Goal: Complete application form: Complete application form

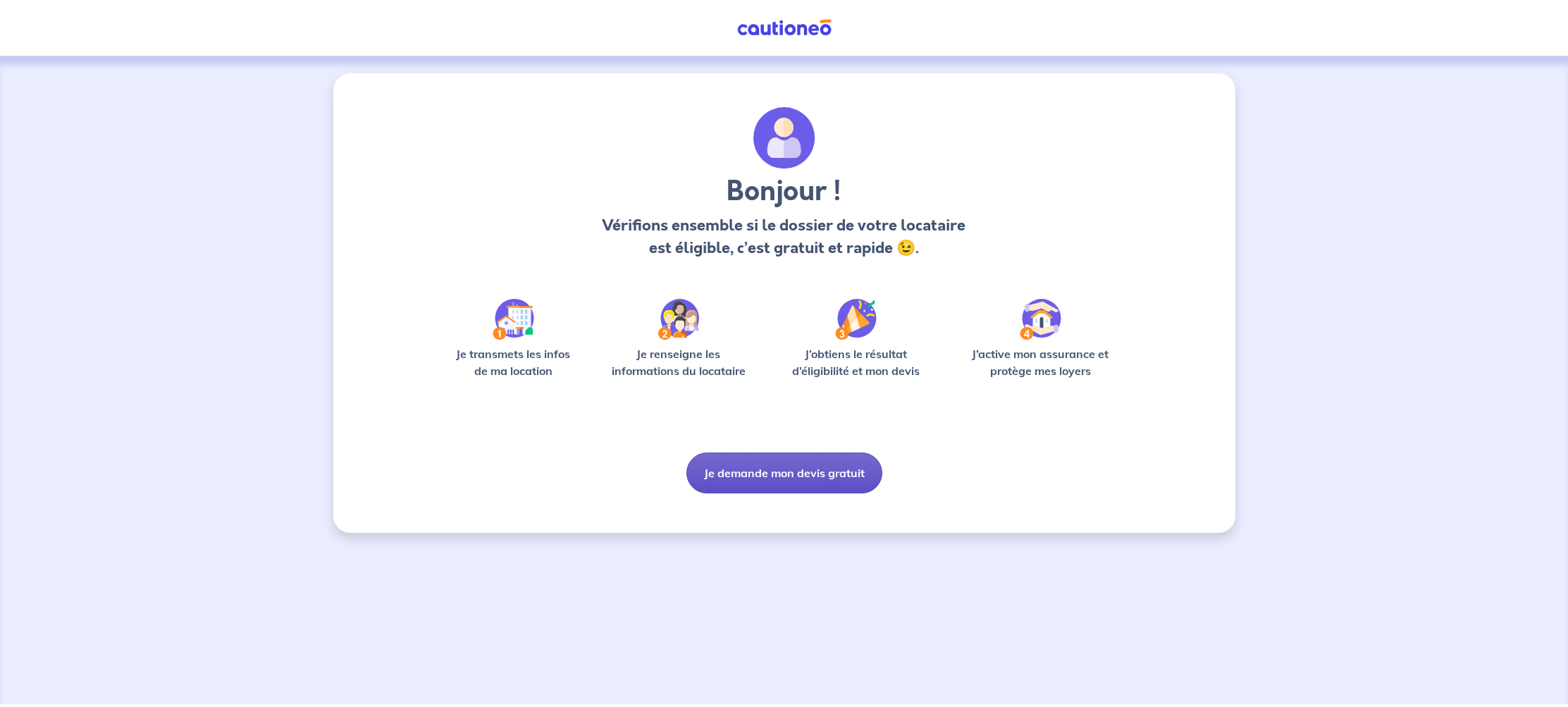
click at [796, 478] on button "Je demande mon devis gratuit" at bounding box center [784, 473] width 196 height 41
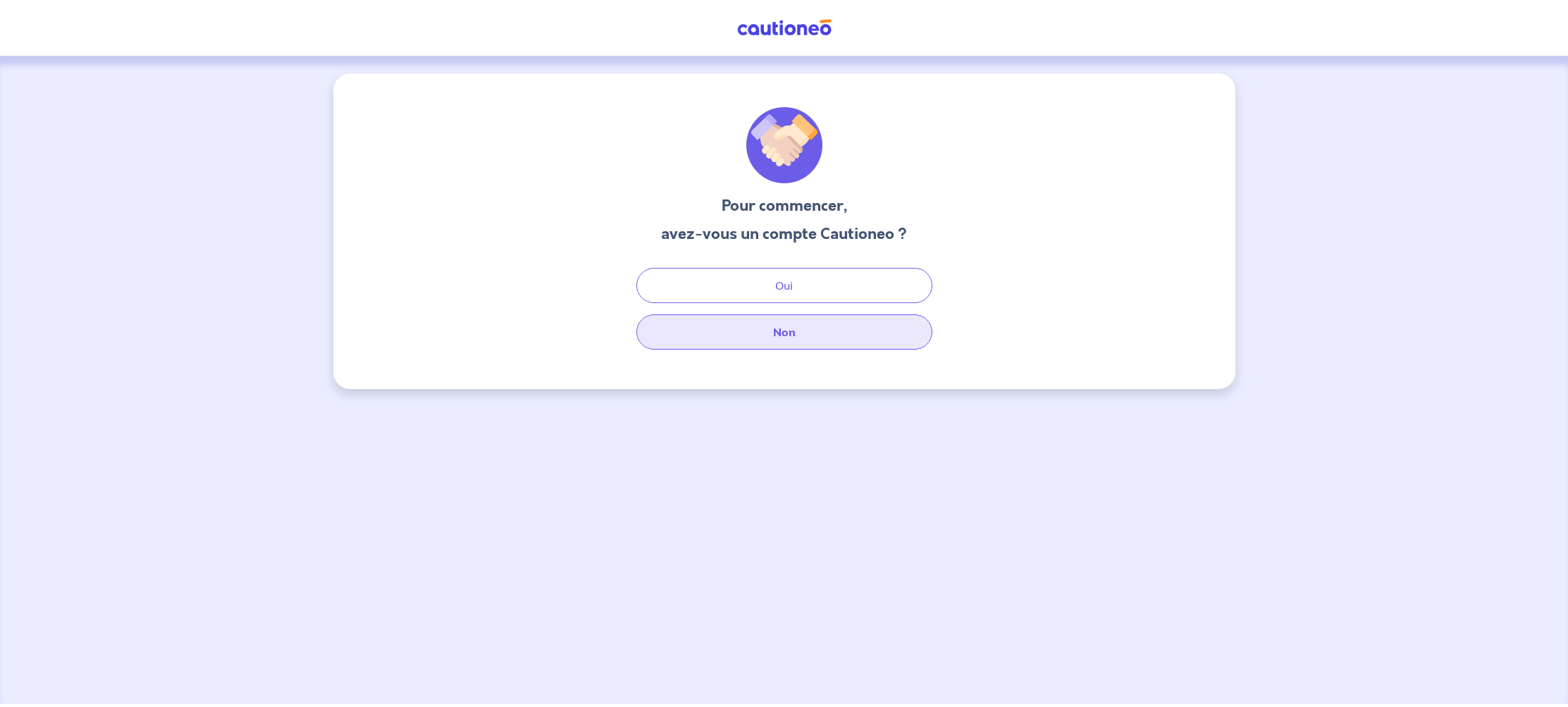
click at [808, 337] on button "Non" at bounding box center [784, 332] width 296 height 35
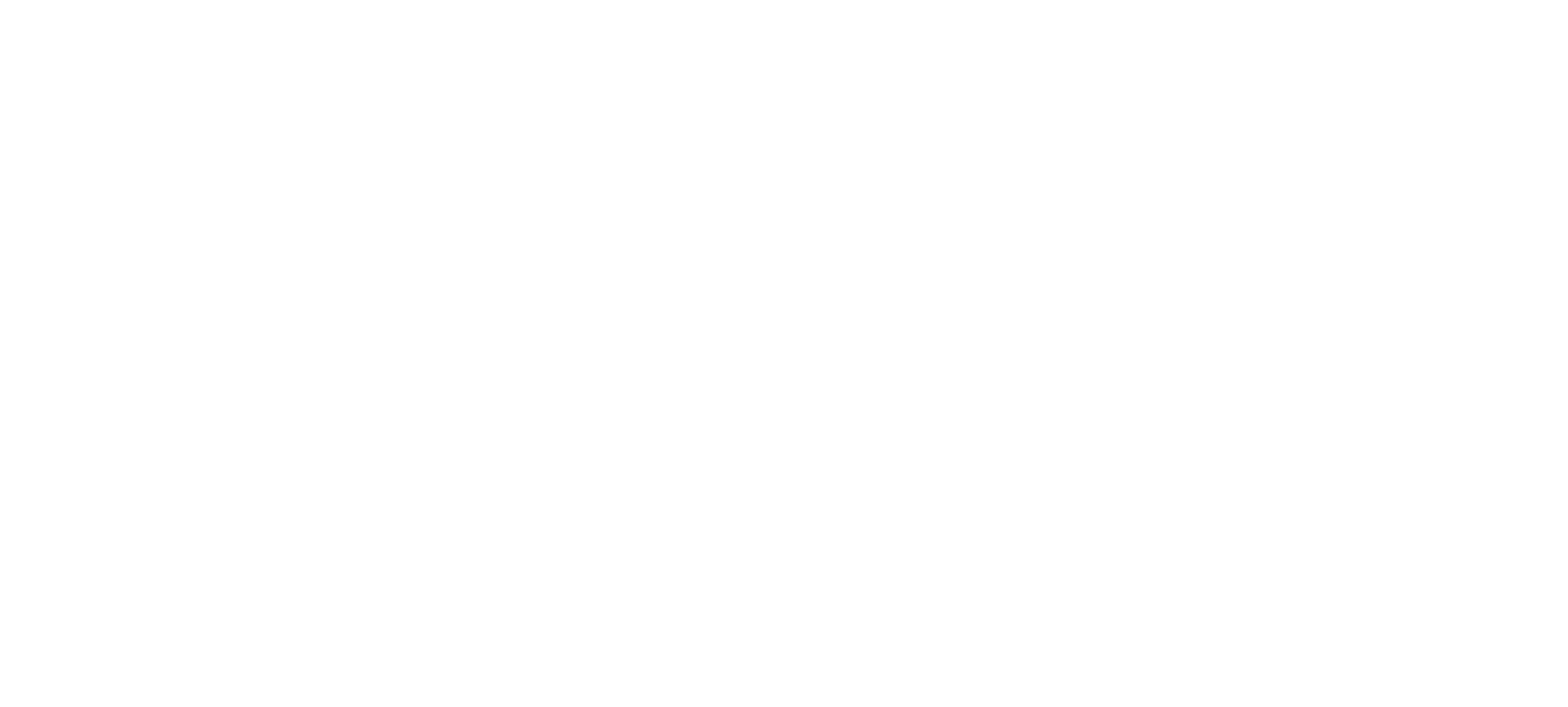
select select "FR"
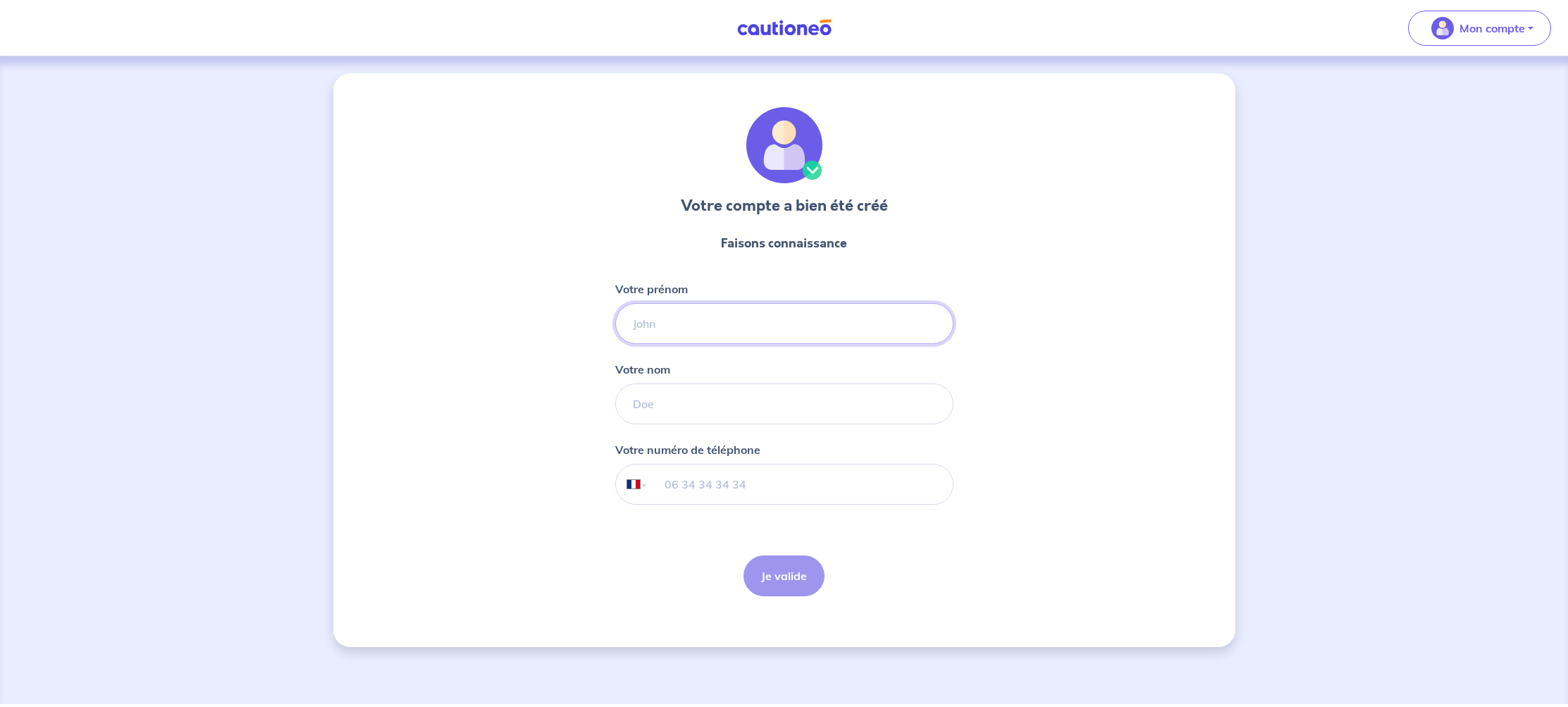
click at [707, 324] on input "Votre prénom" at bounding box center [784, 324] width 338 height 41
type input "[PERSON_NAME]"
click at [671, 405] on input "Votre nom" at bounding box center [784, 404] width 338 height 41
type input "GRANDIDIER"
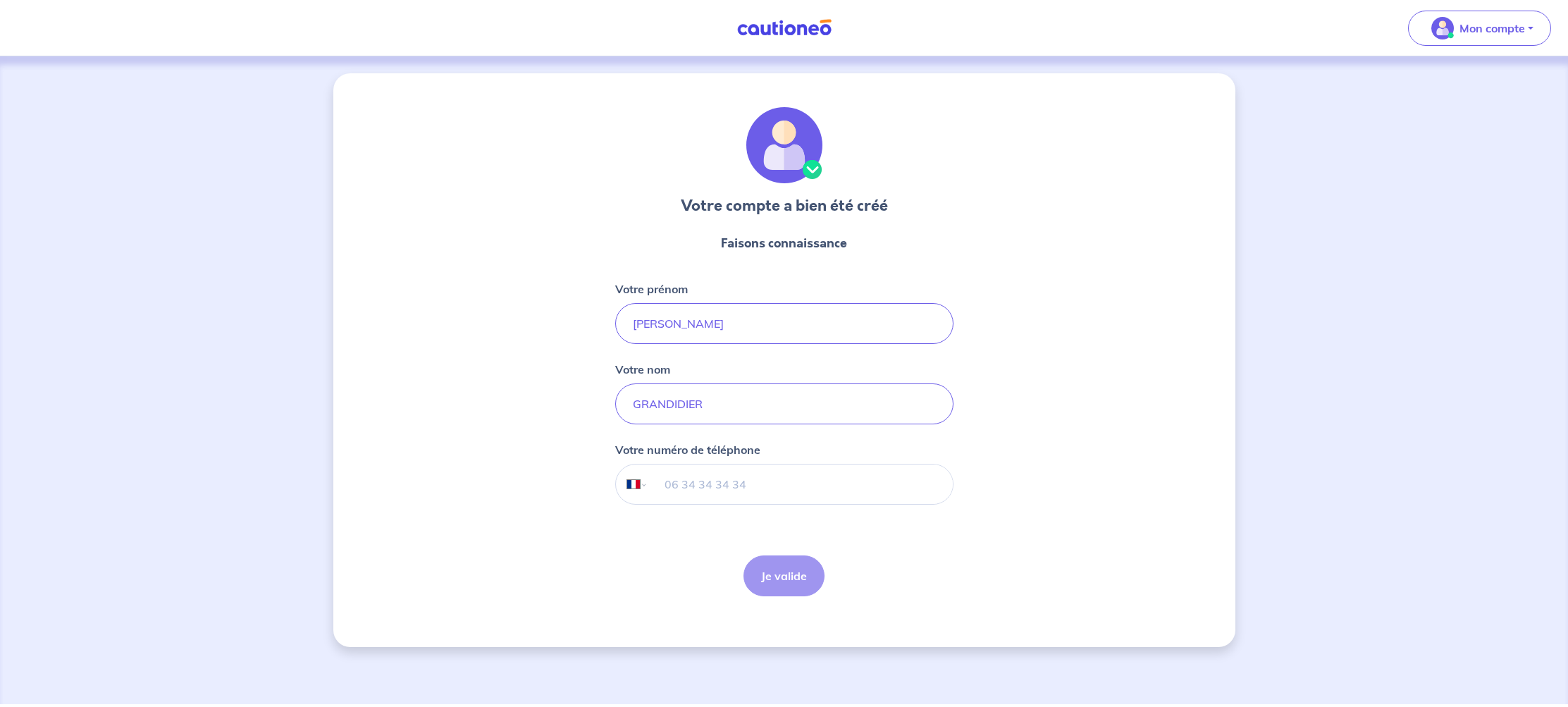
drag, startPoint x: 677, startPoint y: 491, endPoint x: 680, endPoint y: 500, distance: 9.5
click at [677, 491] on input "tel" at bounding box center [799, 484] width 304 height 40
type input "06 20 89 81 85"
click at [773, 575] on button "Je valide" at bounding box center [784, 576] width 81 height 41
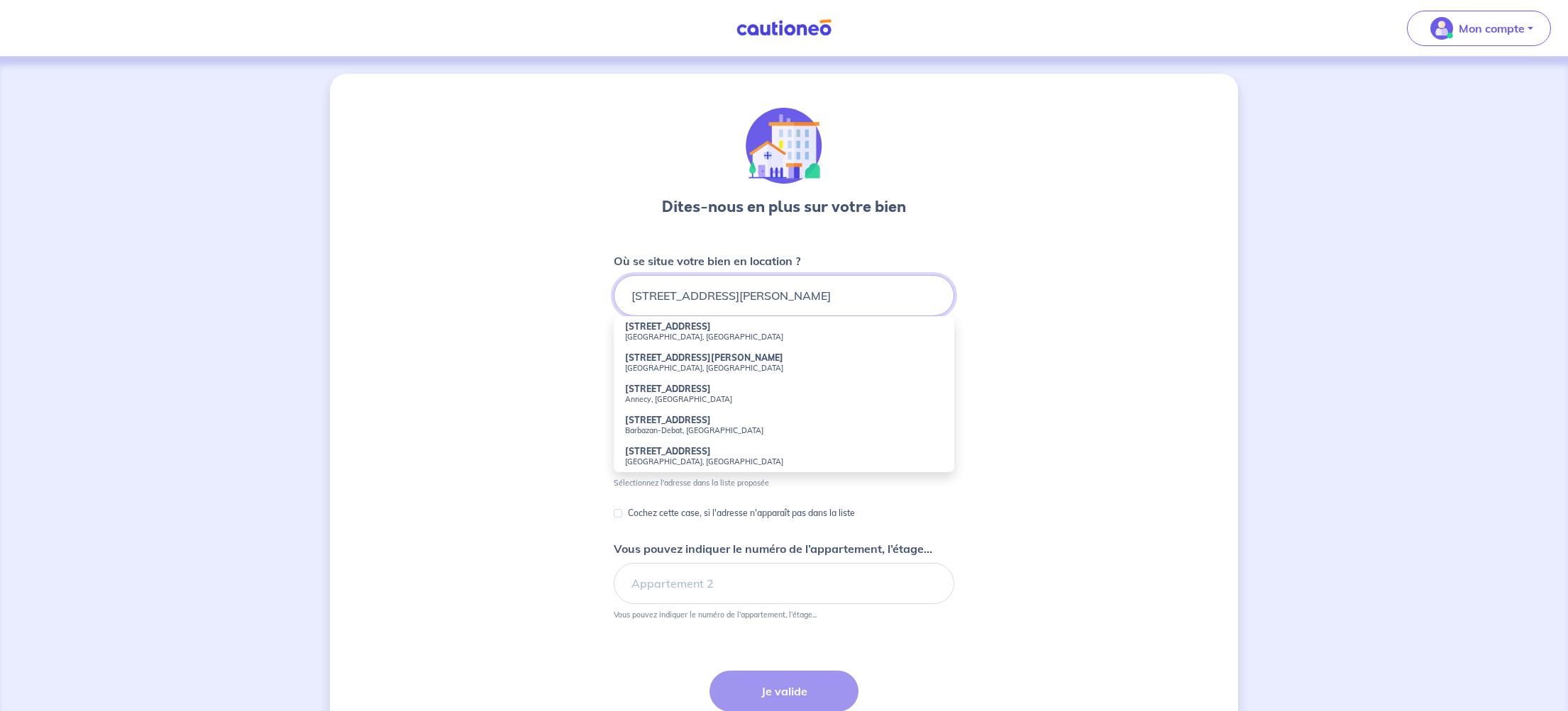
click at [692, 299] on input "[STREET_ADDRESS][PERSON_NAME]" at bounding box center [784, 295] width 340 height 41
click at [764, 296] on input "[STREET_ADDRESS]" at bounding box center [784, 295] width 340 height 41
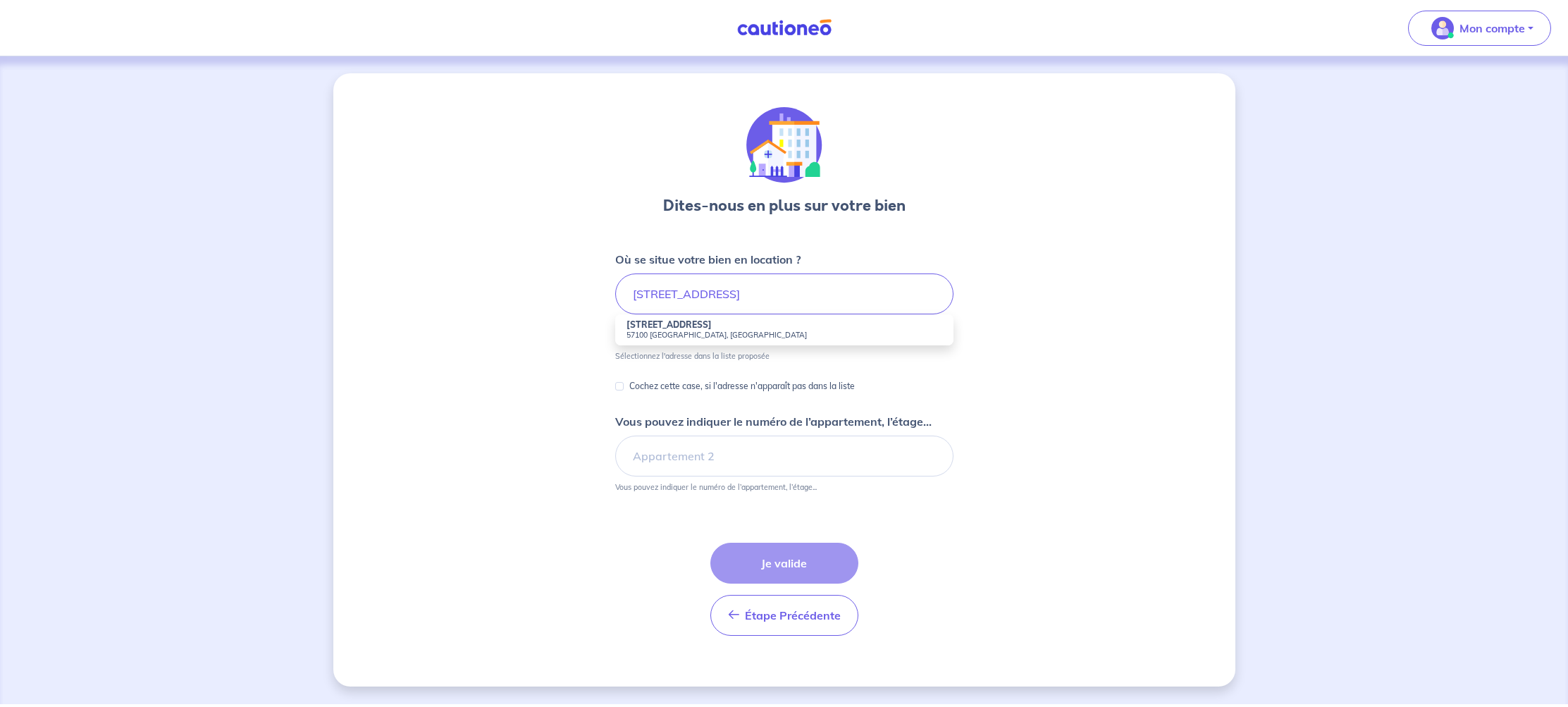
click at [706, 326] on li "[STREET_ADDRESS]" at bounding box center [784, 330] width 338 height 31
type input "[STREET_ADDRESS]"
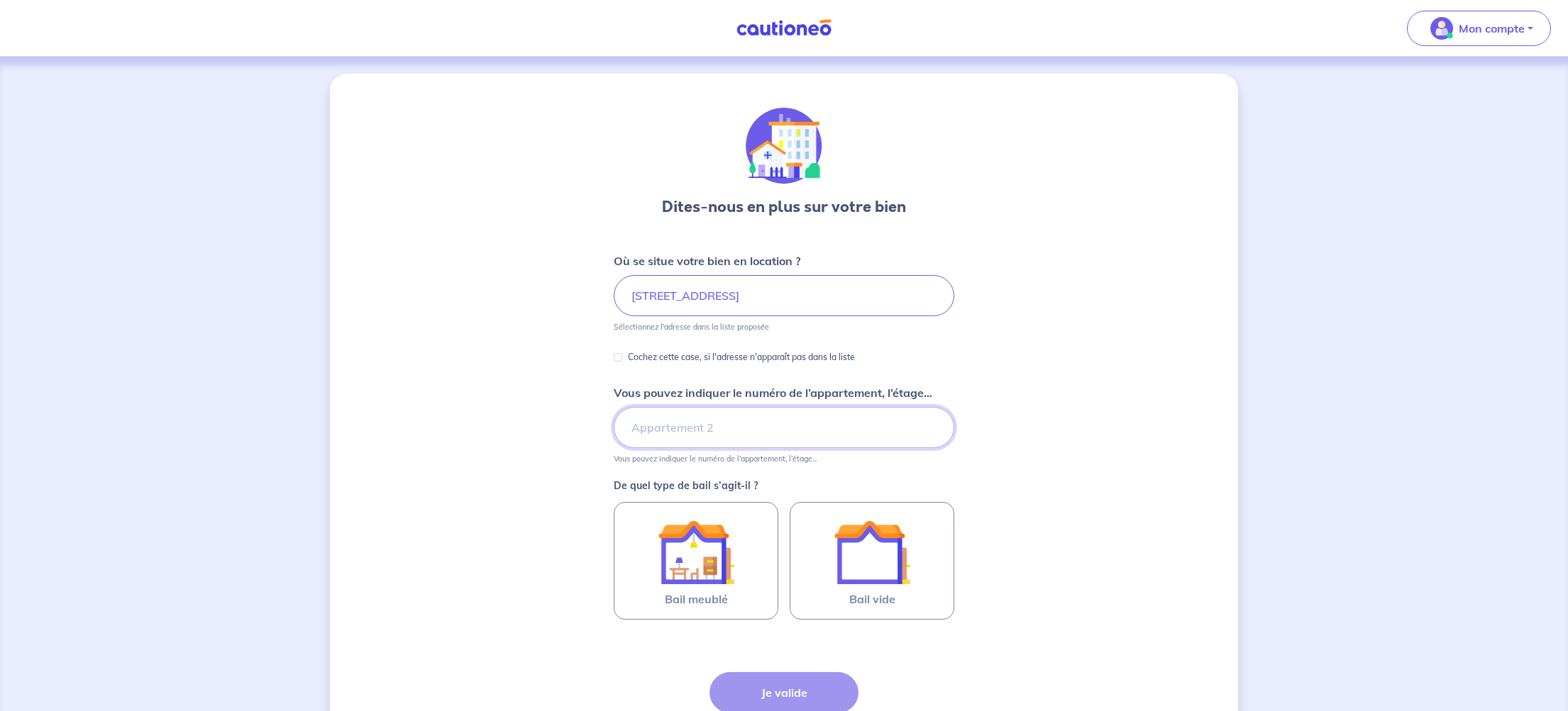
click at [715, 431] on input "Vous pouvez indiquer le numéro de l’appartement, l’étage..." at bounding box center [784, 428] width 340 height 41
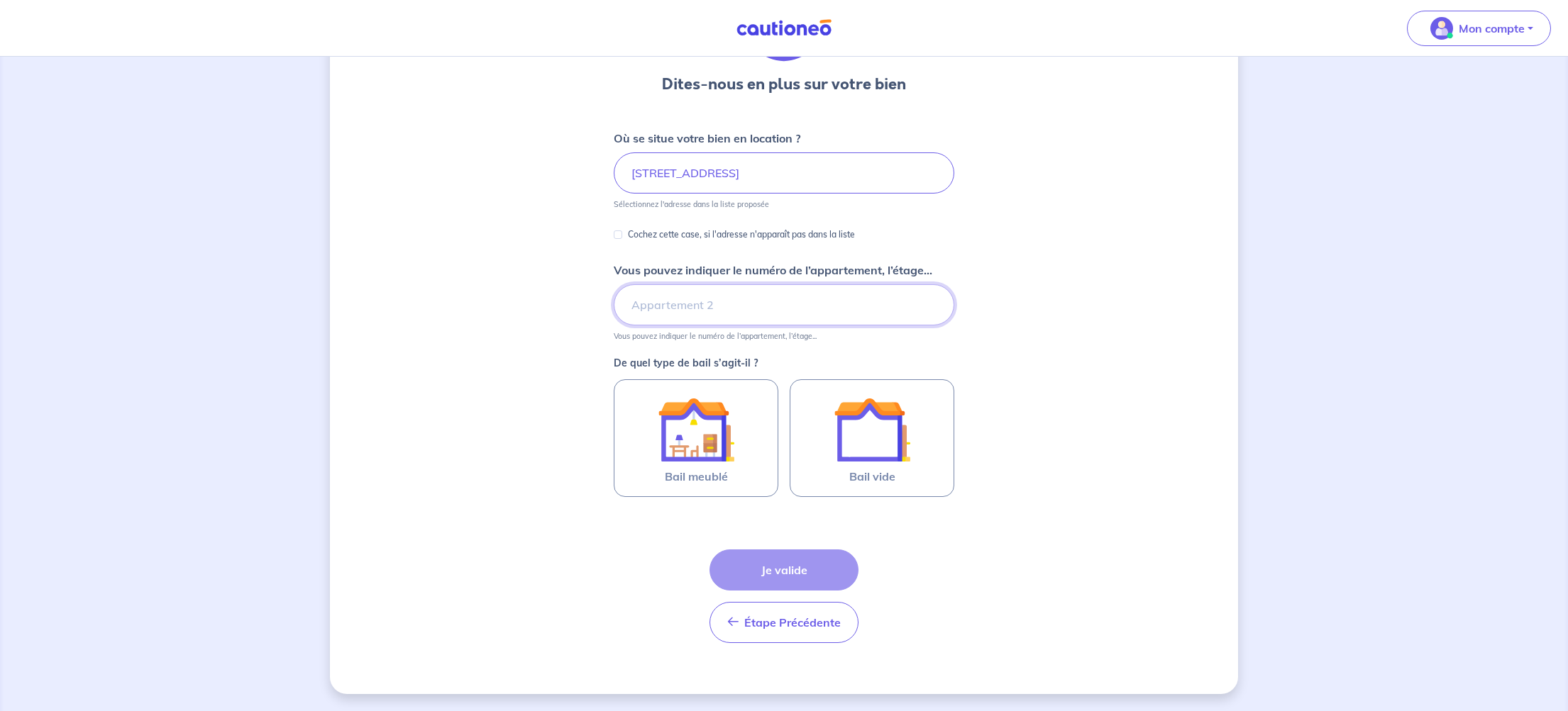
click at [657, 317] on input "Vous pouvez indiquer le numéro de l’appartement, l’étage..." at bounding box center [784, 304] width 340 height 41
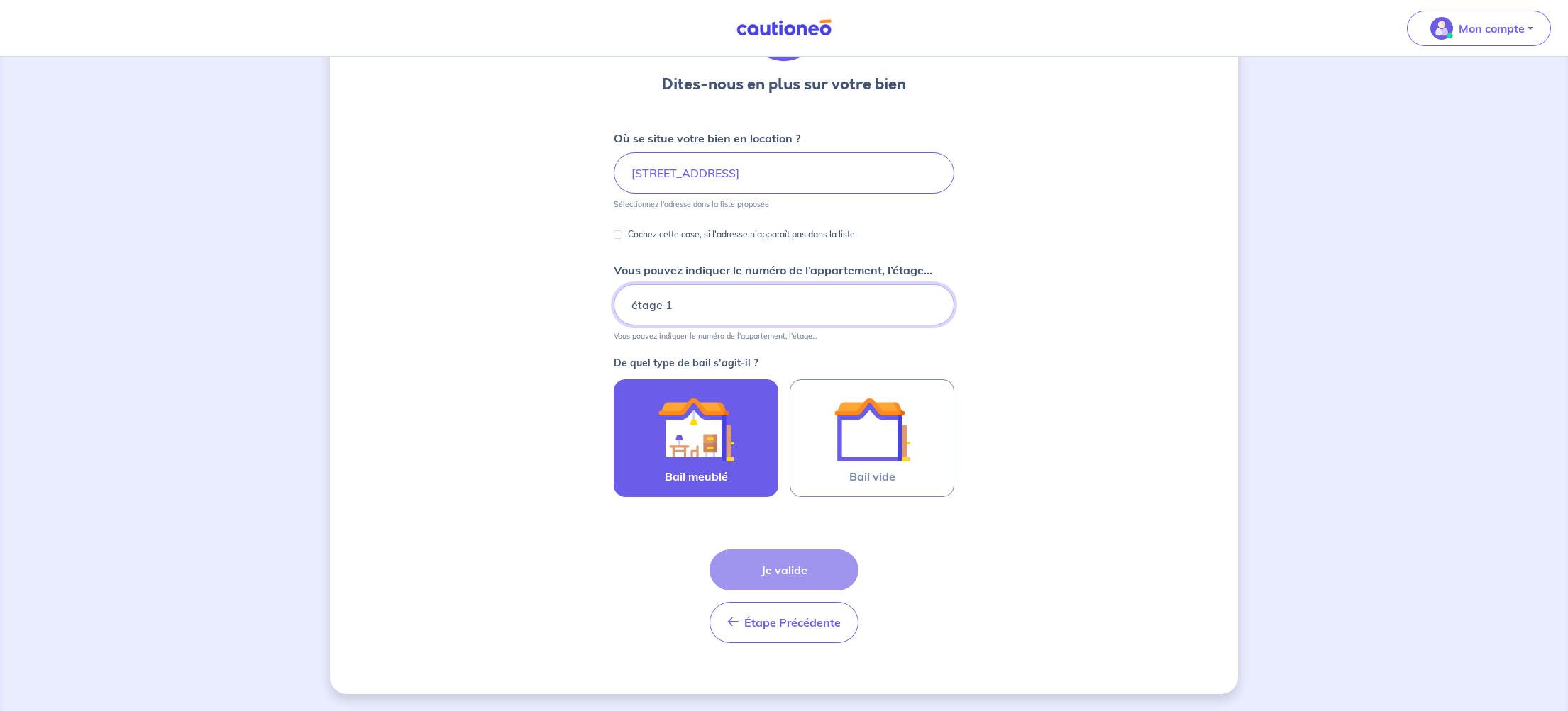
type input "étage 1"
click at [700, 456] on img at bounding box center [696, 429] width 76 height 76
click at [0, 0] on input "Bail meublé" at bounding box center [0, 0] width 0 height 0
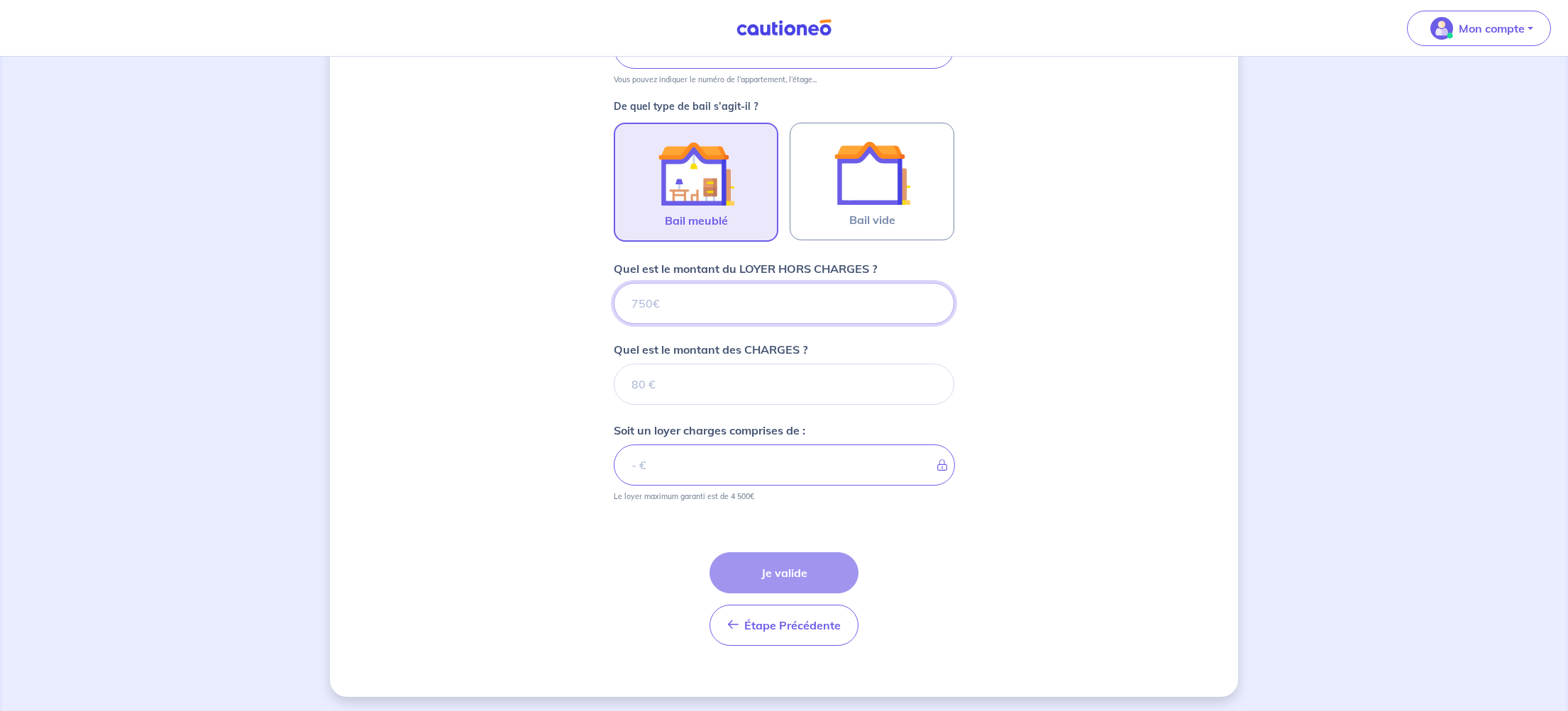
scroll to position [382, 0]
type input "9"
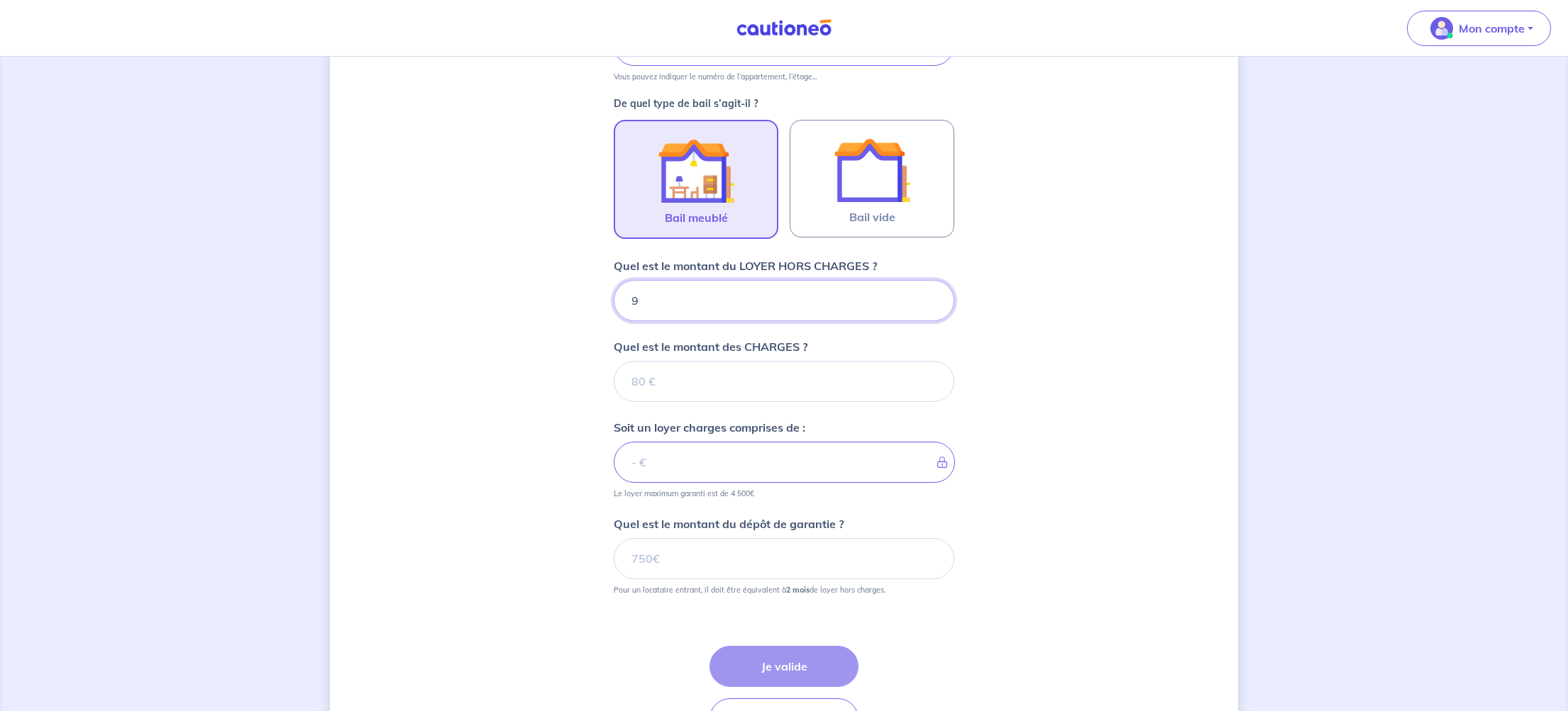
type input "95"
type input "950"
click at [699, 374] on input "Quel est le montant des CHARGES ?" at bounding box center [784, 381] width 340 height 41
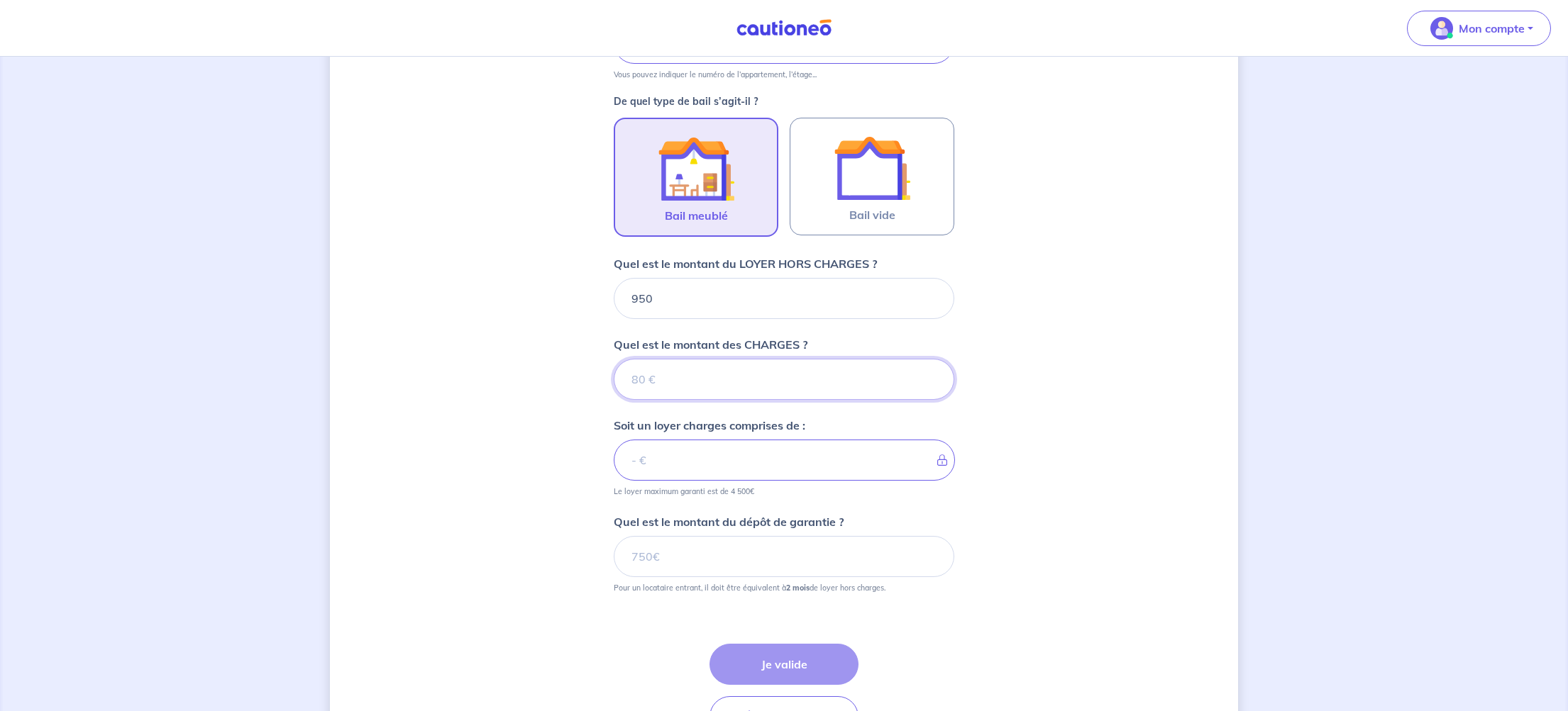
click at [649, 384] on input "Quel est le montant des CHARGES ?" at bounding box center [784, 379] width 340 height 41
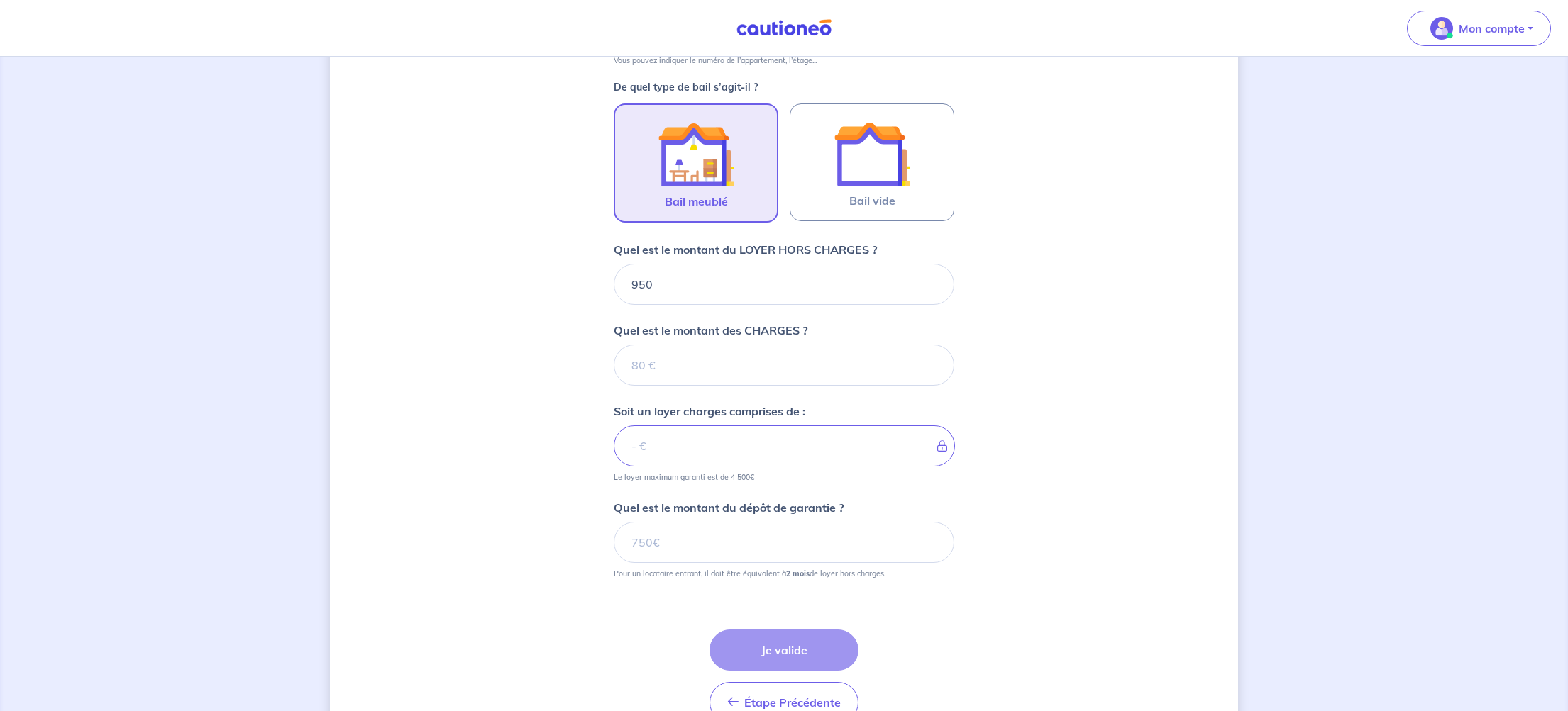
scroll to position [408, 0]
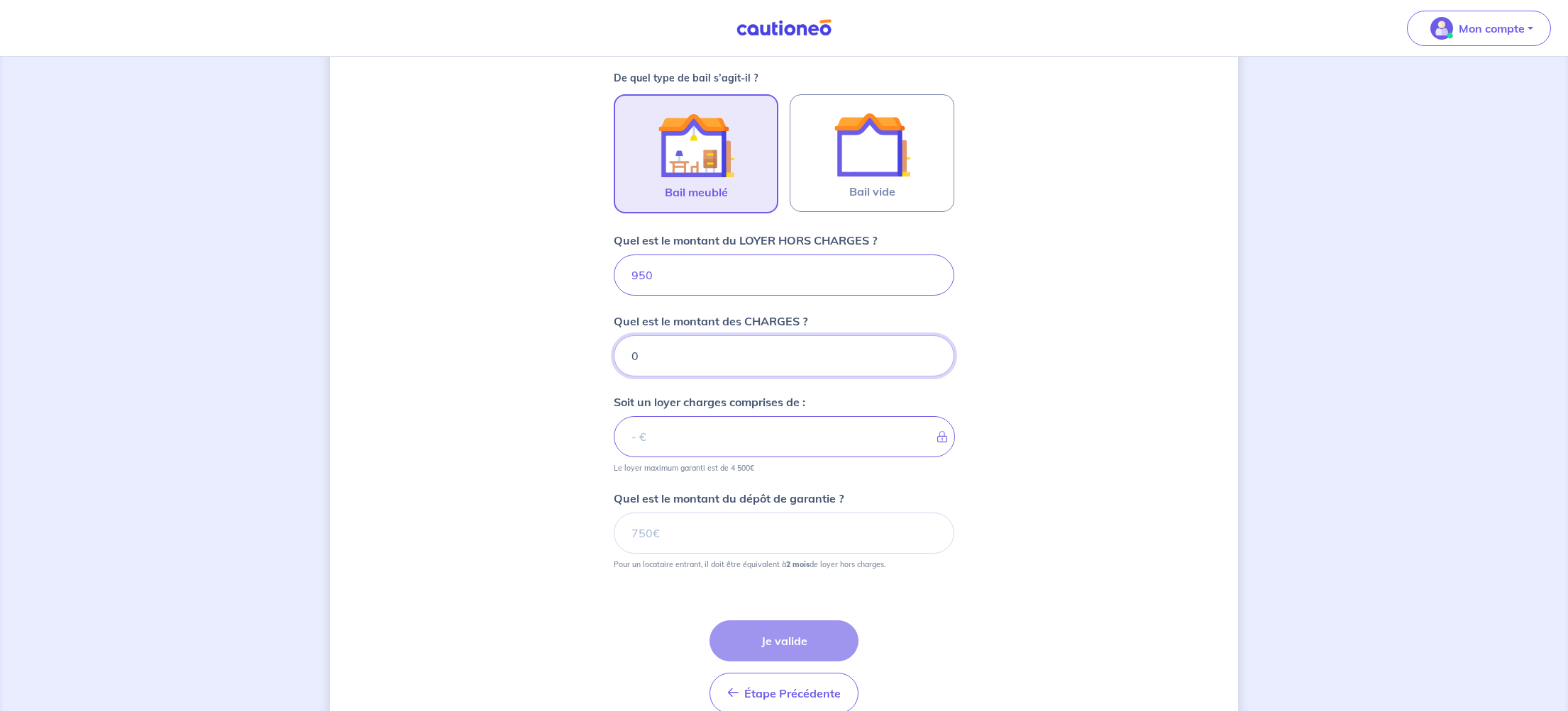
type input "0"
click at [934, 359] on input "0" at bounding box center [784, 356] width 340 height 41
type input "950"
click at [934, 364] on input "0" at bounding box center [784, 356] width 340 height 41
click at [934, 357] on input "0" at bounding box center [784, 356] width 340 height 41
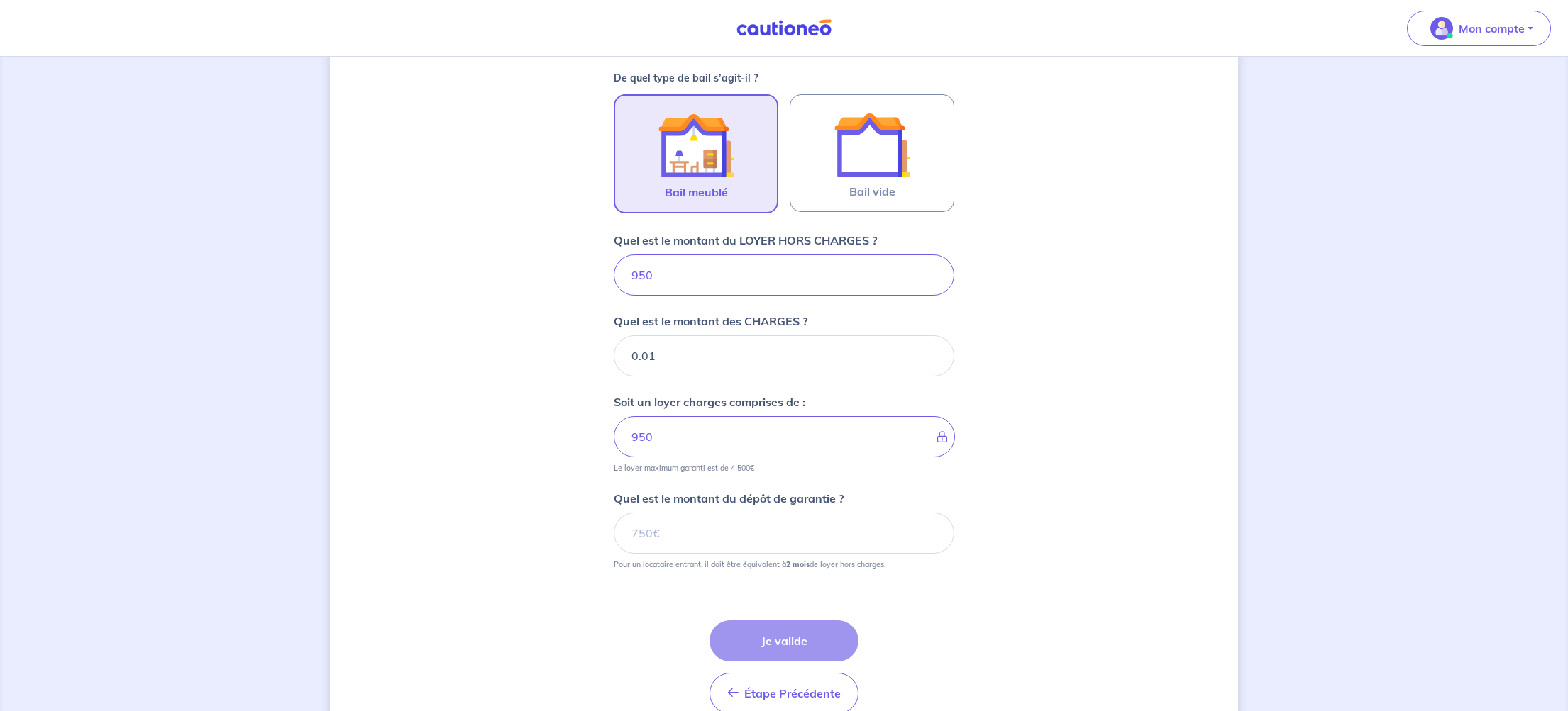
click at [930, 351] on input "0.01" at bounding box center [784, 356] width 340 height 41
type input "0.02"
type input "950.01"
click at [930, 351] on input "0.02" at bounding box center [784, 354] width 340 height 41
click at [930, 351] on input "0.03" at bounding box center [784, 354] width 340 height 41
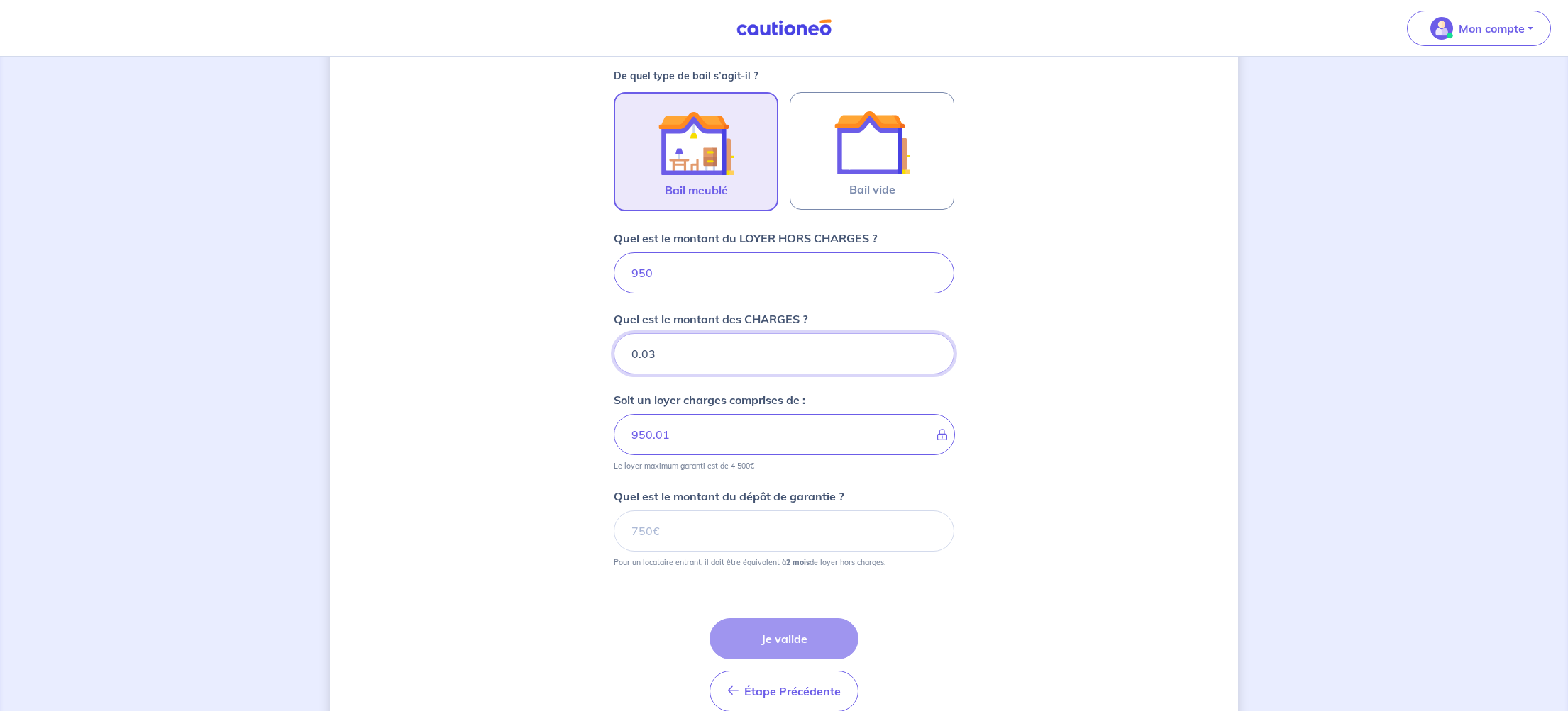
type input "0.04"
type input "950.02"
click at [930, 351] on input "0.04" at bounding box center [784, 352] width 340 height 41
type input "0.03"
type input "950.03"
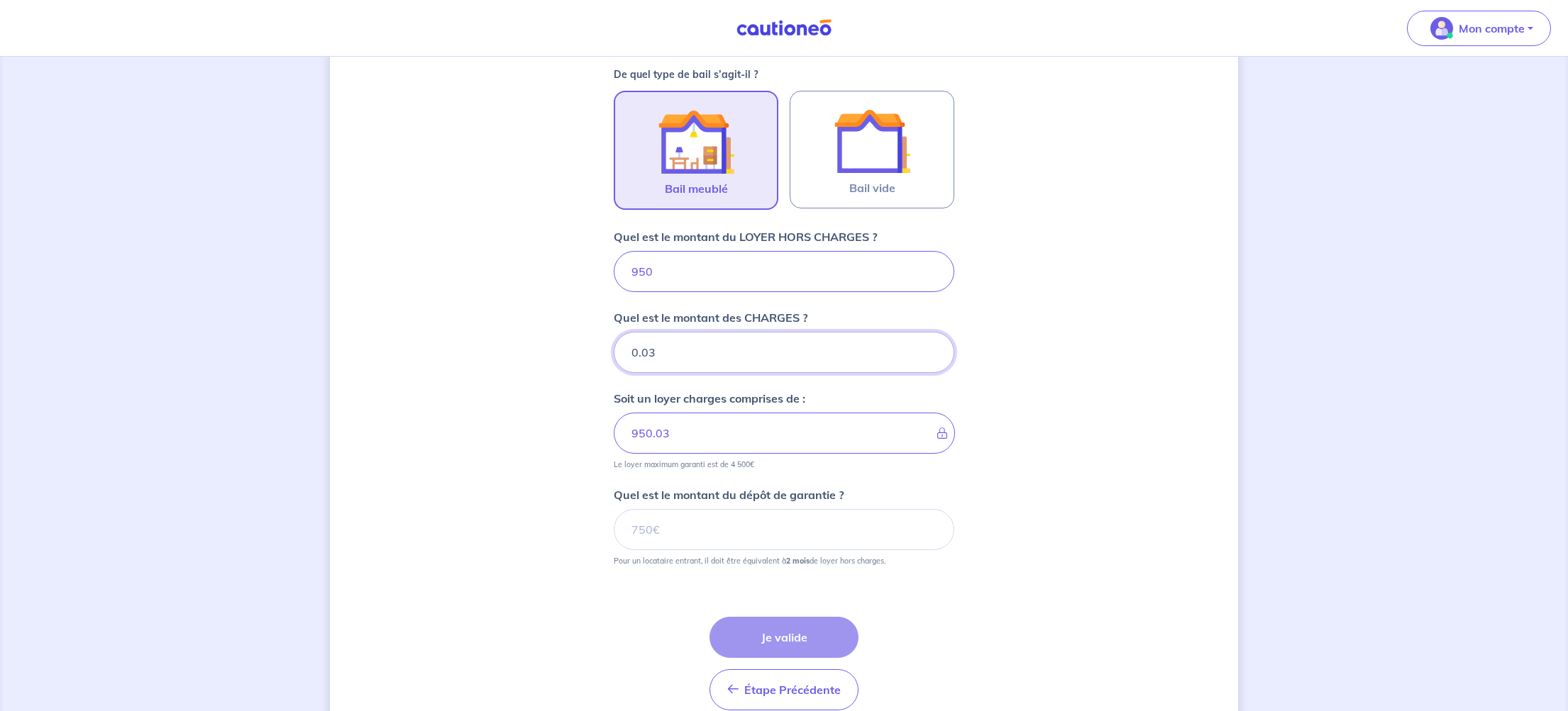
type input "0.03"
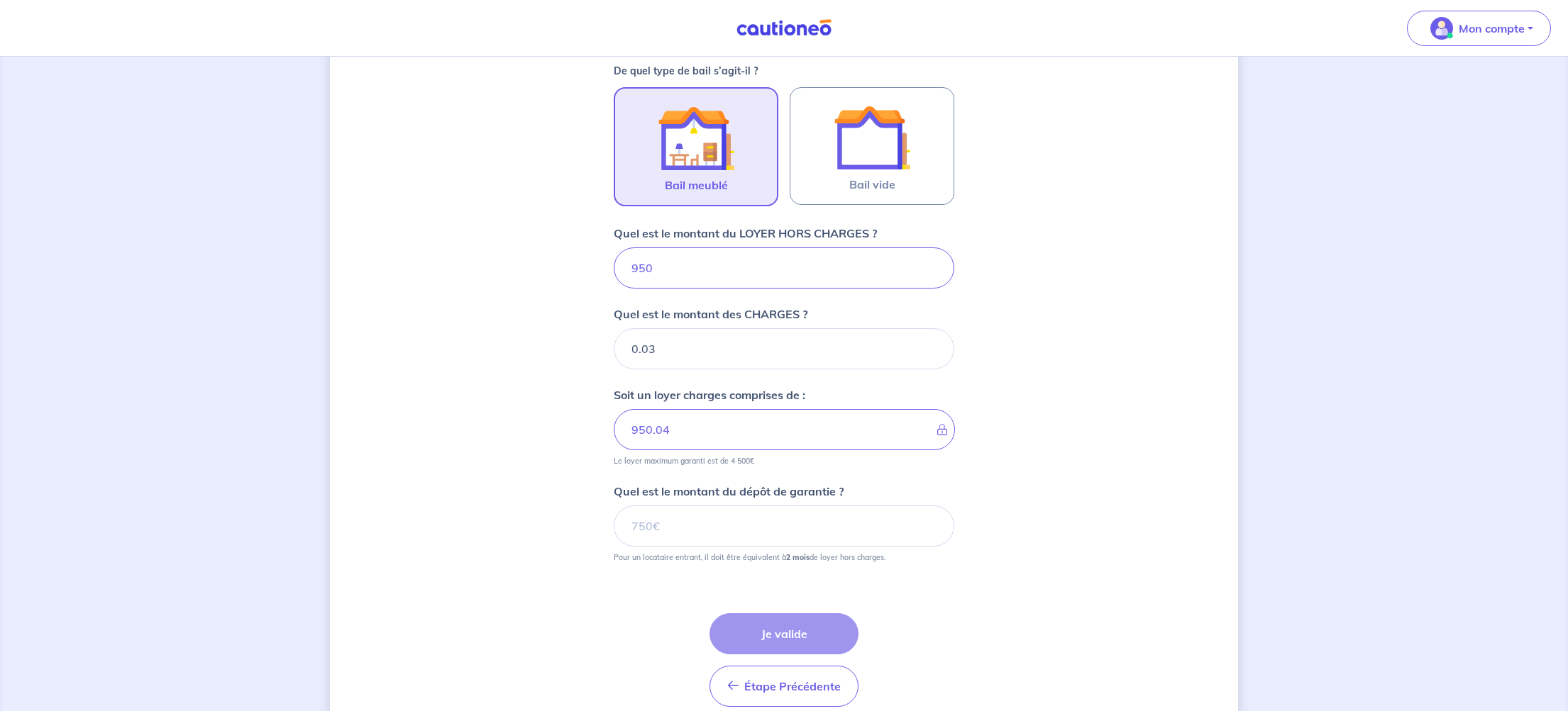
type input "950.03"
click at [930, 351] on input "0.03" at bounding box center [784, 349] width 340 height 41
drag, startPoint x: 662, startPoint y: 346, endPoint x: 634, endPoint y: 346, distance: 28.0
click at [625, 342] on input "0.03" at bounding box center [784, 349] width 340 height 41
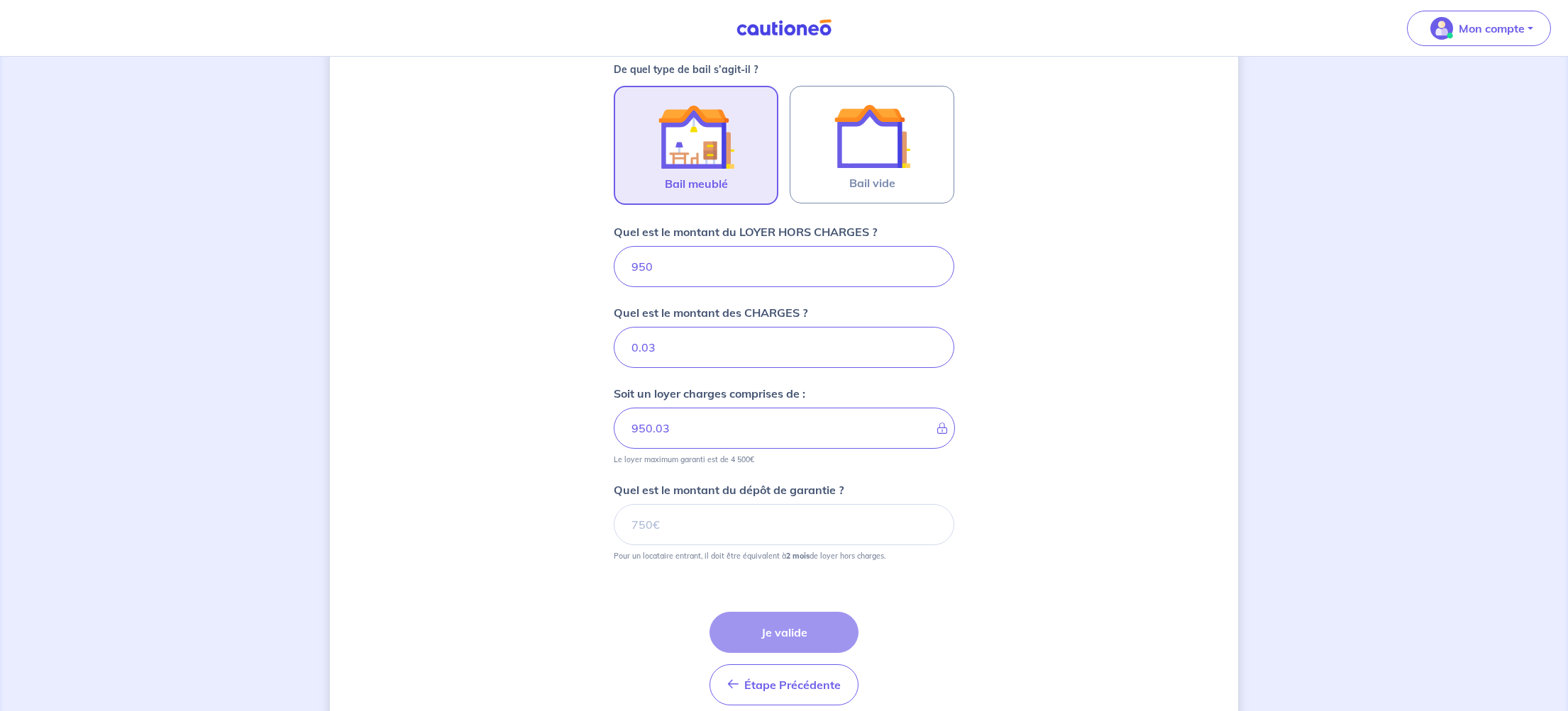
drag, startPoint x: 652, startPoint y: 348, endPoint x: 631, endPoint y: 348, distance: 21.0
click at [631, 348] on input "0.03" at bounding box center [784, 348] width 340 height 41
click at [932, 350] on input "0.02" at bounding box center [784, 348] width 340 height 41
type input "0.01"
type input "950.02"
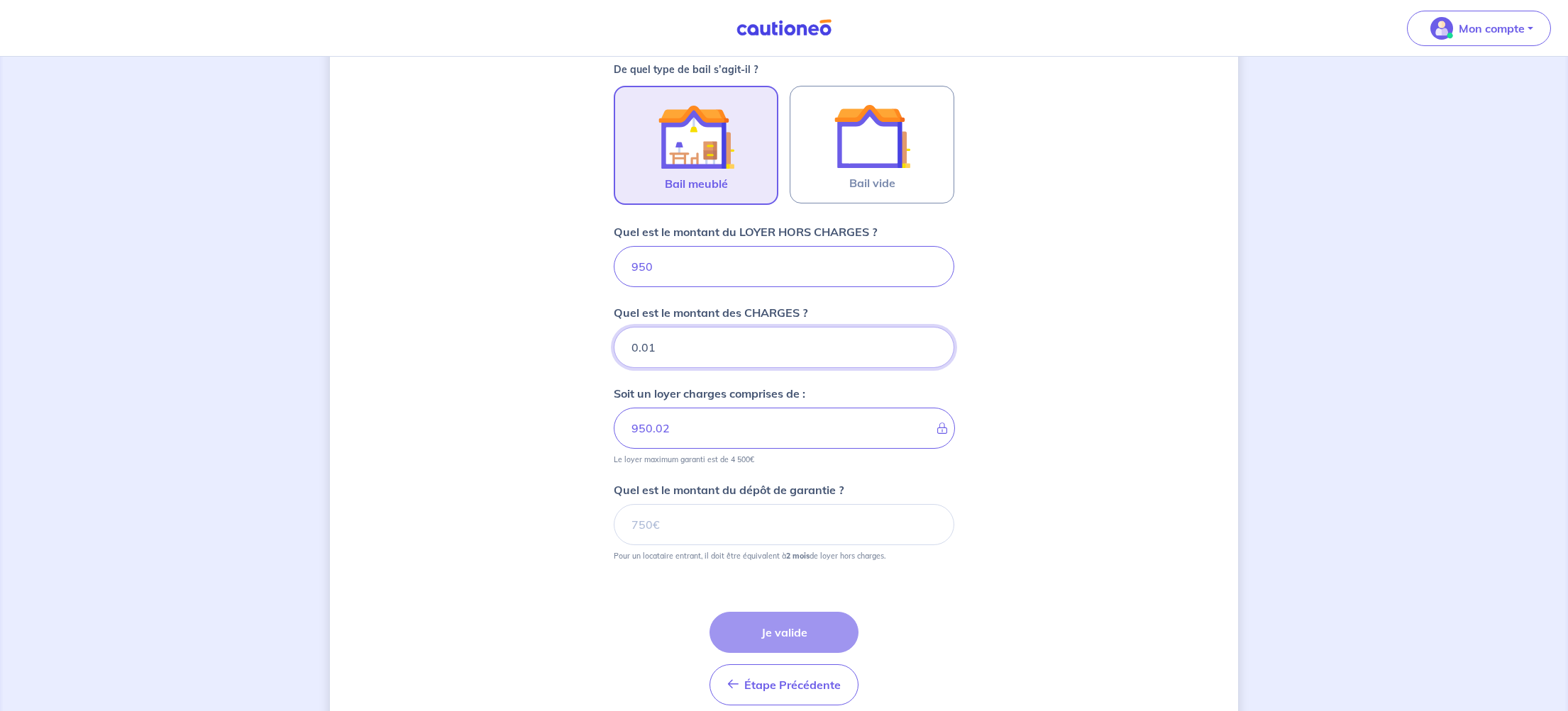
type input "0.01"
type input "950.01"
click at [932, 350] on input "0.01" at bounding box center [784, 346] width 340 height 41
type input "0"
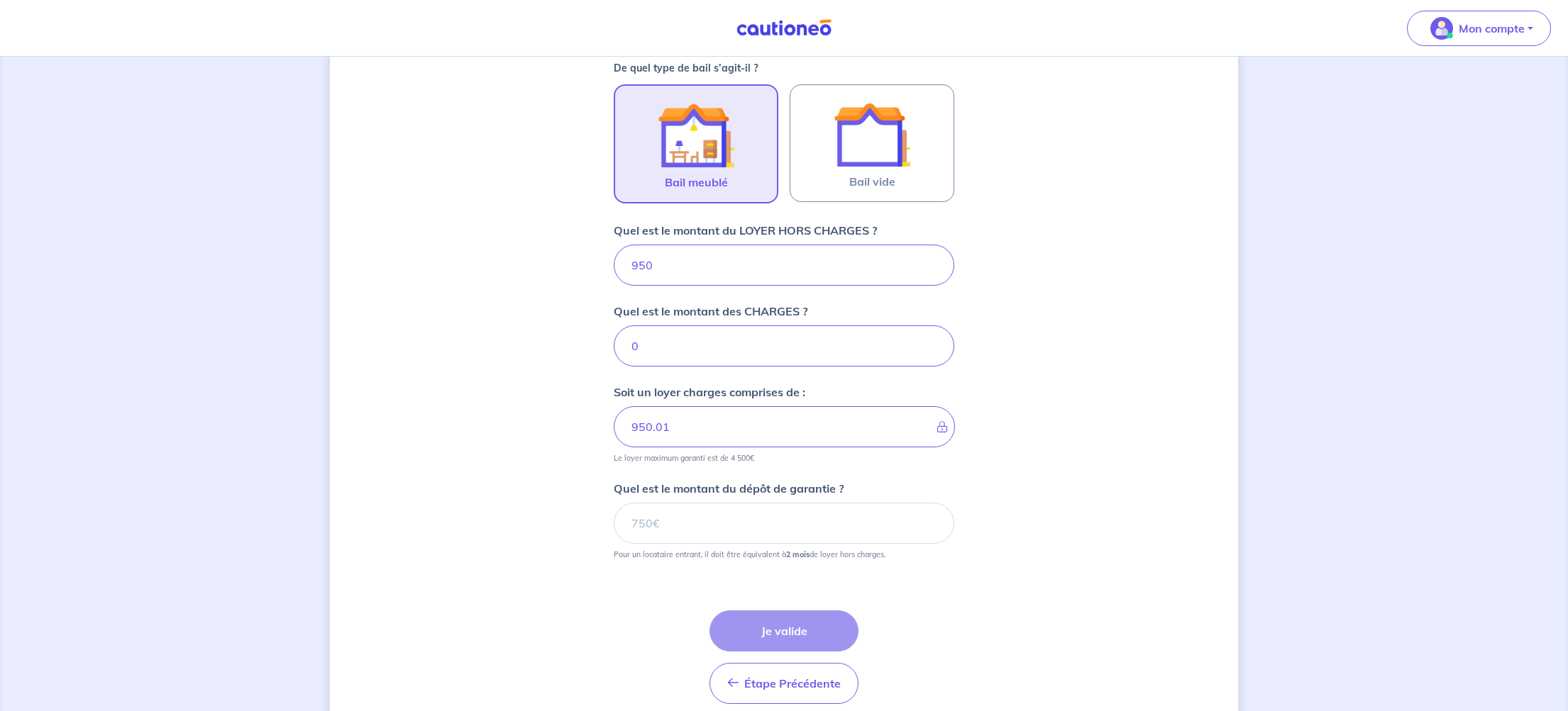
click at [932, 350] on input "0" at bounding box center [784, 346] width 340 height 41
type input "950"
click at [932, 350] on input "0" at bounding box center [784, 343] width 340 height 41
click at [655, 337] on input "0" at bounding box center [784, 344] width 340 height 41
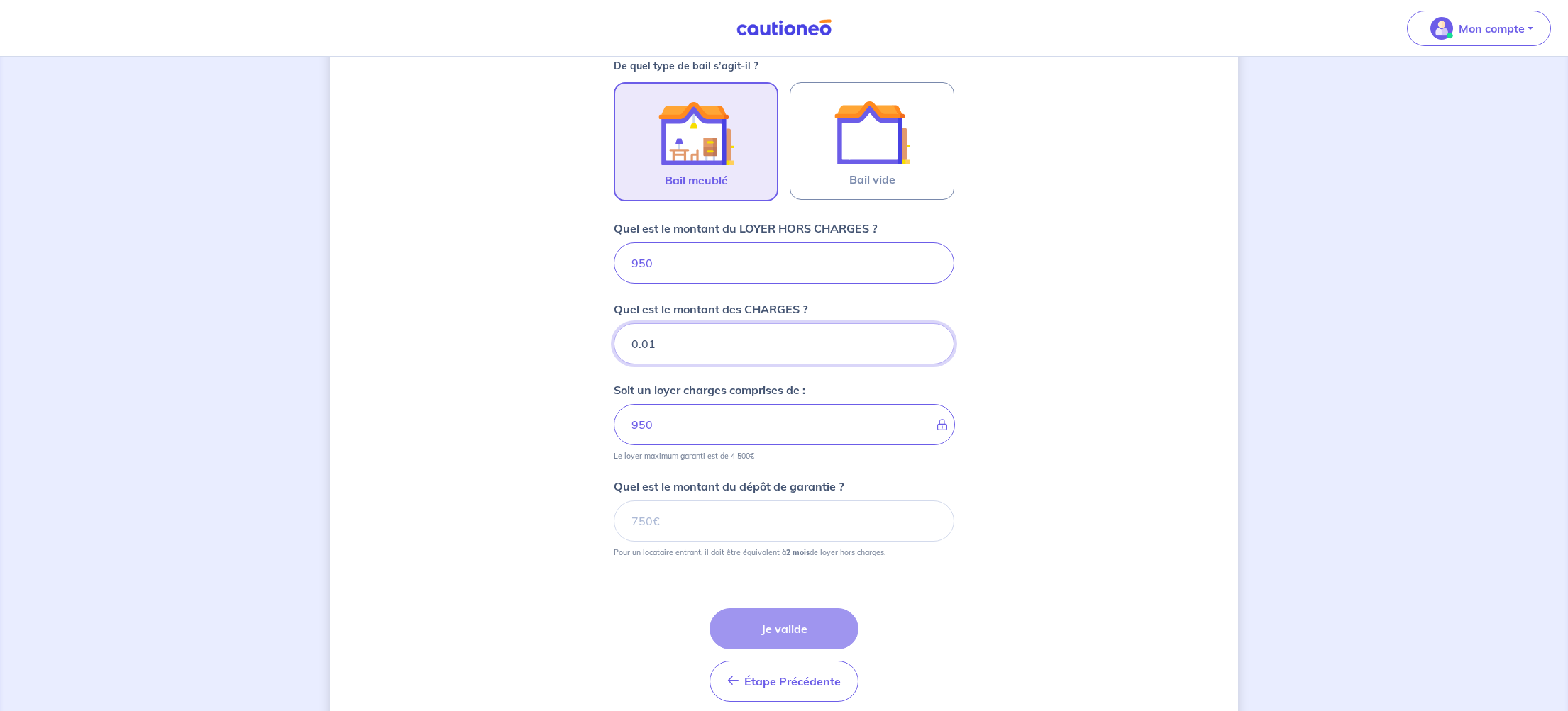
type input "0.01"
click at [931, 338] on input "0.01" at bounding box center [784, 344] width 340 height 41
type input "950.01"
type input "0.02"
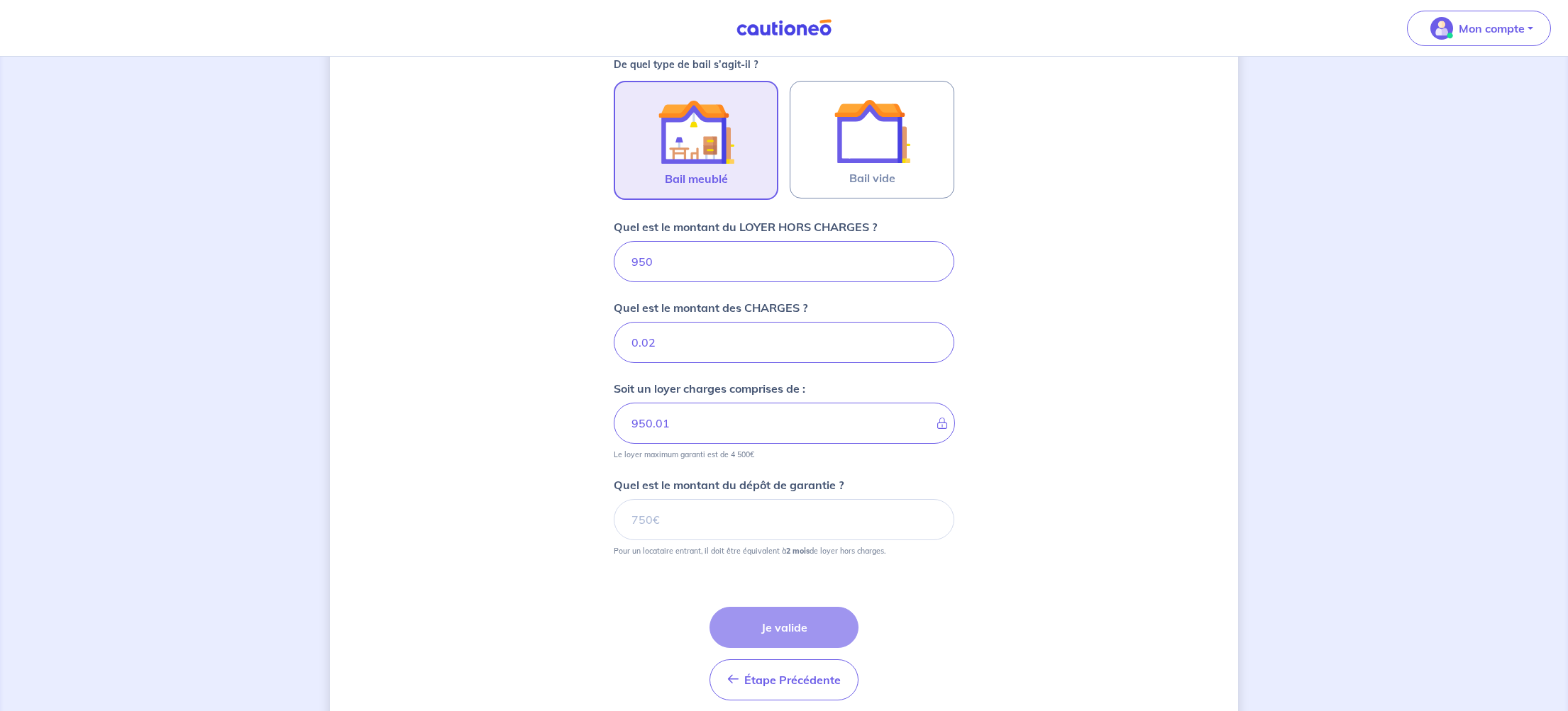
type input "950.02"
click at [931, 337] on input "0.02" at bounding box center [784, 342] width 340 height 41
click at [931, 337] on input "0.03" at bounding box center [784, 342] width 340 height 41
type input "0.04"
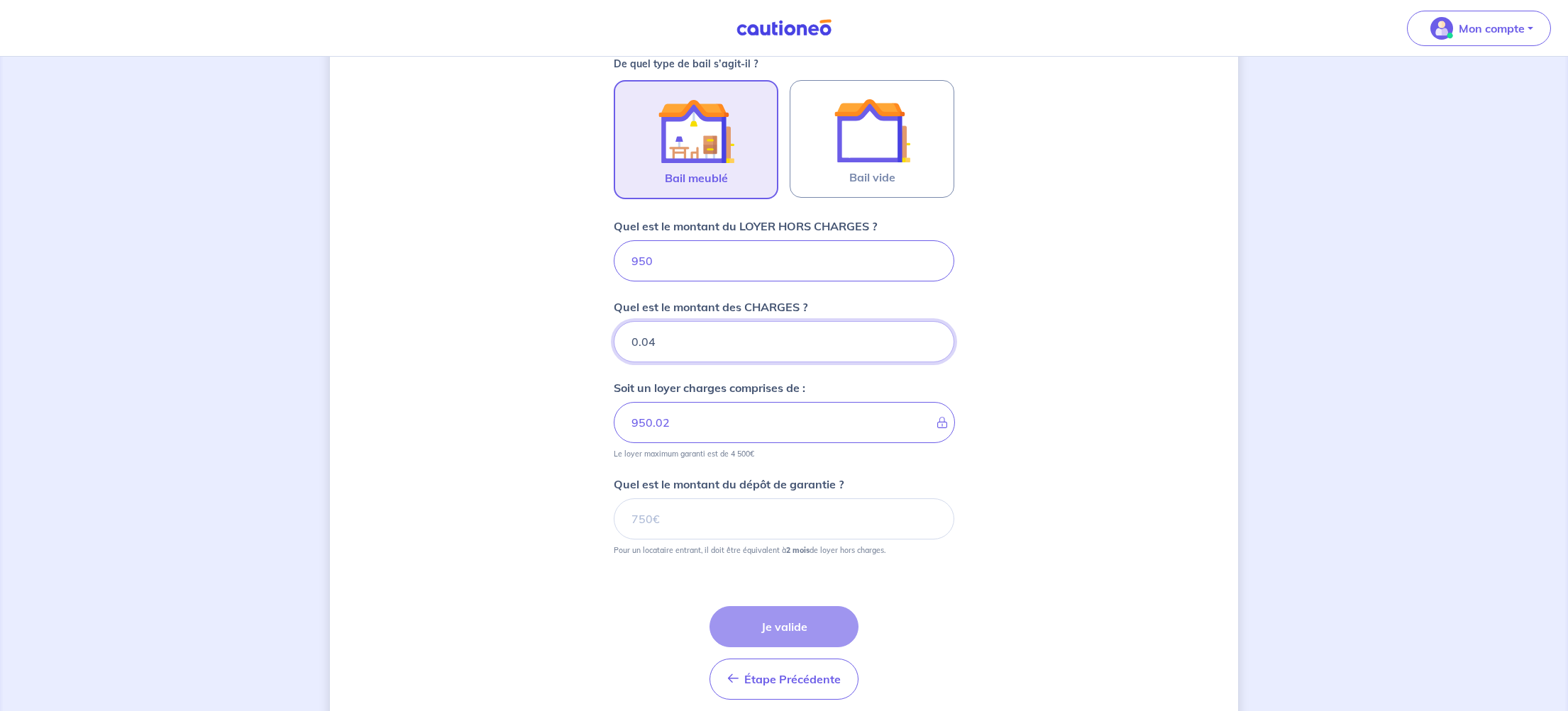
click at [931, 337] on input "0.04" at bounding box center [784, 342] width 340 height 41
type input "950.03"
click at [931, 337] on input "0.05" at bounding box center [784, 342] width 340 height 41
type input "0.06"
type input "950.04"
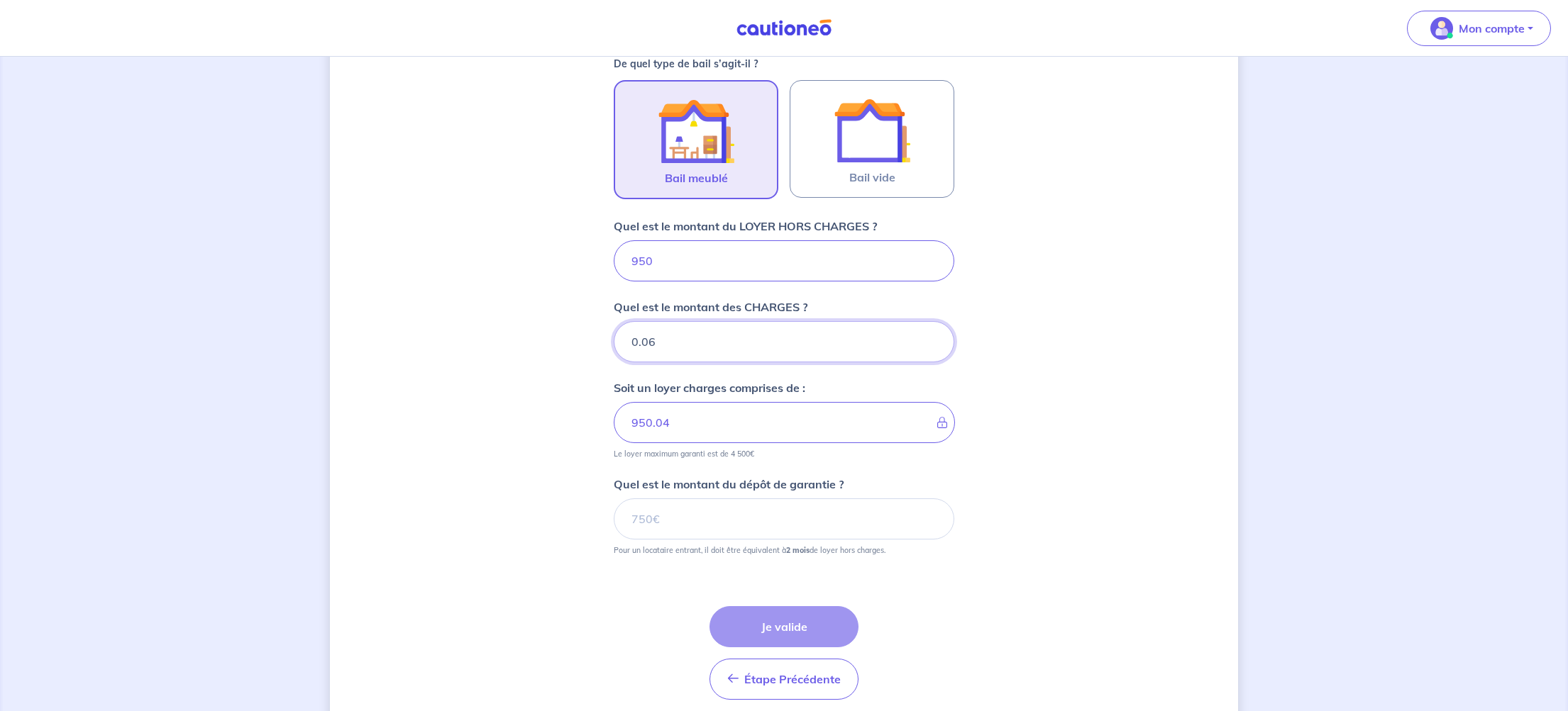
click at [931, 337] on input "0.06" at bounding box center [784, 342] width 340 height 41
type input "0.07"
type input "950.05"
click at [931, 337] on input "0.07" at bounding box center [784, 342] width 340 height 41
type input "0.08"
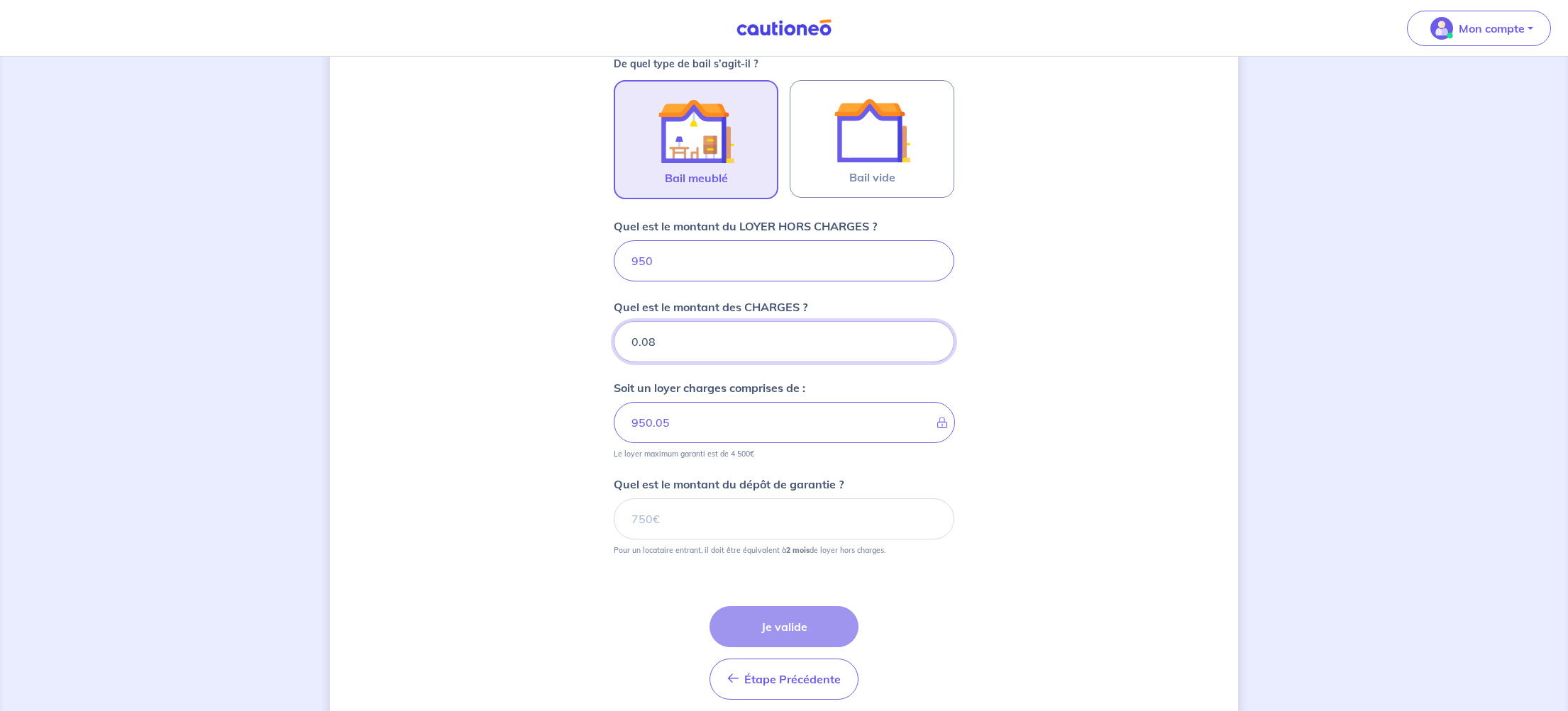
type input "950.06"
type input "0.08"
click at [931, 337] on input "0.08" at bounding box center [784, 342] width 340 height 41
type input "950.07"
type input "0.09"
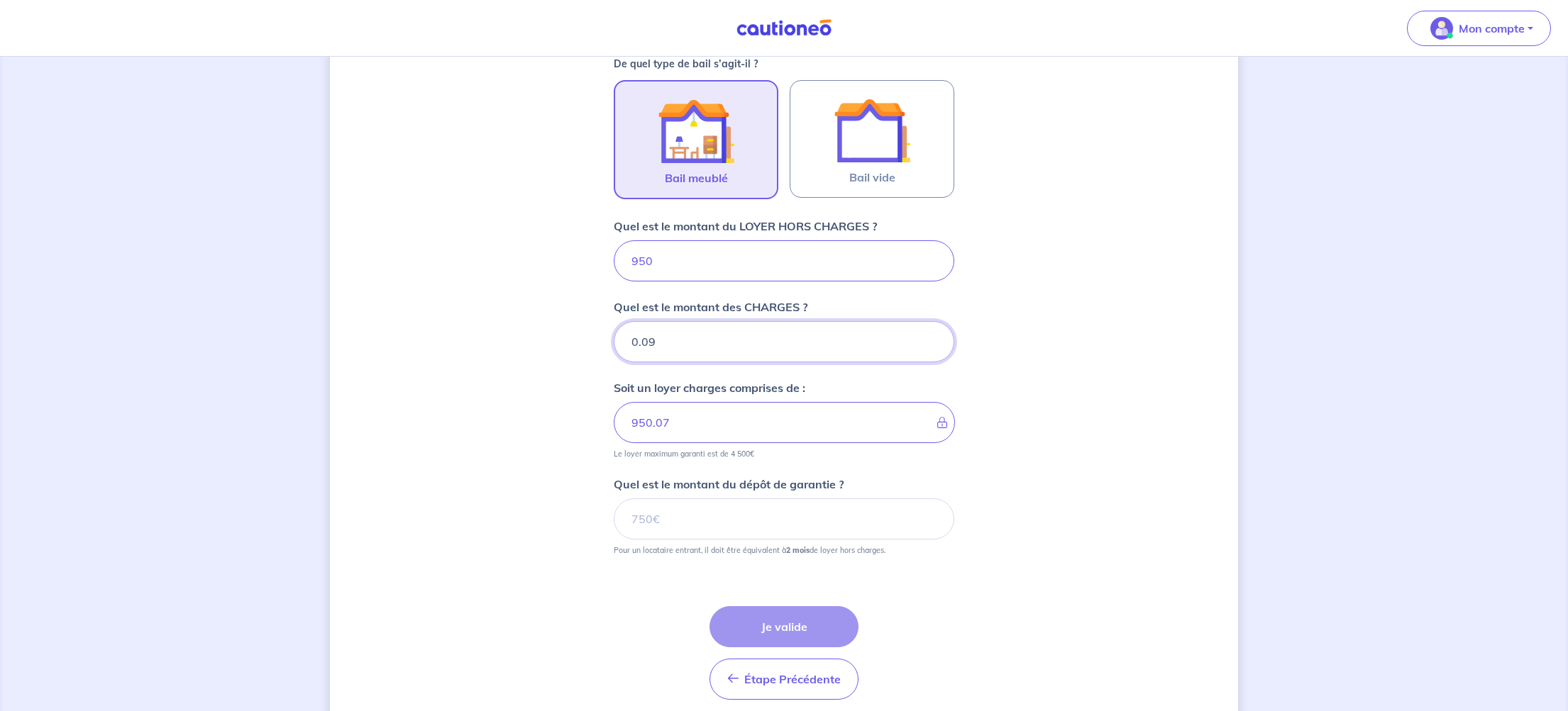
click at [931, 337] on input "0.09" at bounding box center [784, 342] width 340 height 41
type input "950.08"
type input "0.1"
click at [931, 337] on input "0.1" at bounding box center [784, 342] width 340 height 41
type input "950.09"
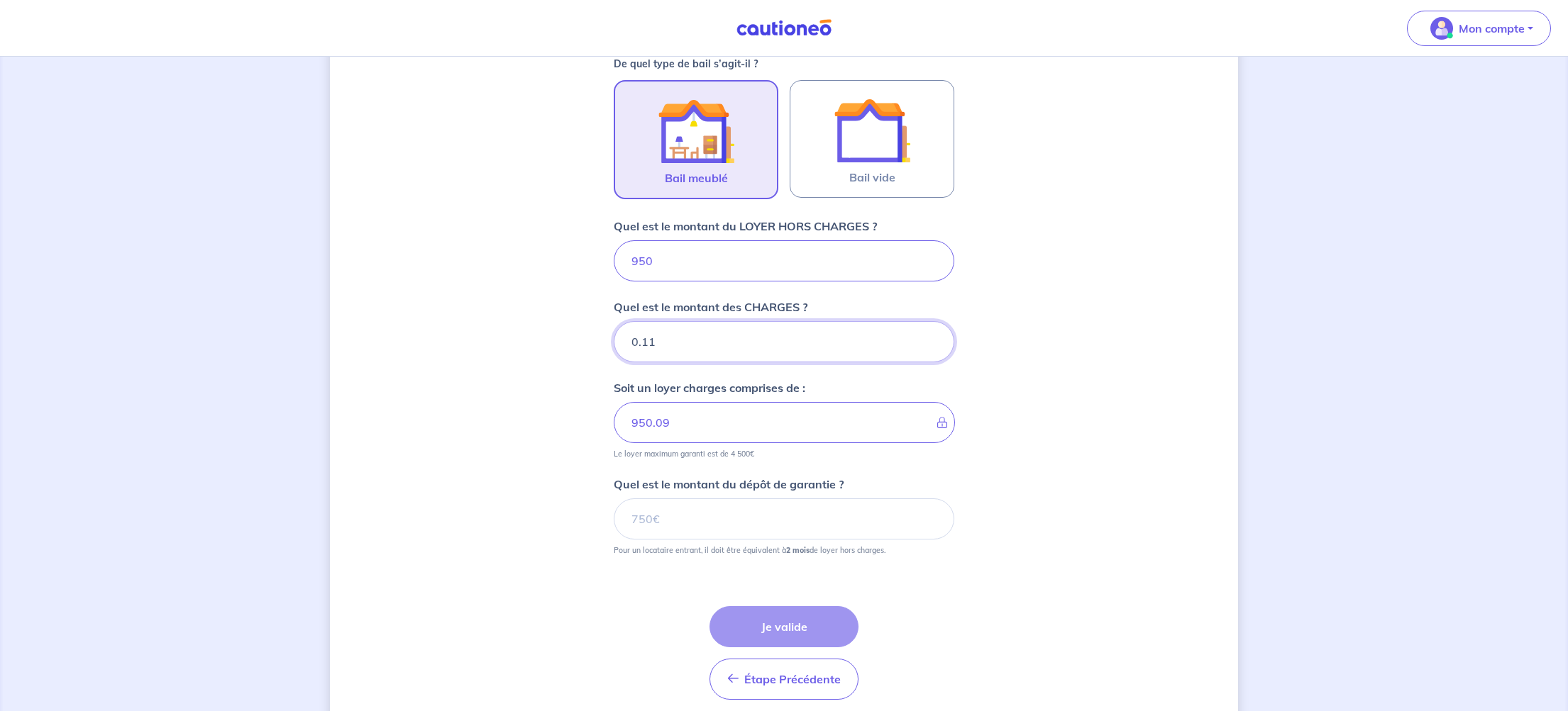
type input "0.11"
click at [931, 337] on input "0.11" at bounding box center [784, 342] width 340 height 41
type input "950.1"
type input "0.12"
type input "950.11"
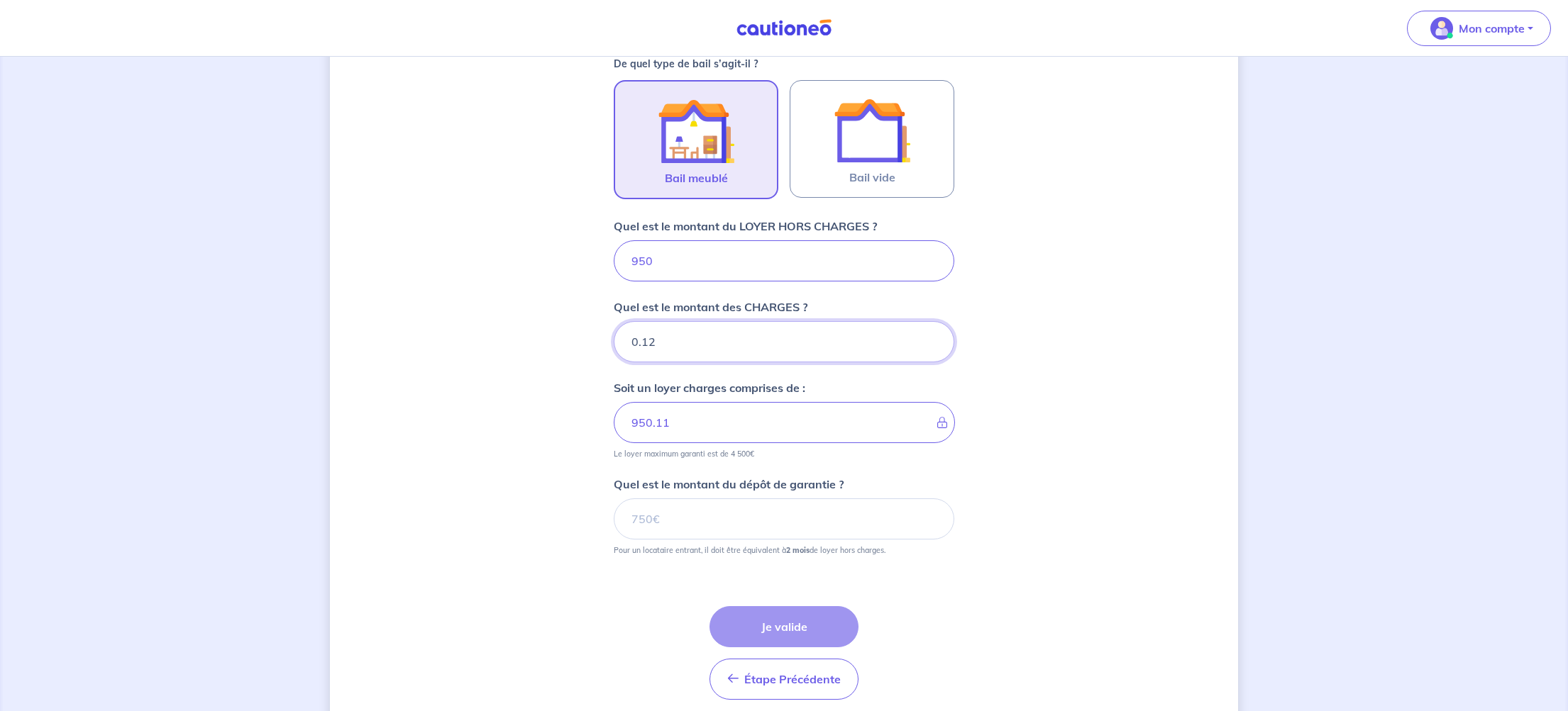
type input "0.12"
click at [931, 337] on input "0.12" at bounding box center [784, 342] width 340 height 41
type input "950.12"
type input "0.13"
click at [931, 337] on input "0.13" at bounding box center [784, 342] width 340 height 41
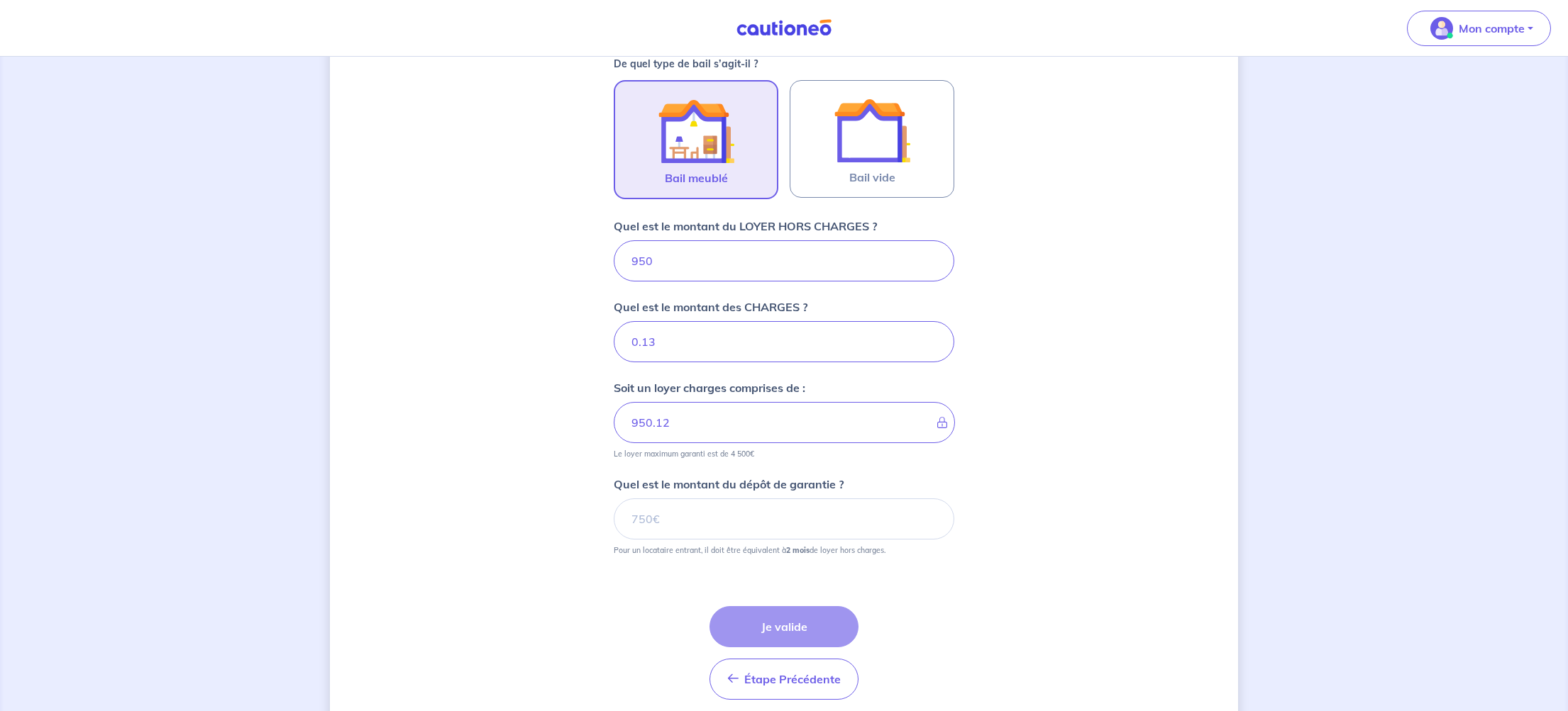
scroll to position [422, 0]
type input "950.13"
click at [931, 337] on input "0.14" at bounding box center [784, 341] width 340 height 41
type input "0.15"
click at [931, 337] on input "0.15" at bounding box center [784, 341] width 340 height 41
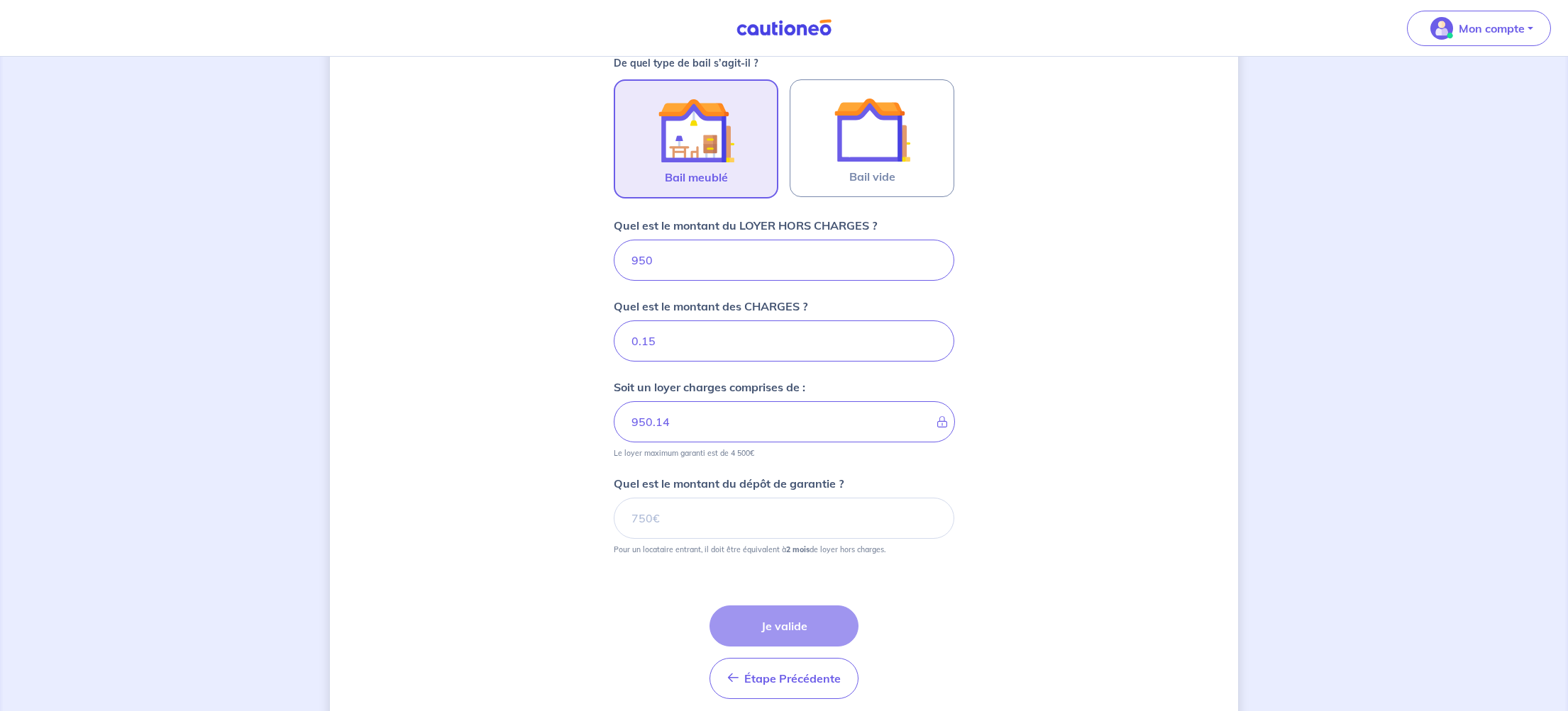
type input "950.15"
drag, startPoint x: 662, startPoint y: 344, endPoint x: 613, endPoint y: 340, distance: 49.2
click at [613, 340] on div "Dites-nous en plus sur votre bien Où se situe votre bien en location ? [STREET_…" at bounding box center [783, 200] width 908 height 1099
type input "950"
type input "0.01"
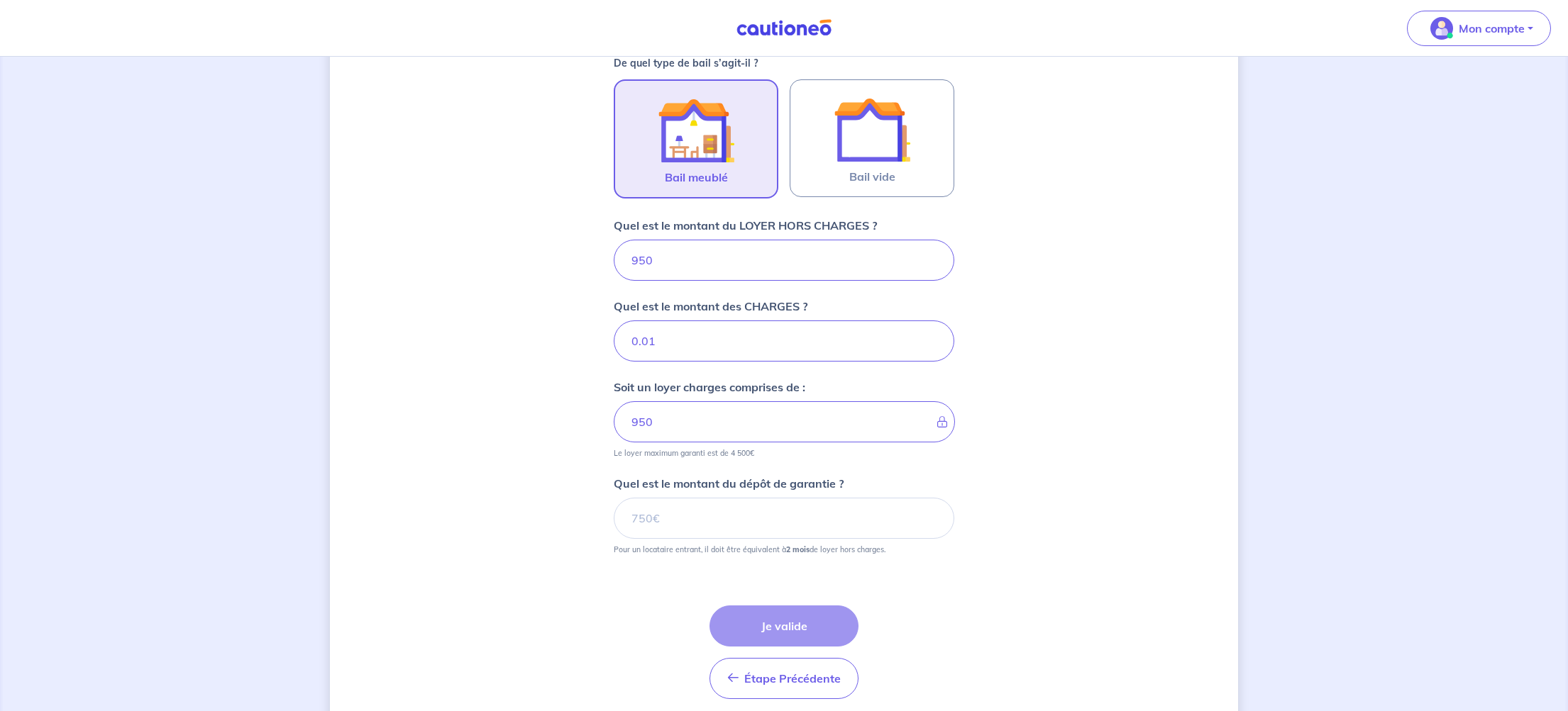
scroll to position [427, 0]
click at [929, 337] on input "0.01" at bounding box center [784, 338] width 340 height 41
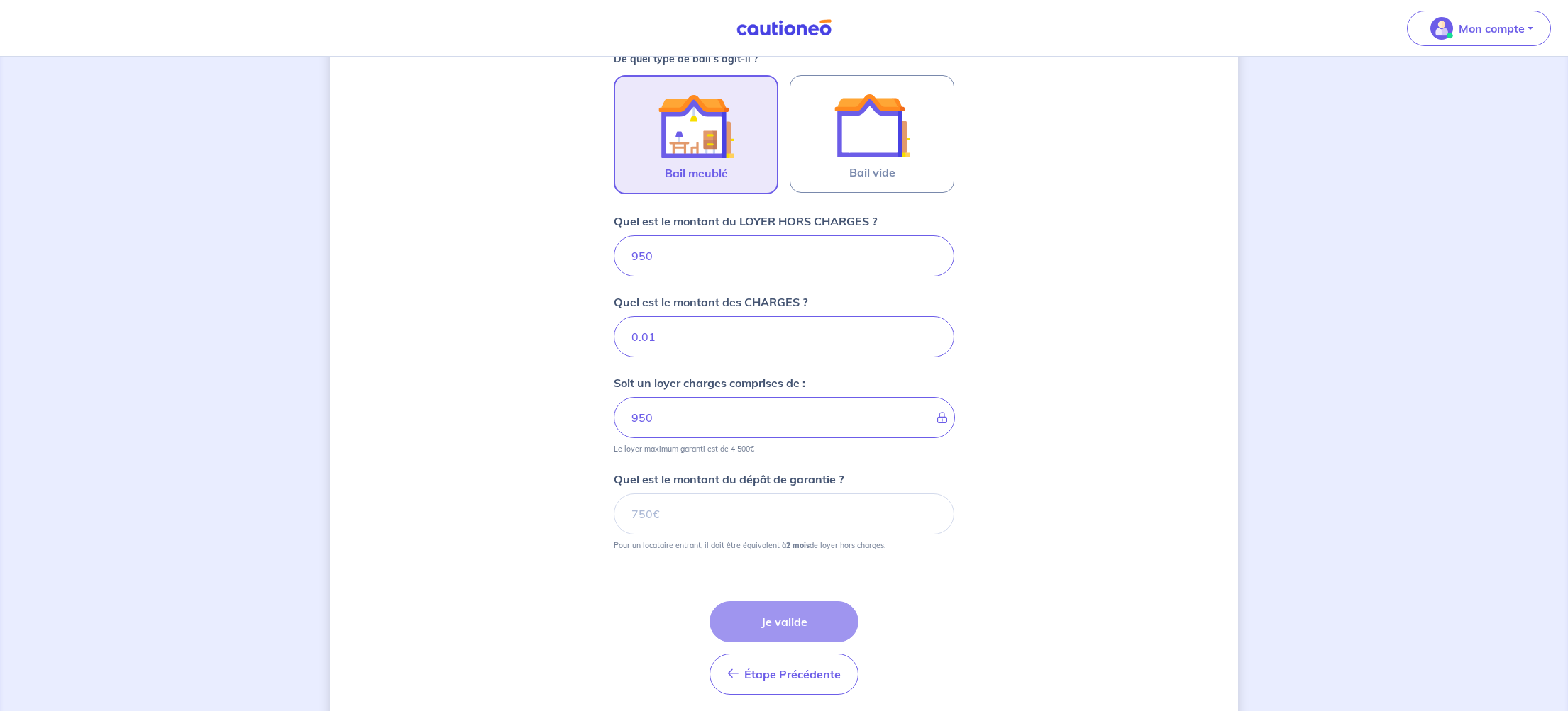
type input "950.01"
type input "0.03"
type input "950.02"
click at [931, 334] on input "0.06" at bounding box center [784, 337] width 340 height 41
type input "0.07"
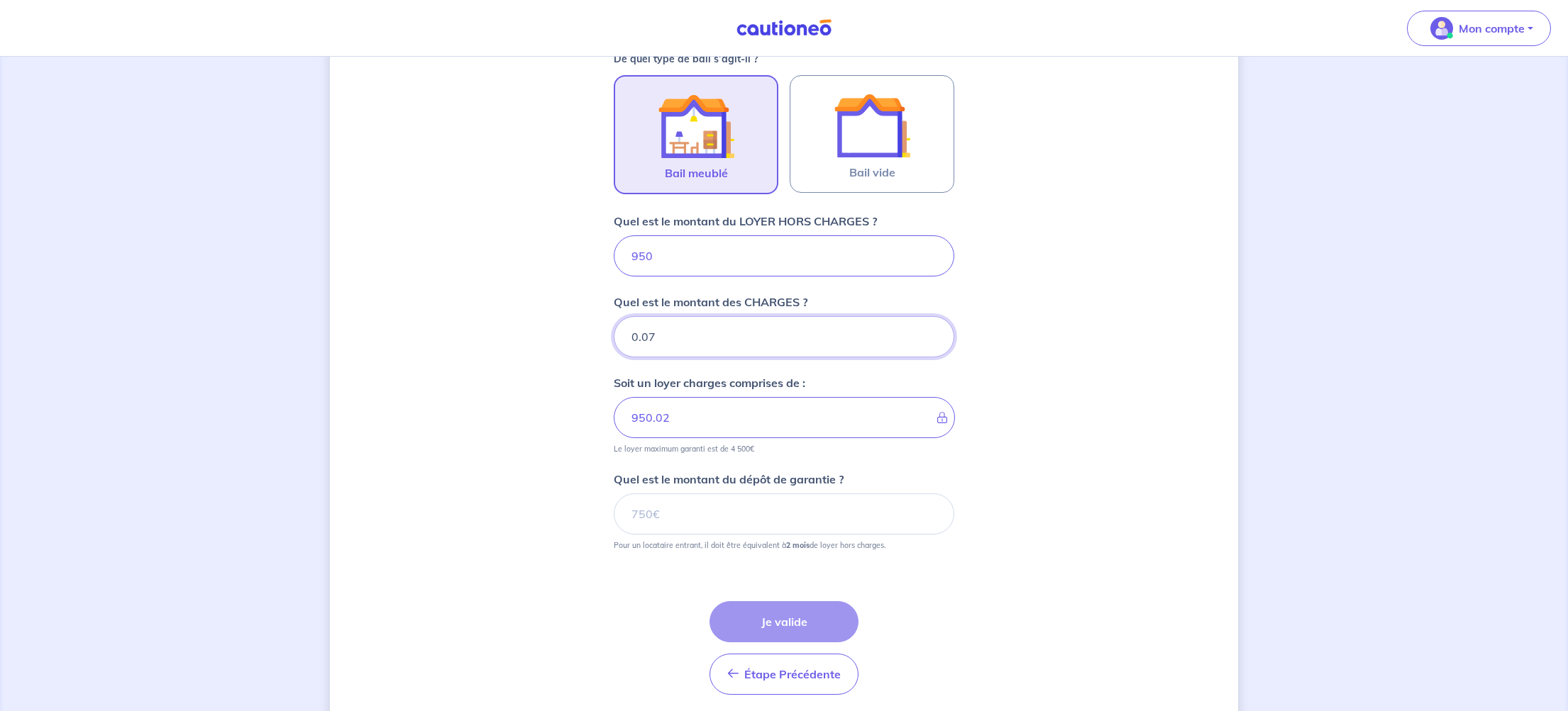
type input "950.03"
type input "0.07"
click at [931, 334] on input "0.07" at bounding box center [784, 337] width 340 height 41
type input "950.06"
click at [931, 334] on input "0.08" at bounding box center [784, 337] width 340 height 41
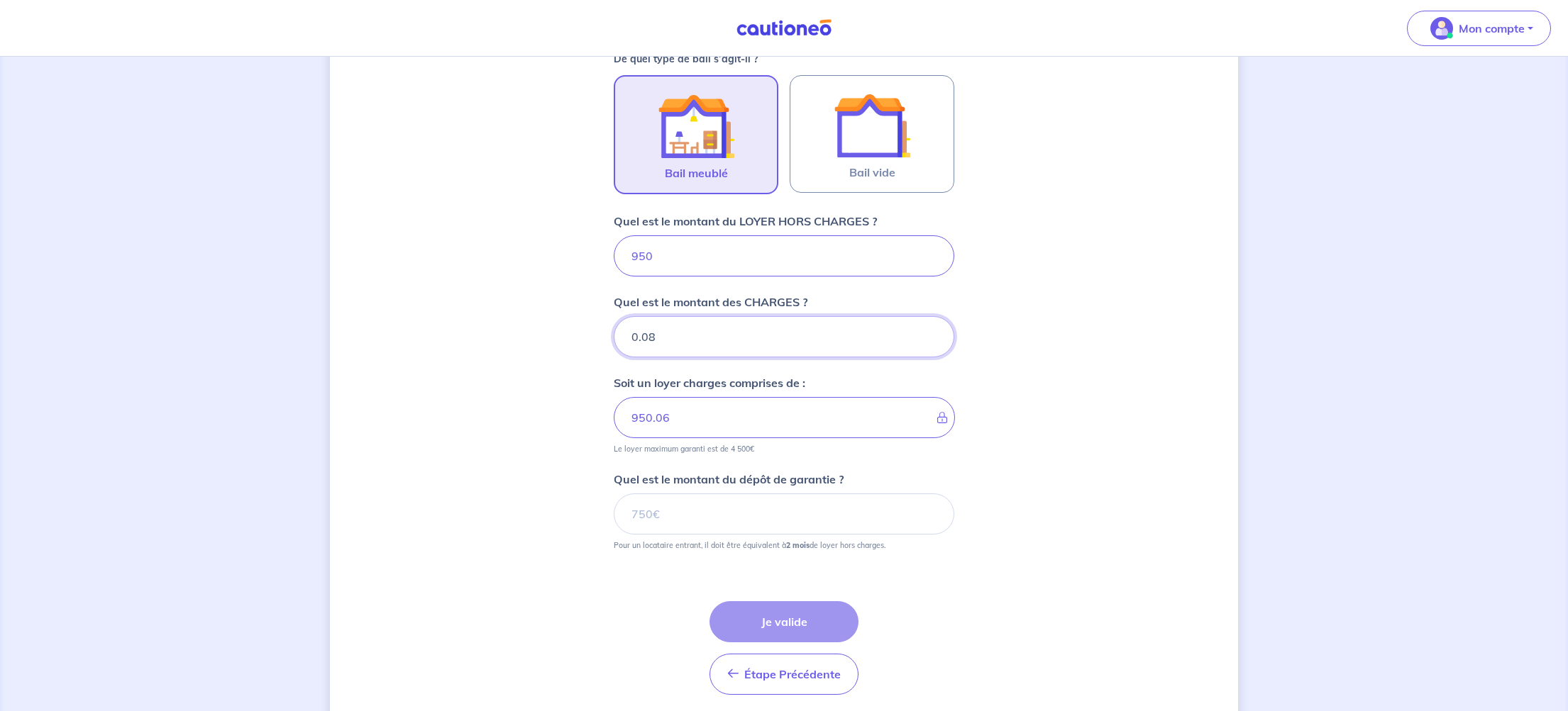
type input "0.09"
type input "950.07"
type input "0.09"
click at [931, 334] on input "0.09" at bounding box center [784, 337] width 340 height 41
type input "950.08"
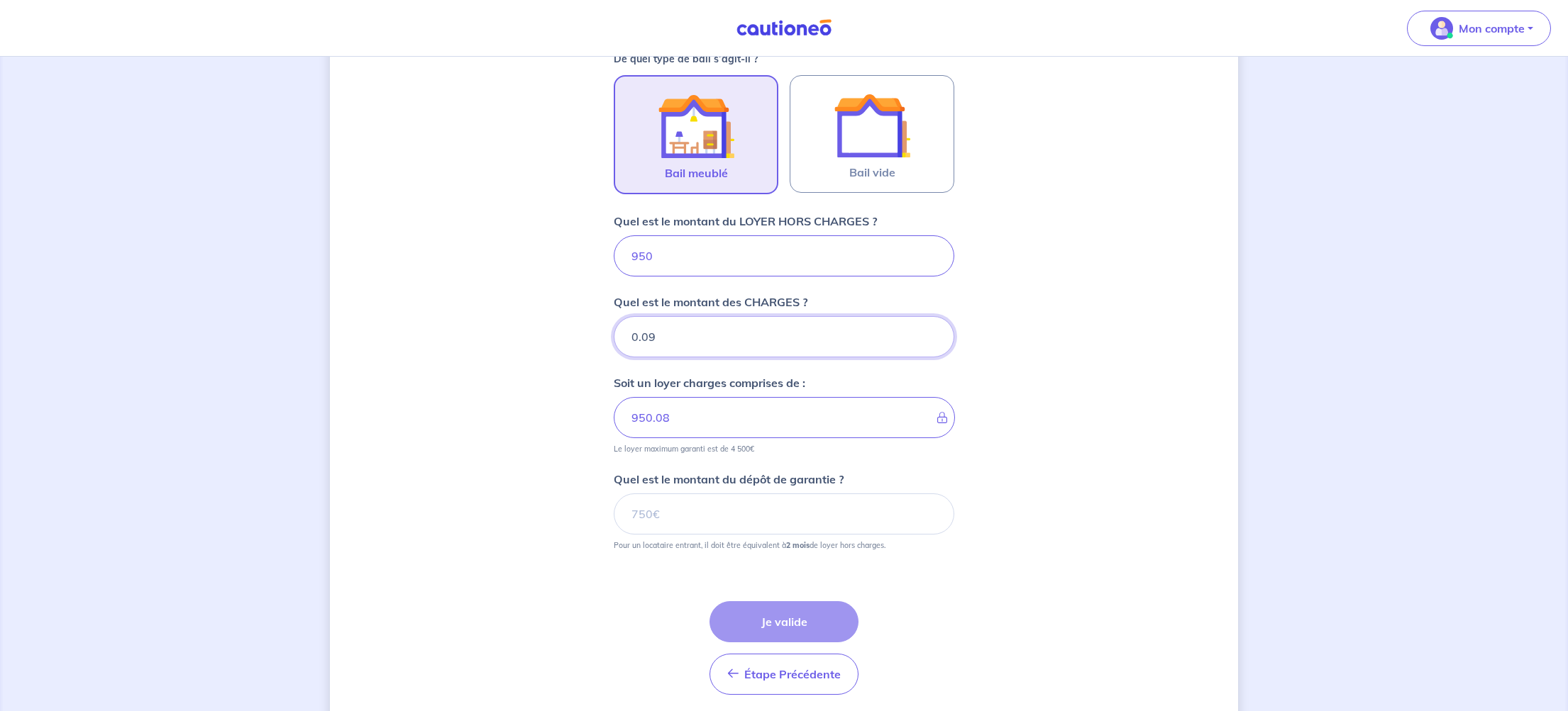
type input "0.1"
type input "950.09"
type input "0.1"
click at [931, 334] on input "0.1" at bounding box center [784, 337] width 340 height 41
type input "950.1"
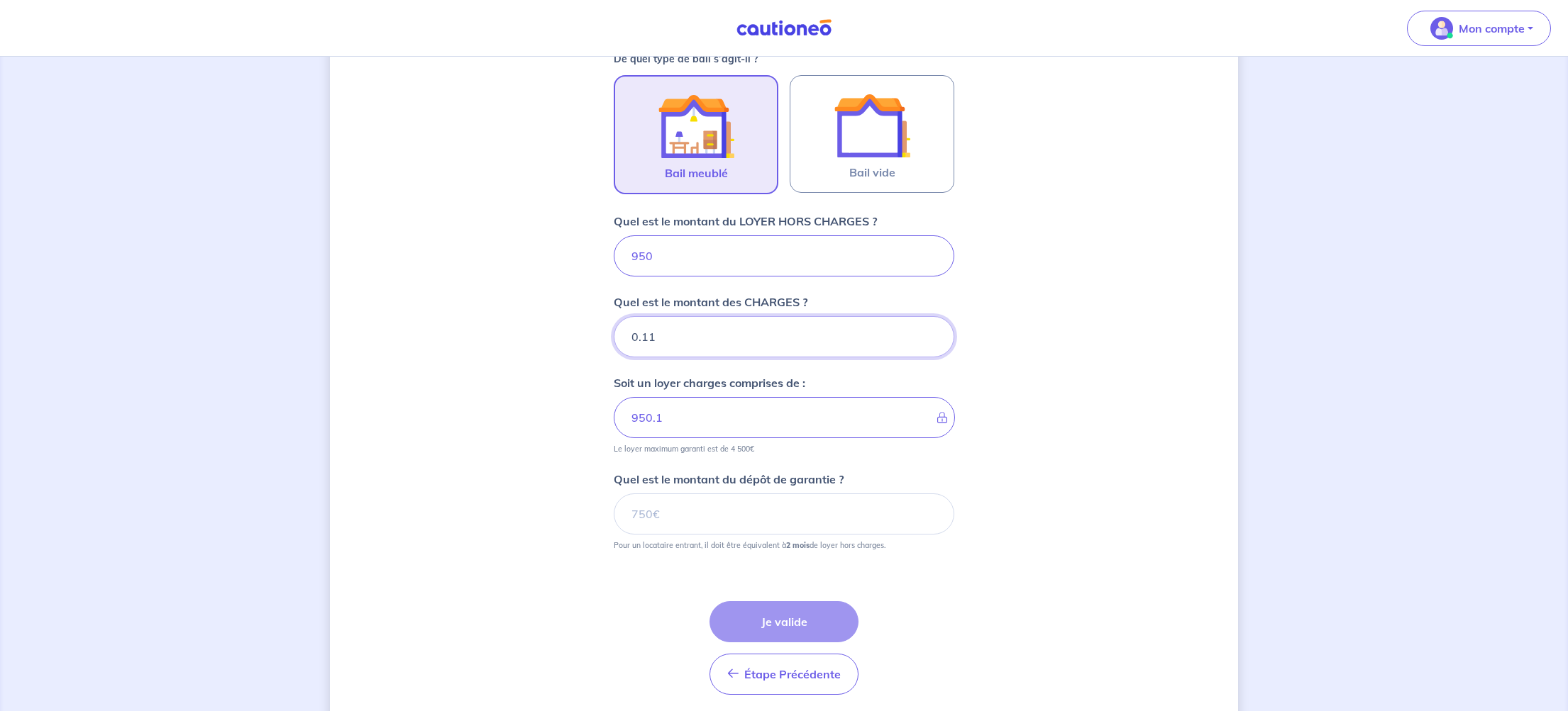
click at [931, 334] on input "0.11" at bounding box center [784, 337] width 340 height 41
type input "0.12"
type input "950.11"
click at [931, 334] on input "0.12" at bounding box center [784, 337] width 340 height 41
type input "0.13"
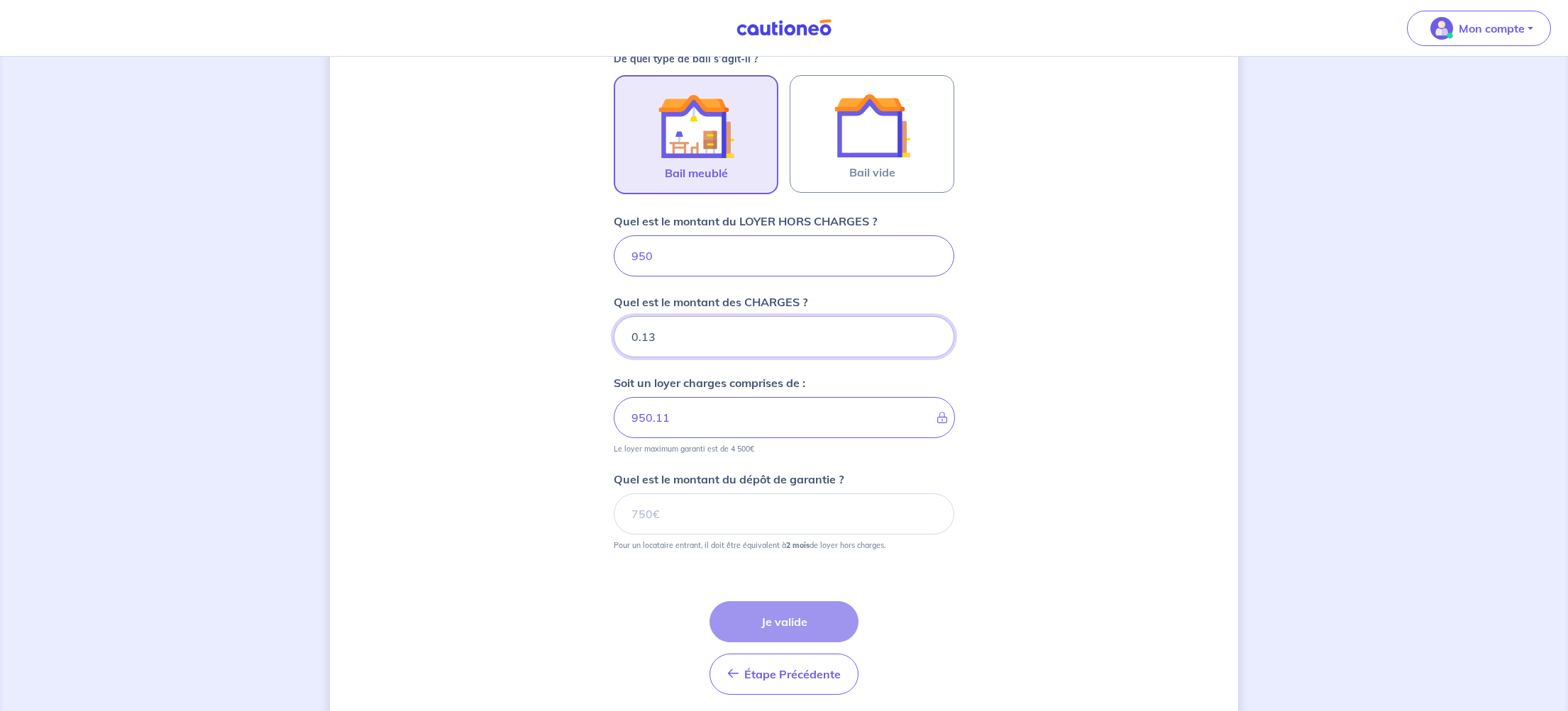
type input "950.12"
click at [931, 334] on input "0.13" at bounding box center [784, 337] width 340 height 41
click at [931, 334] on input "0.14" at bounding box center [784, 337] width 340 height 41
type input "0.15"
type input "950.13"
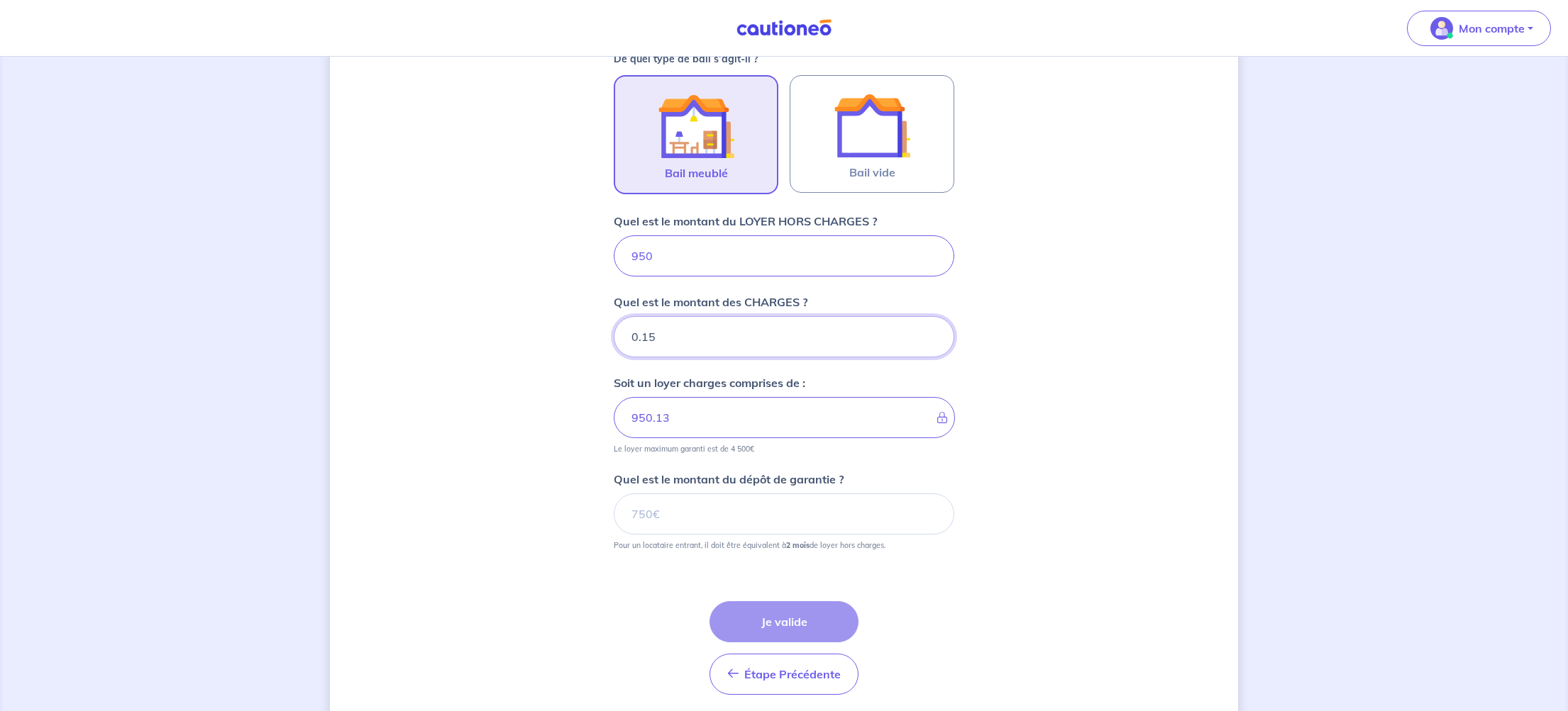
click at [931, 334] on input "0.15" at bounding box center [784, 337] width 340 height 41
type input "0.16"
type input "950.14"
click at [931, 334] on input "0.16" at bounding box center [784, 337] width 340 height 41
type input "0.17"
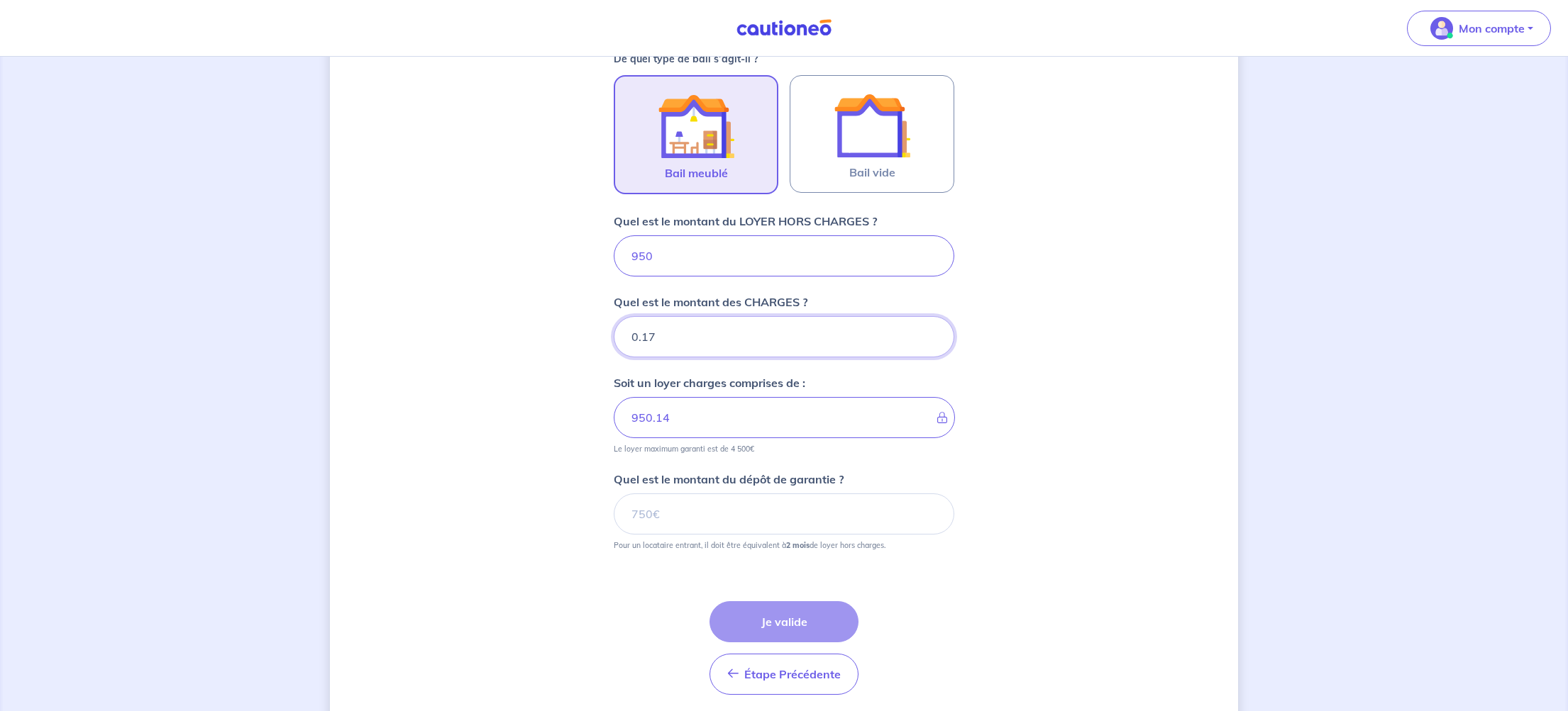
type input "950.15"
click at [931, 334] on input "0.17" at bounding box center [784, 337] width 340 height 41
type input "0.18"
type input "950.16"
click at [931, 334] on input "0.18" at bounding box center [784, 337] width 340 height 41
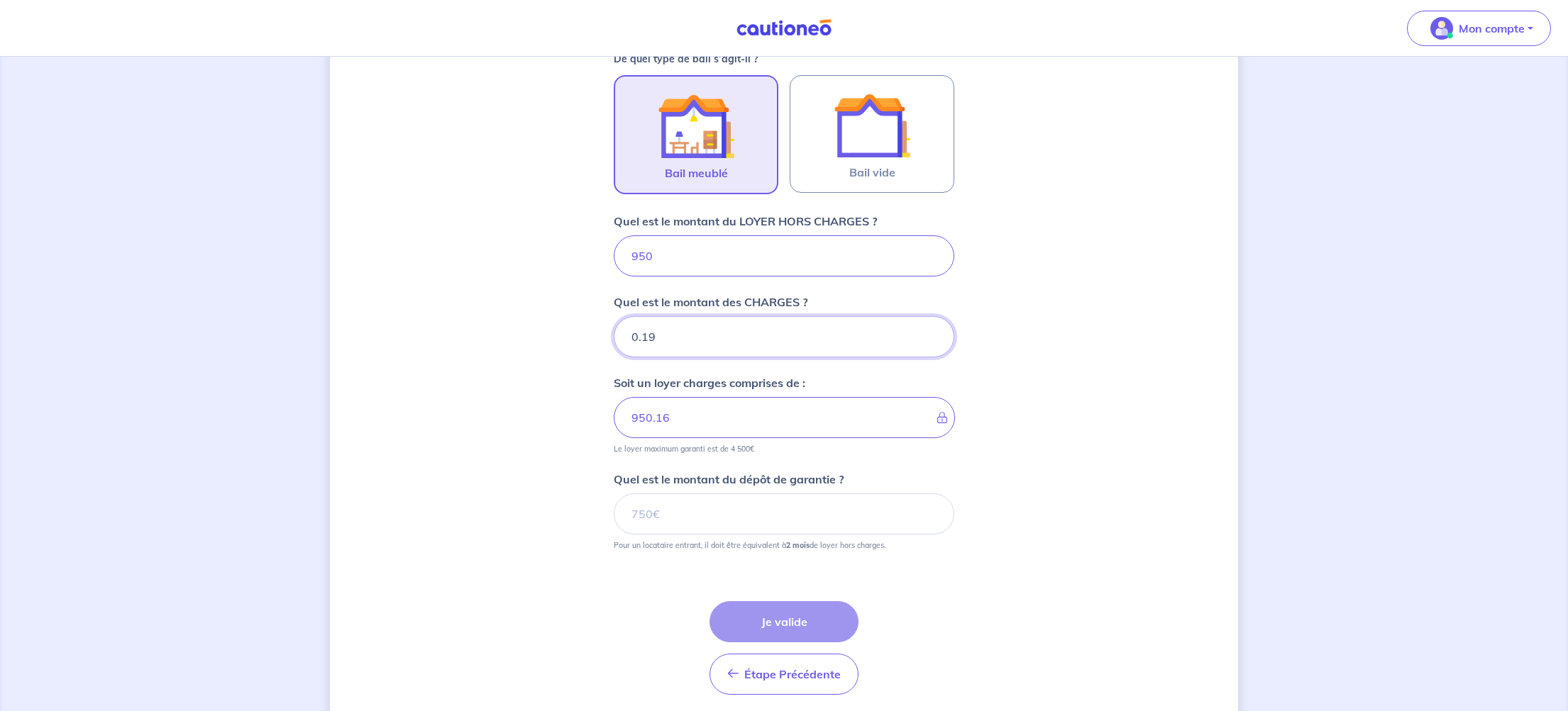
type input "0.19"
click at [931, 334] on input "0.19" at bounding box center [784, 337] width 340 height 41
type input "950.17"
type input "0.2"
type input "950.19"
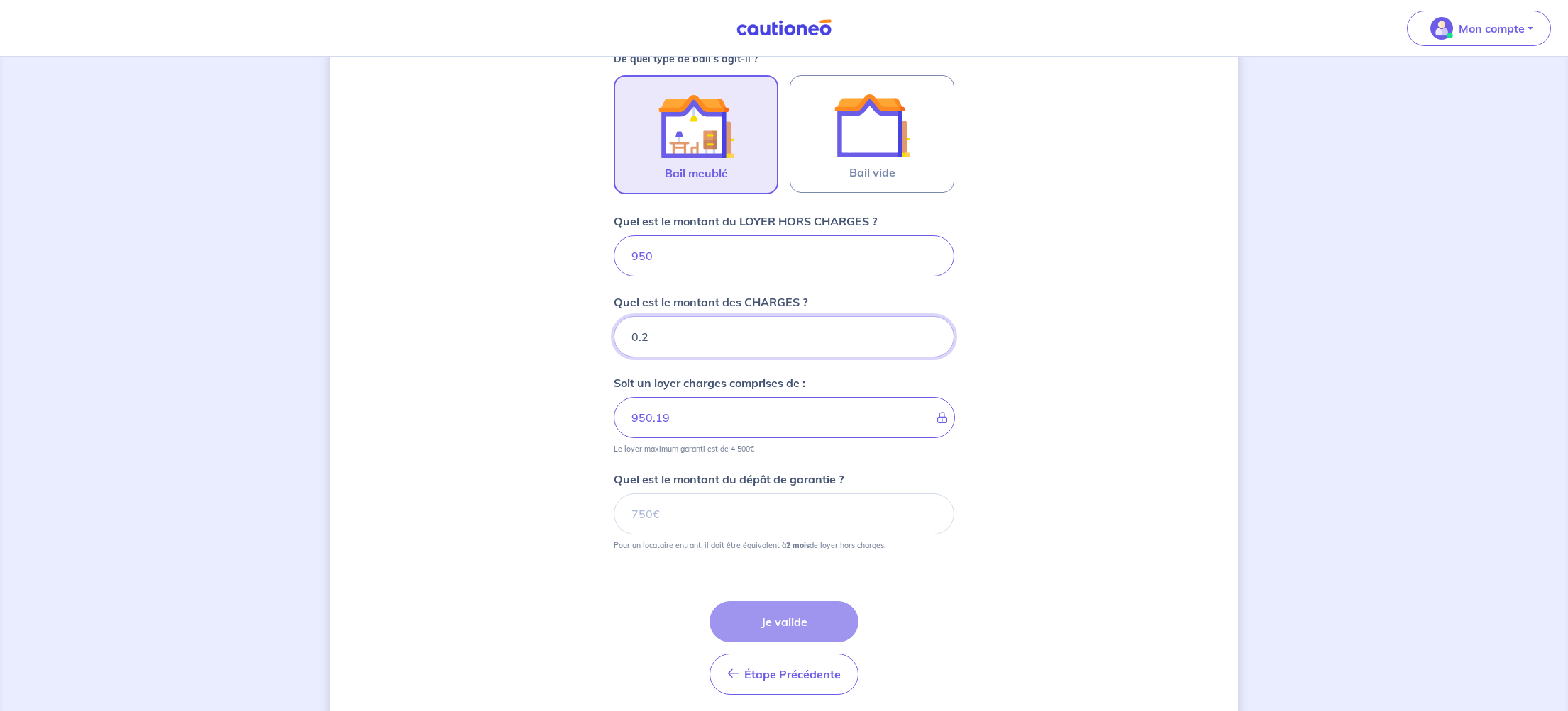
type input "0.21"
type input "950.2"
click at [931, 334] on input "0.22" at bounding box center [784, 337] width 340 height 41
click at [931, 334] on input "0.23" at bounding box center [784, 337] width 340 height 41
type input "0.24"
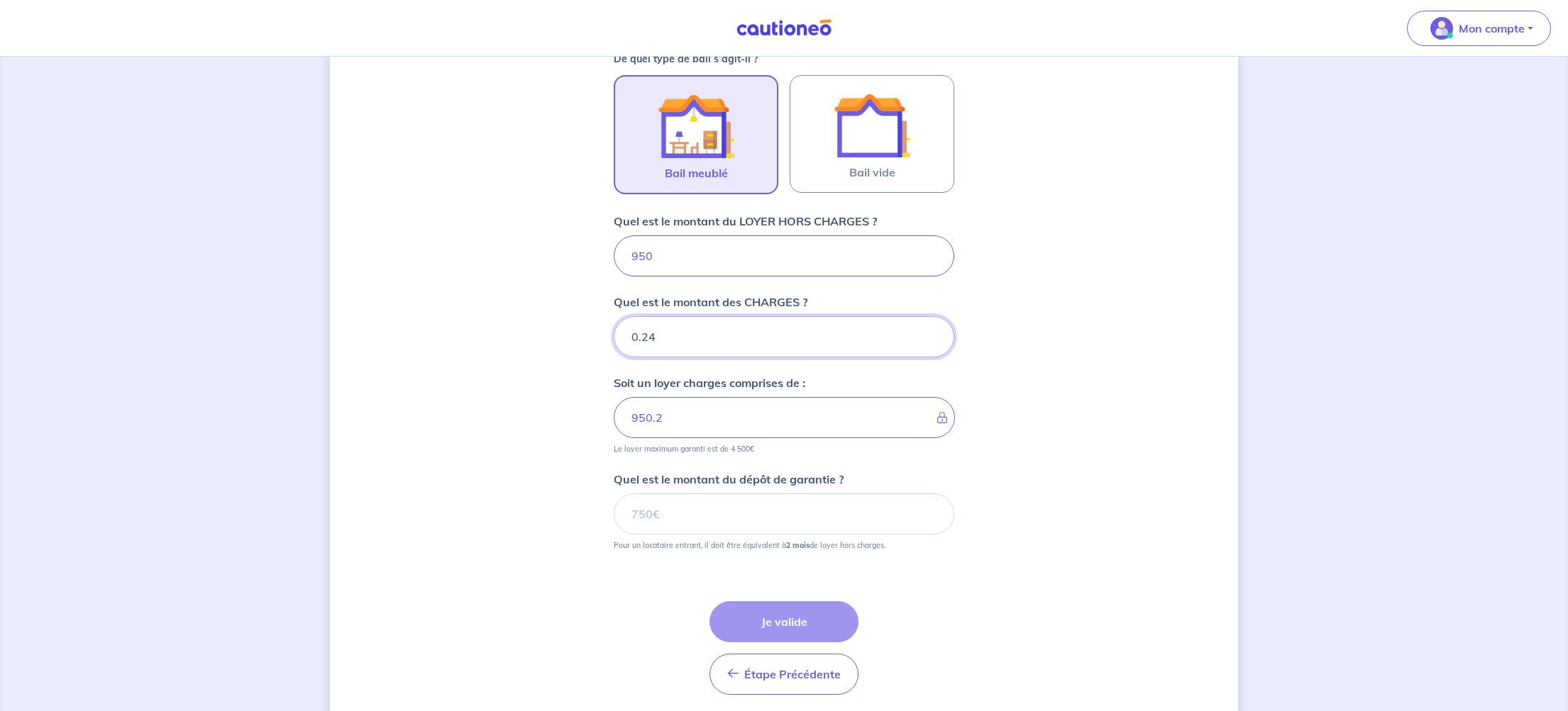
type input "950.21"
type input "0.24"
click at [931, 334] on input "0.24" at bounding box center [784, 337] width 340 height 41
type input "950.22"
type input "0.25"
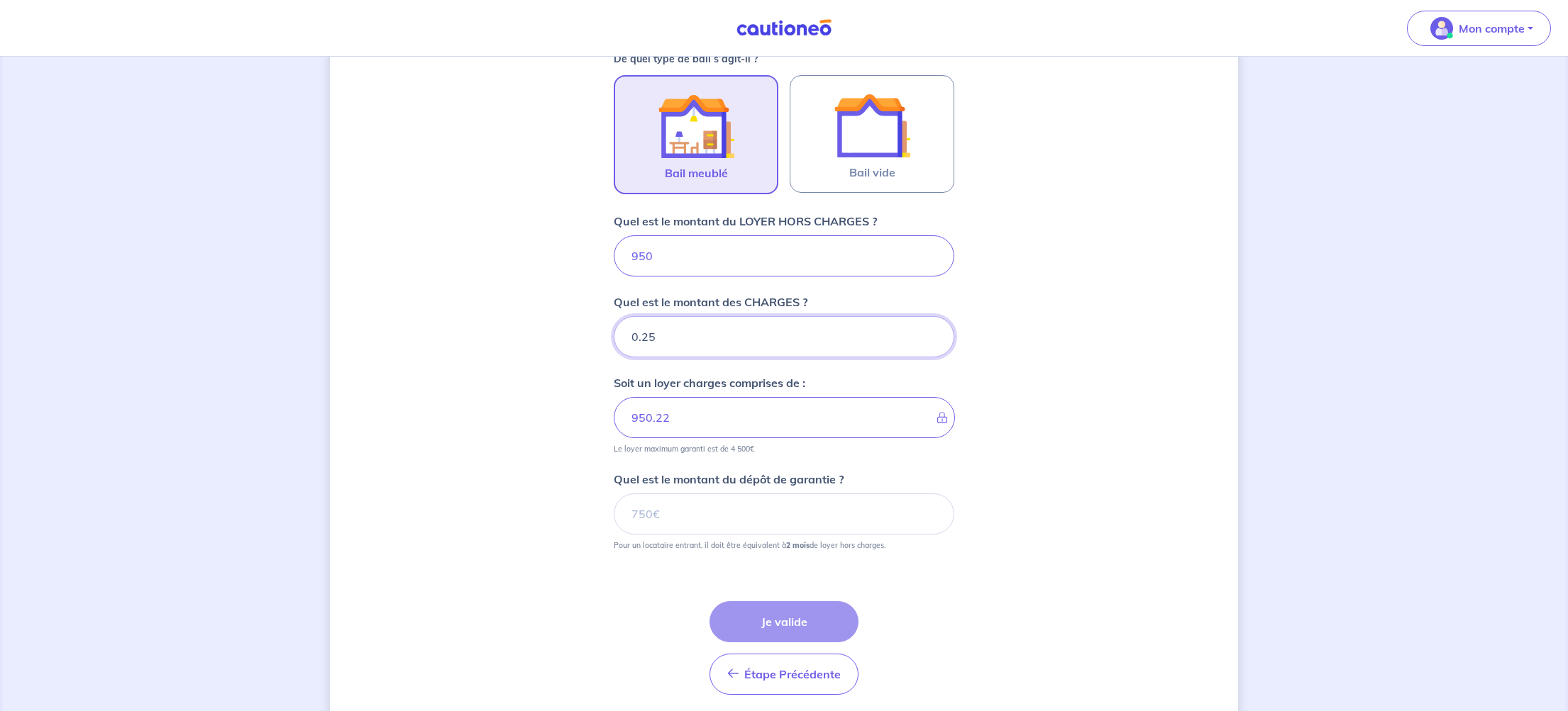
type input "950.23"
click at [931, 334] on input "0.25" at bounding box center [784, 337] width 340 height 41
type input "0.26"
type input "950.24"
click at [931, 334] on input "0.26" at bounding box center [784, 337] width 340 height 41
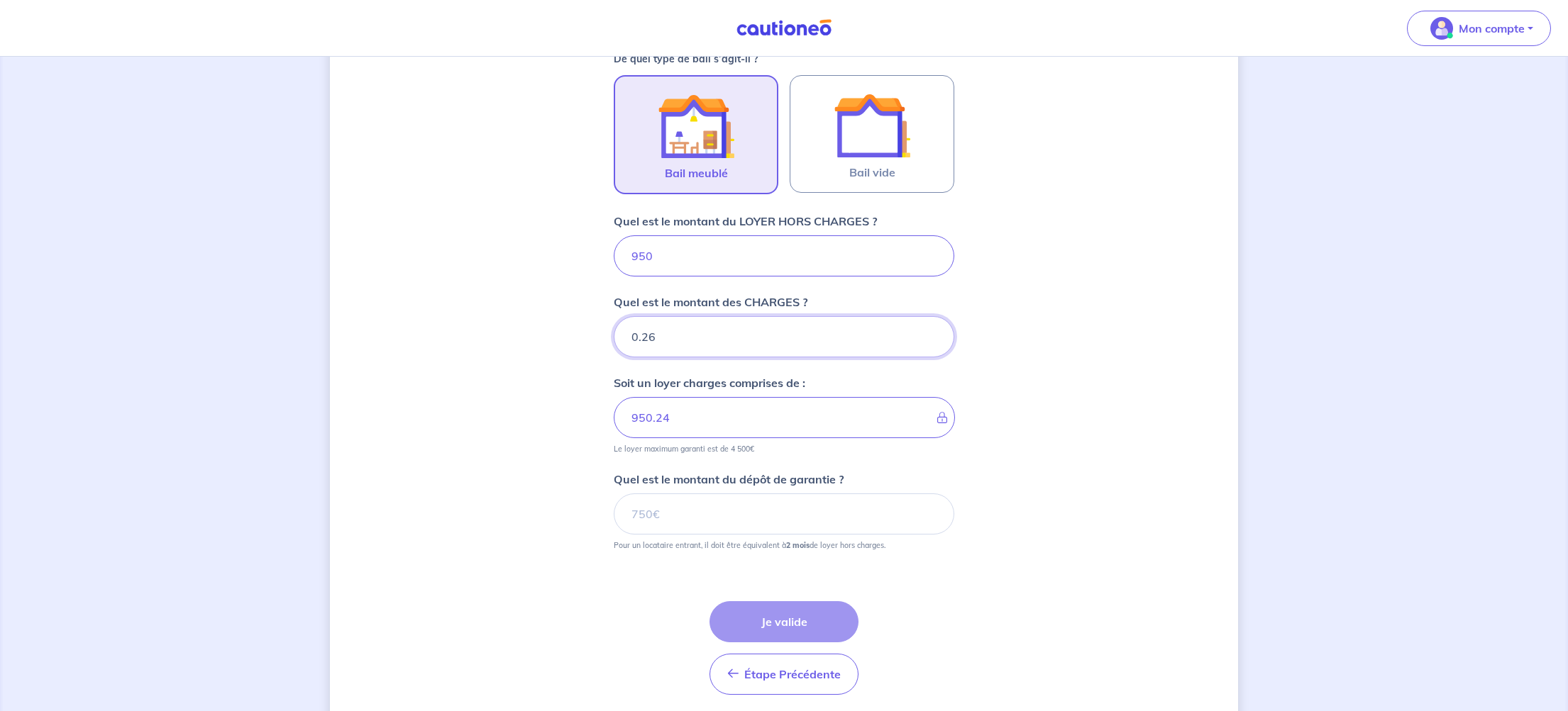
type input "0.27"
type input "950.25"
type input "0.27"
click at [931, 334] on input "0.27" at bounding box center [784, 337] width 340 height 41
type input "950.27"
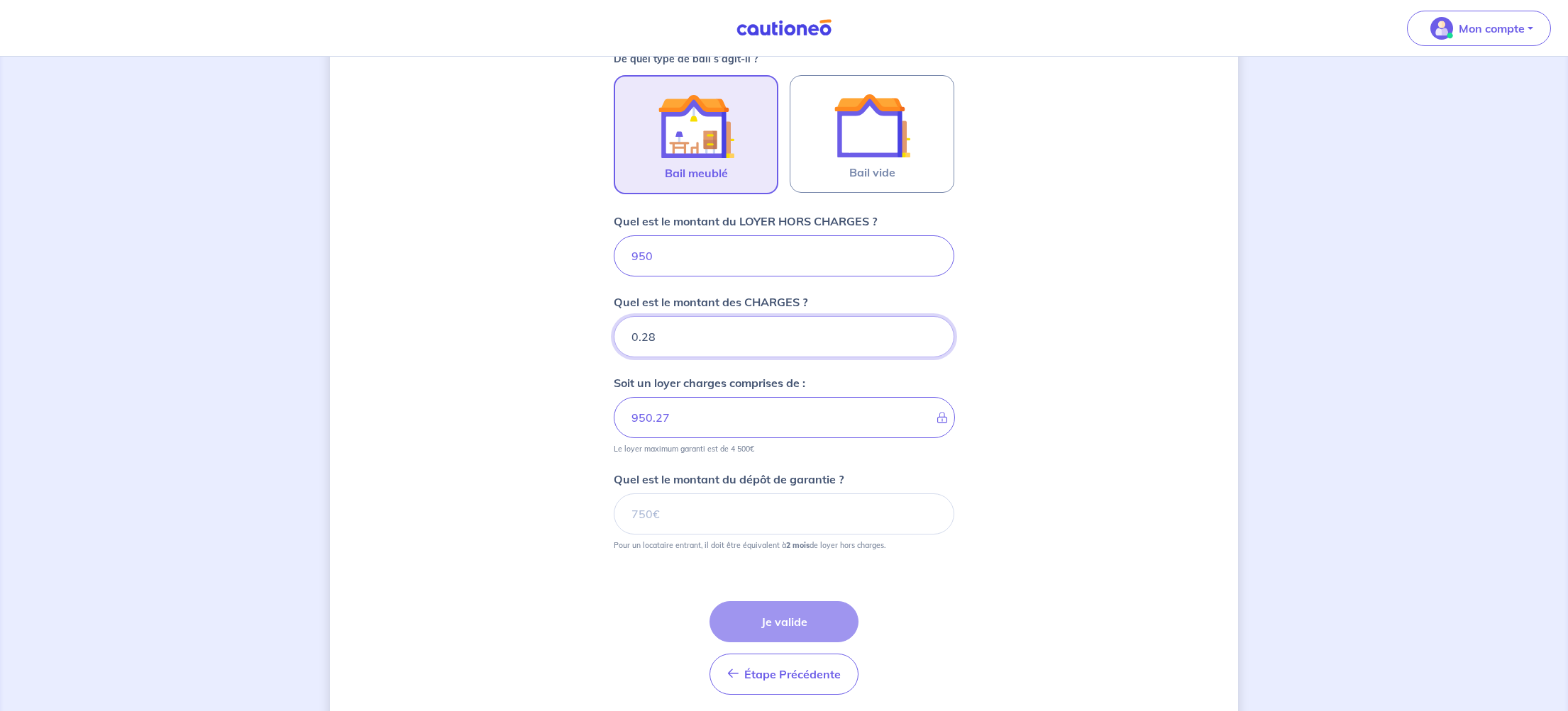
click at [928, 332] on input "0.28" at bounding box center [784, 337] width 340 height 41
type input "0.29"
click at [928, 332] on input "0.29" at bounding box center [784, 337] width 340 height 41
type input "950.28"
type input "0.3"
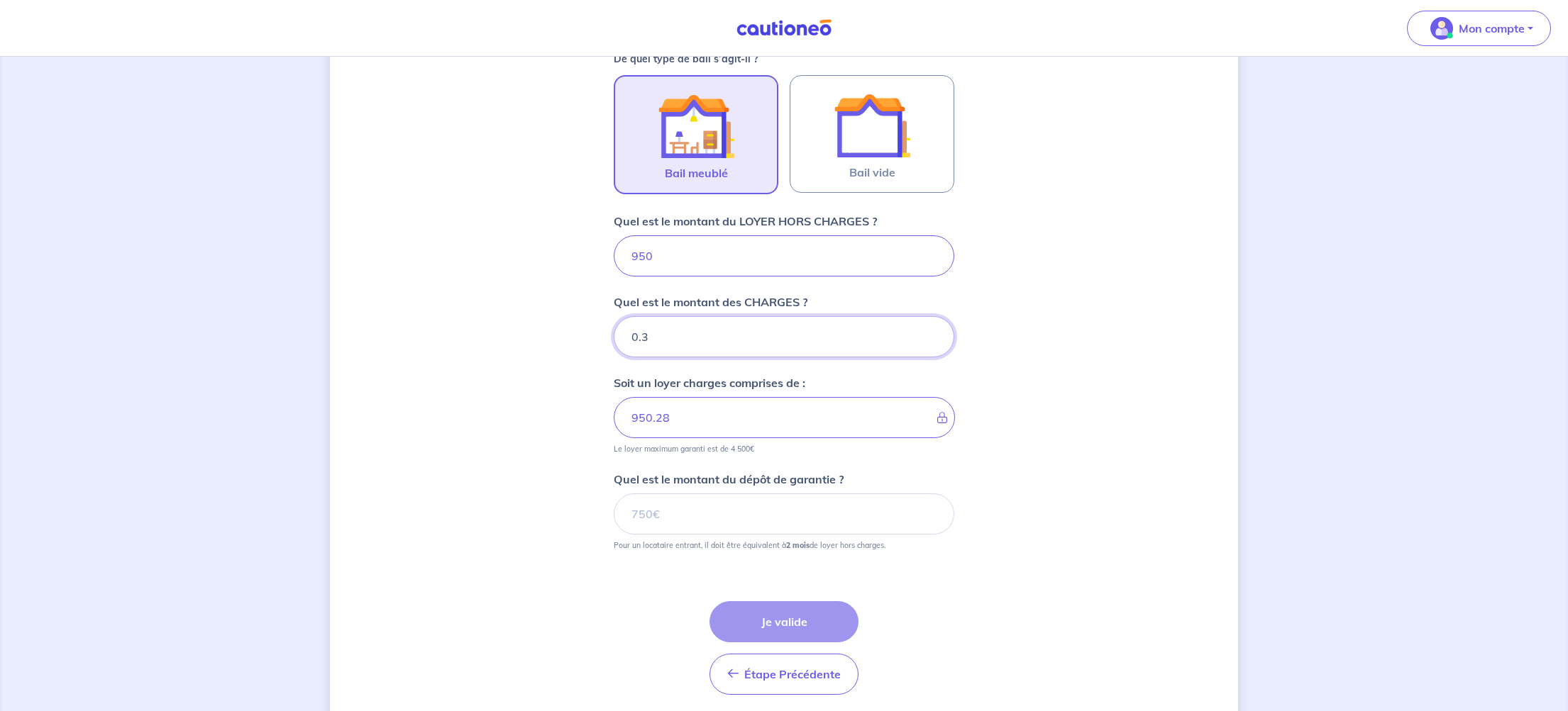
click at [928, 332] on input "0.3" at bounding box center [784, 337] width 340 height 41
type input "950.29"
type input "0.31"
type input "950.3"
click at [928, 332] on input "0.31" at bounding box center [784, 337] width 340 height 41
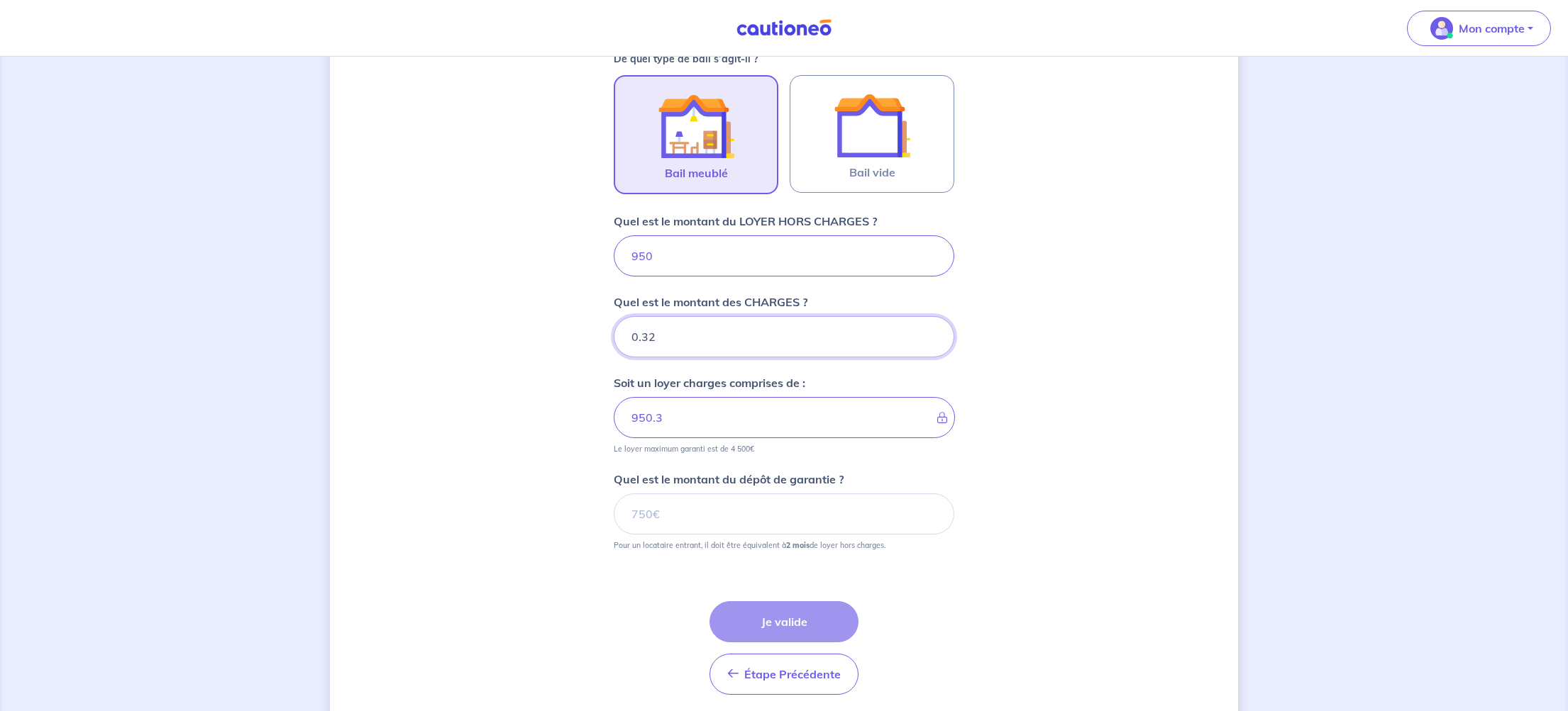
click at [928, 332] on input "0.32" at bounding box center [784, 337] width 340 height 41
type input "0.33"
type input "950.31"
click at [928, 332] on input "0.33" at bounding box center [784, 337] width 340 height 41
type input "0.34"
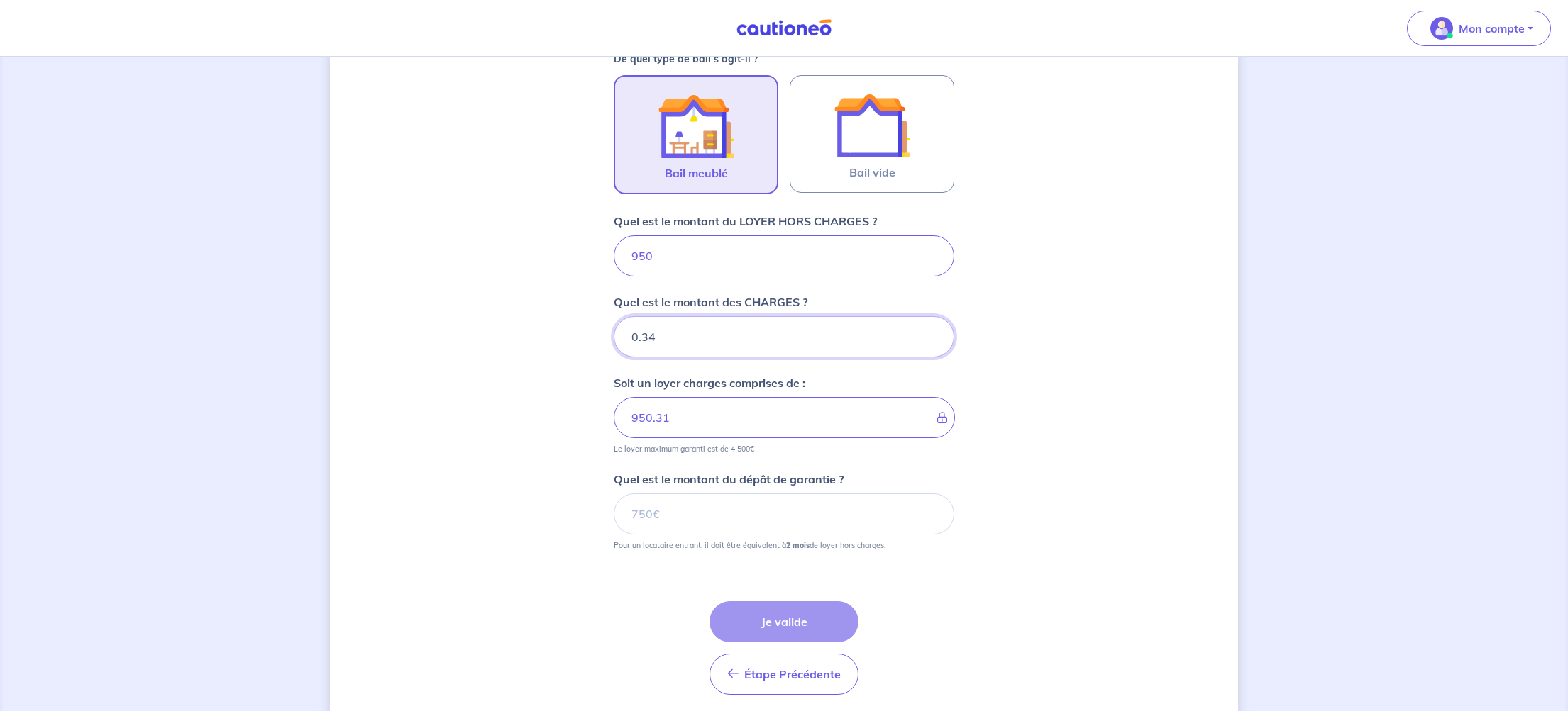
type input "950.32"
click at [928, 332] on input "0.34" at bounding box center [784, 337] width 340 height 41
type input "0.35"
type input "950.33"
click at [928, 332] on input "0.35" at bounding box center [784, 337] width 340 height 41
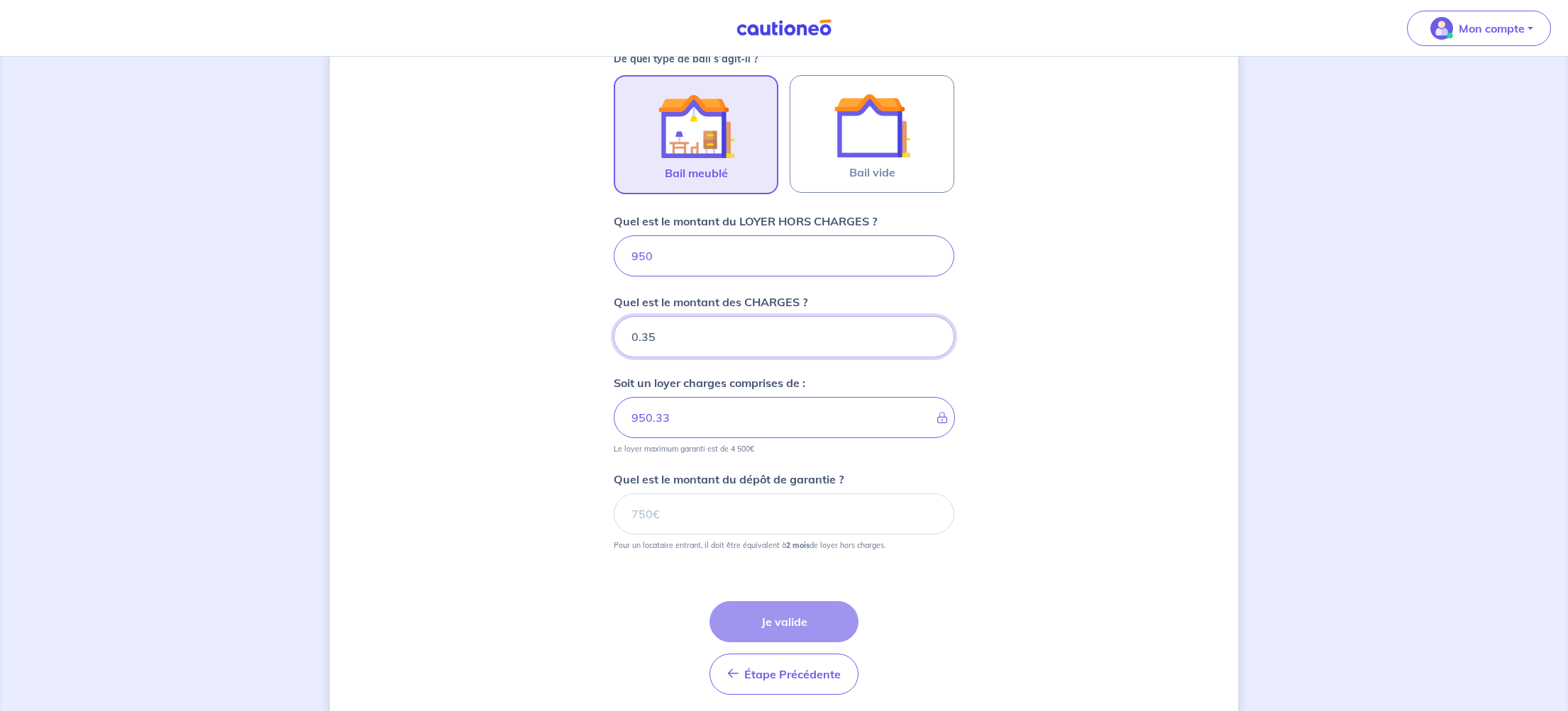
type input "0.36"
type input "950.34"
click at [928, 332] on input "0.36" at bounding box center [784, 337] width 340 height 41
type input "0.37"
type input "950.35"
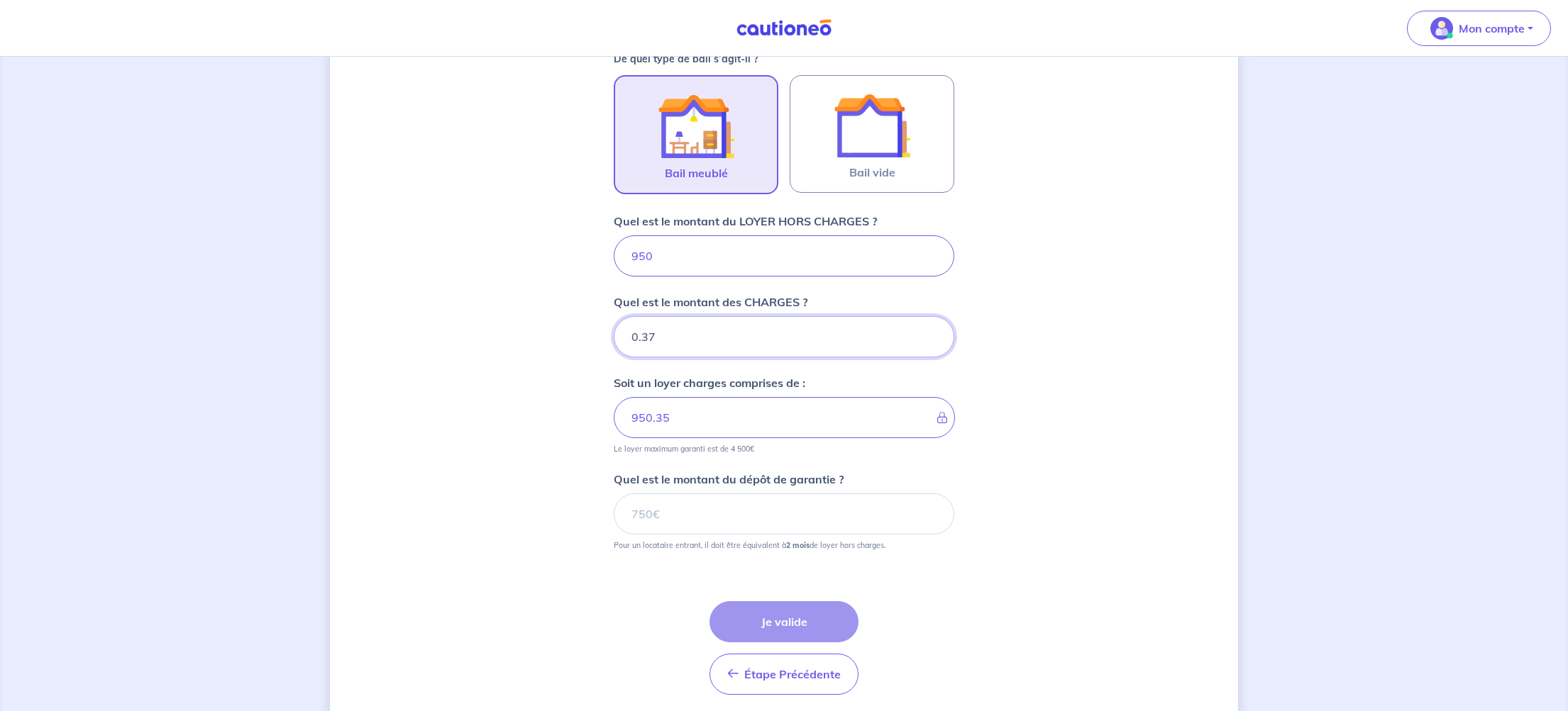
click at [928, 332] on input "0.37" at bounding box center [784, 337] width 340 height 41
type input "0.38"
type input "950.36"
click at [928, 332] on input "0.38" at bounding box center [784, 337] width 340 height 41
type input "0.39"
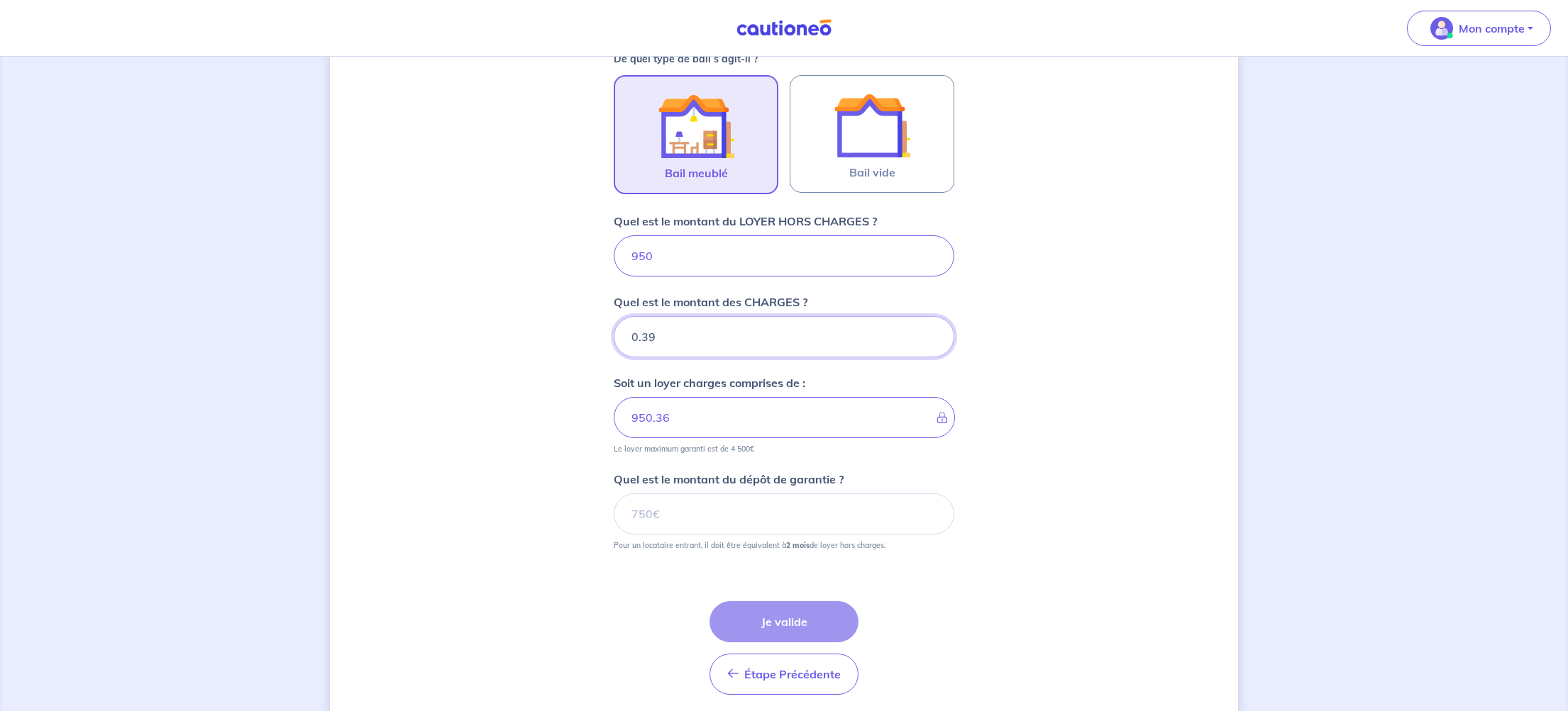
type input "950.37"
click at [928, 332] on input "0.39" at bounding box center [784, 337] width 340 height 41
type input "0.4"
type input "950.38"
click at [928, 332] on input "0.4" at bounding box center [784, 337] width 340 height 41
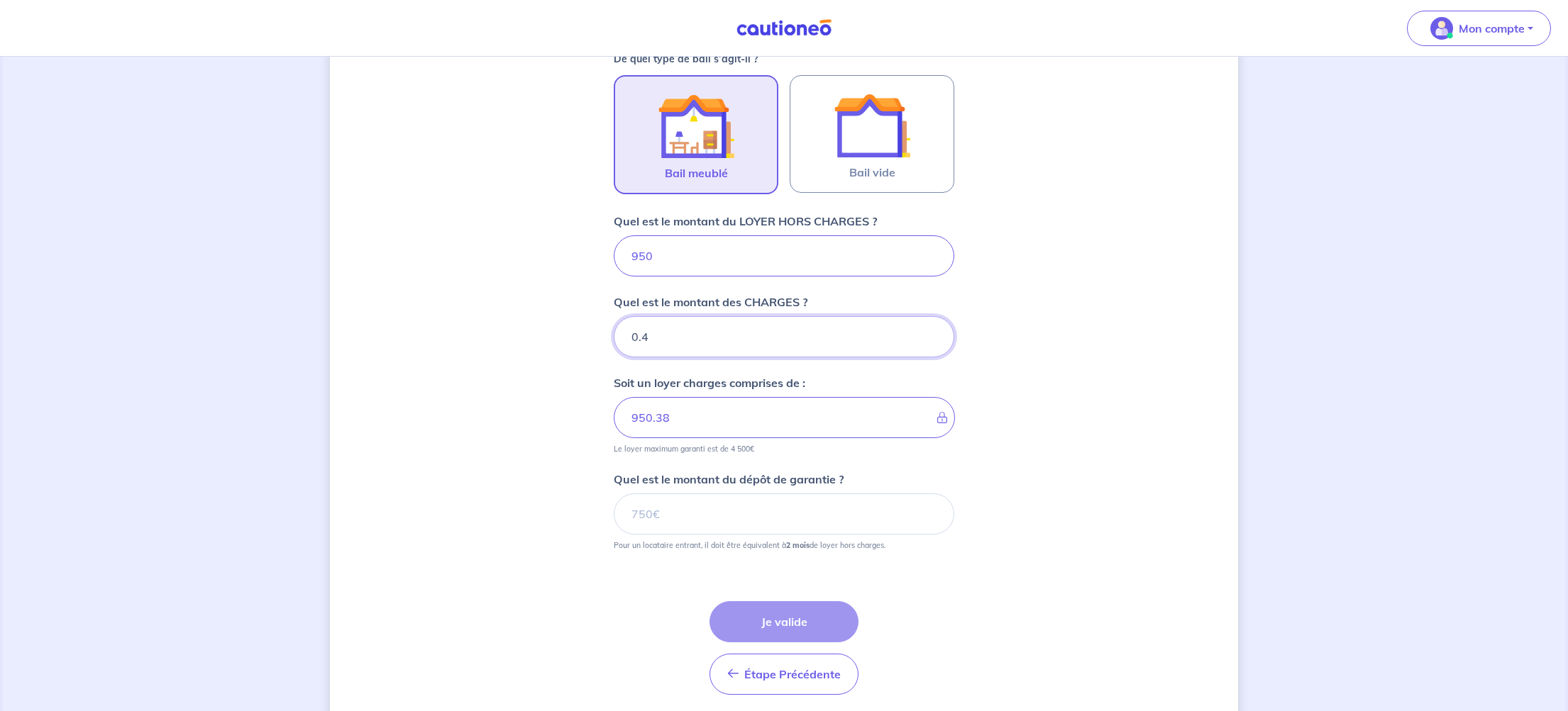
type input "0.41"
type input "950.39"
click at [928, 332] on input "0.41" at bounding box center [784, 337] width 340 height 41
type input "0.42"
type input "950.4"
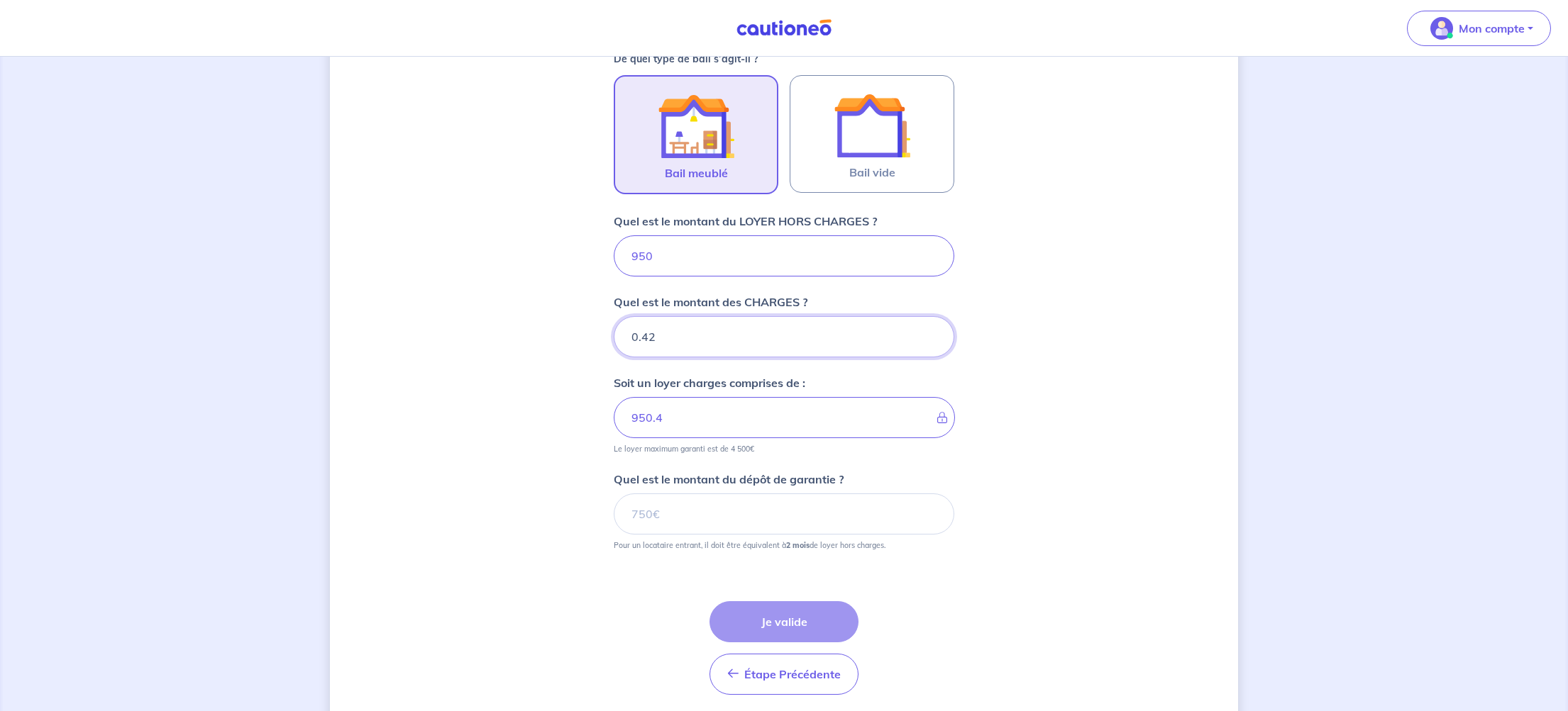
click at [928, 332] on input "0.42" at bounding box center [784, 337] width 340 height 41
type input "0.43"
type input "950.41"
click at [928, 332] on input "0.43" at bounding box center [784, 337] width 340 height 41
type input "0.44"
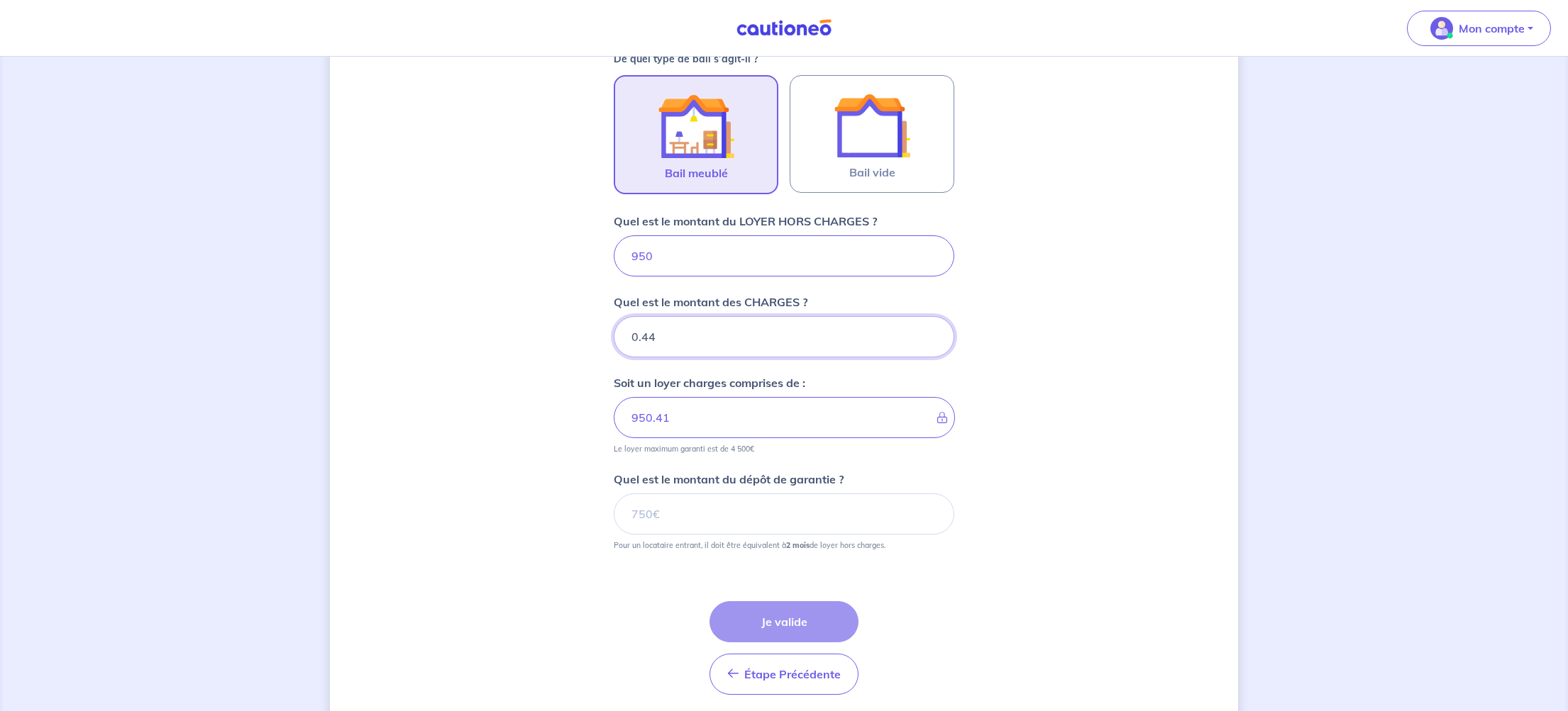
type input "950.42"
click at [928, 332] on input "0.44" at bounding box center [784, 337] width 340 height 41
type input "0.45"
type input "950.43"
click at [928, 332] on input "0.45" at bounding box center [784, 337] width 340 height 41
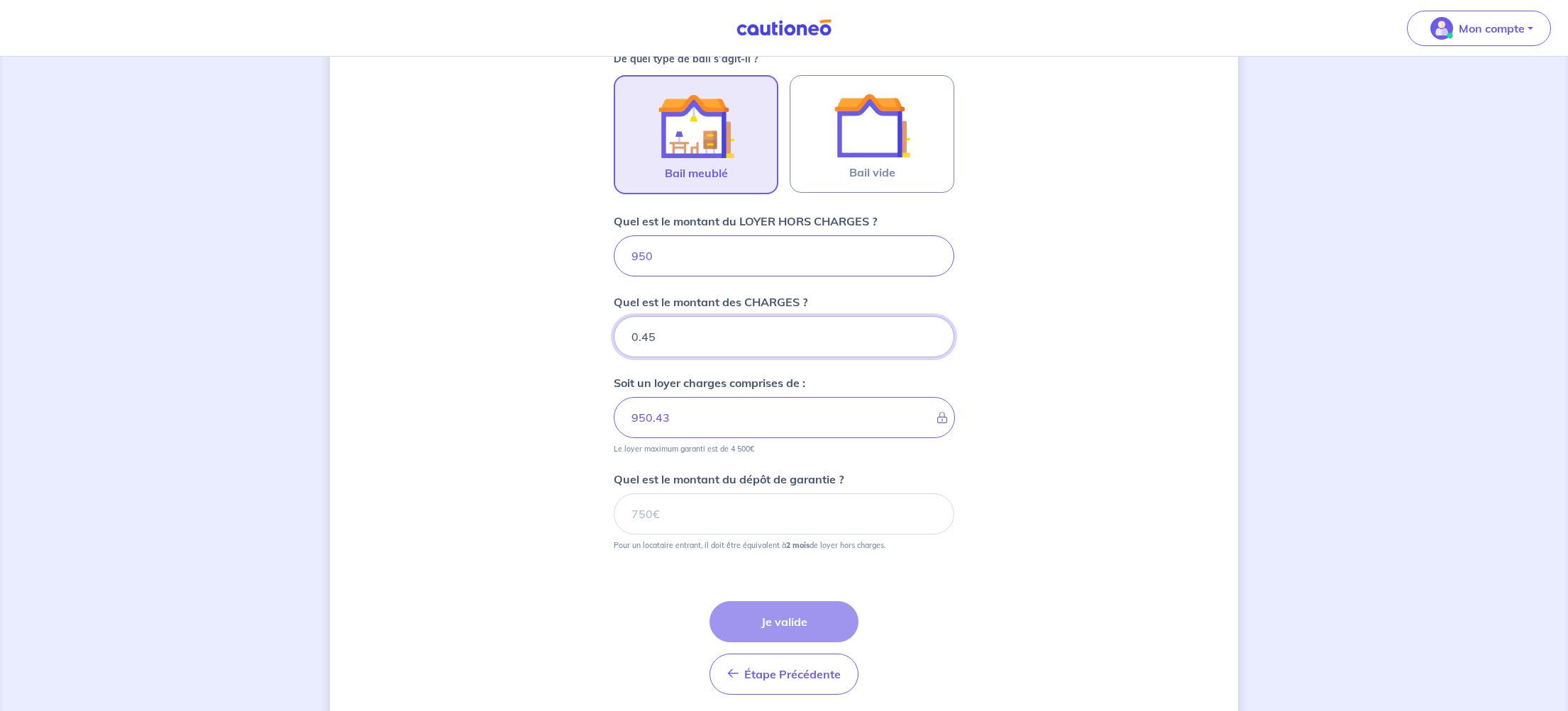
type input "0.46"
type input "950.44"
click at [928, 332] on input "0.46" at bounding box center [784, 337] width 340 height 41
type input "0.47"
type input "950.45"
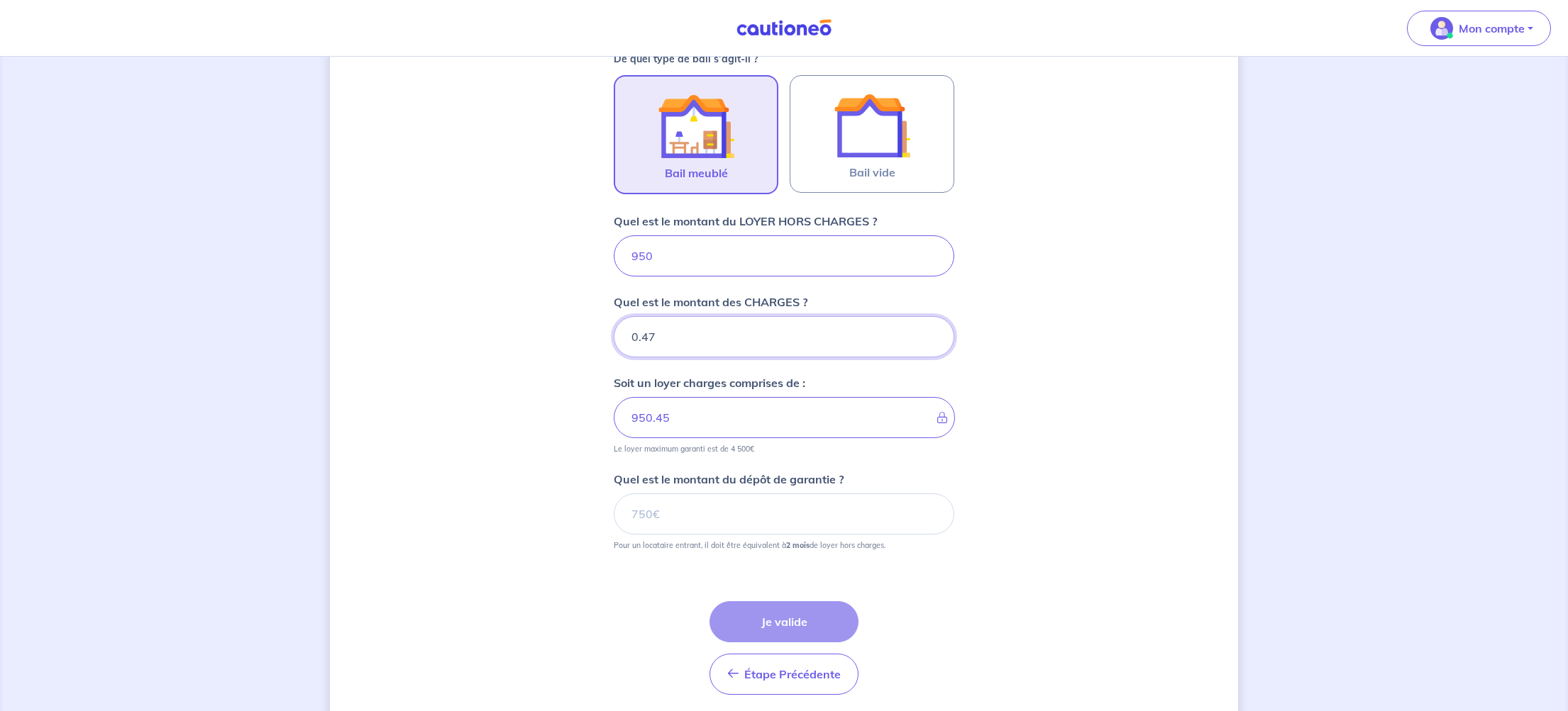
click at [928, 332] on input "0.47" at bounding box center [784, 337] width 340 height 41
type input "0.48"
type input "950.47"
type input "0.48"
click at [928, 332] on input "0.48" at bounding box center [784, 337] width 340 height 41
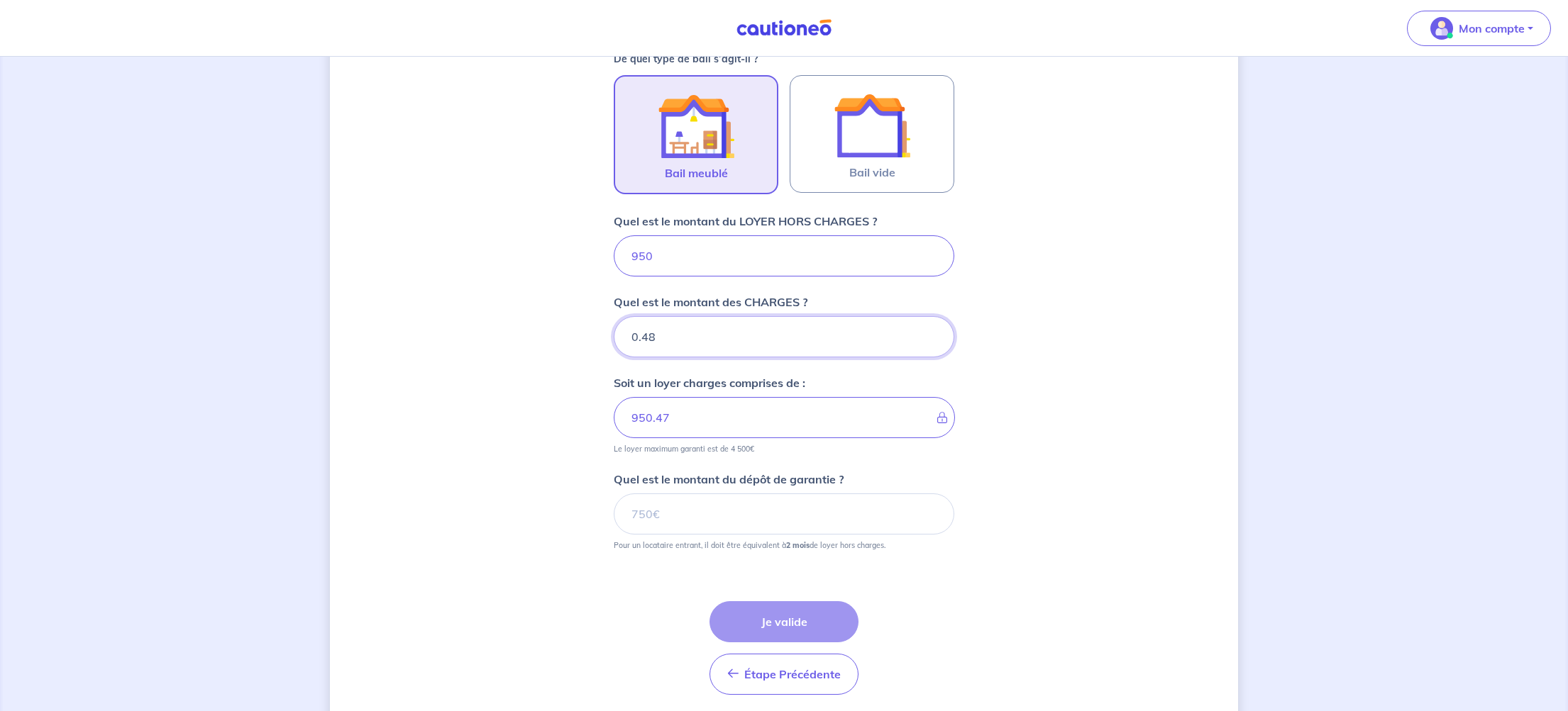
type input "950.48"
type input "0.49"
click at [928, 331] on input "0.49" at bounding box center [784, 337] width 340 height 41
type input "950.49"
click at [931, 329] on input "0.5" at bounding box center [784, 337] width 340 height 41
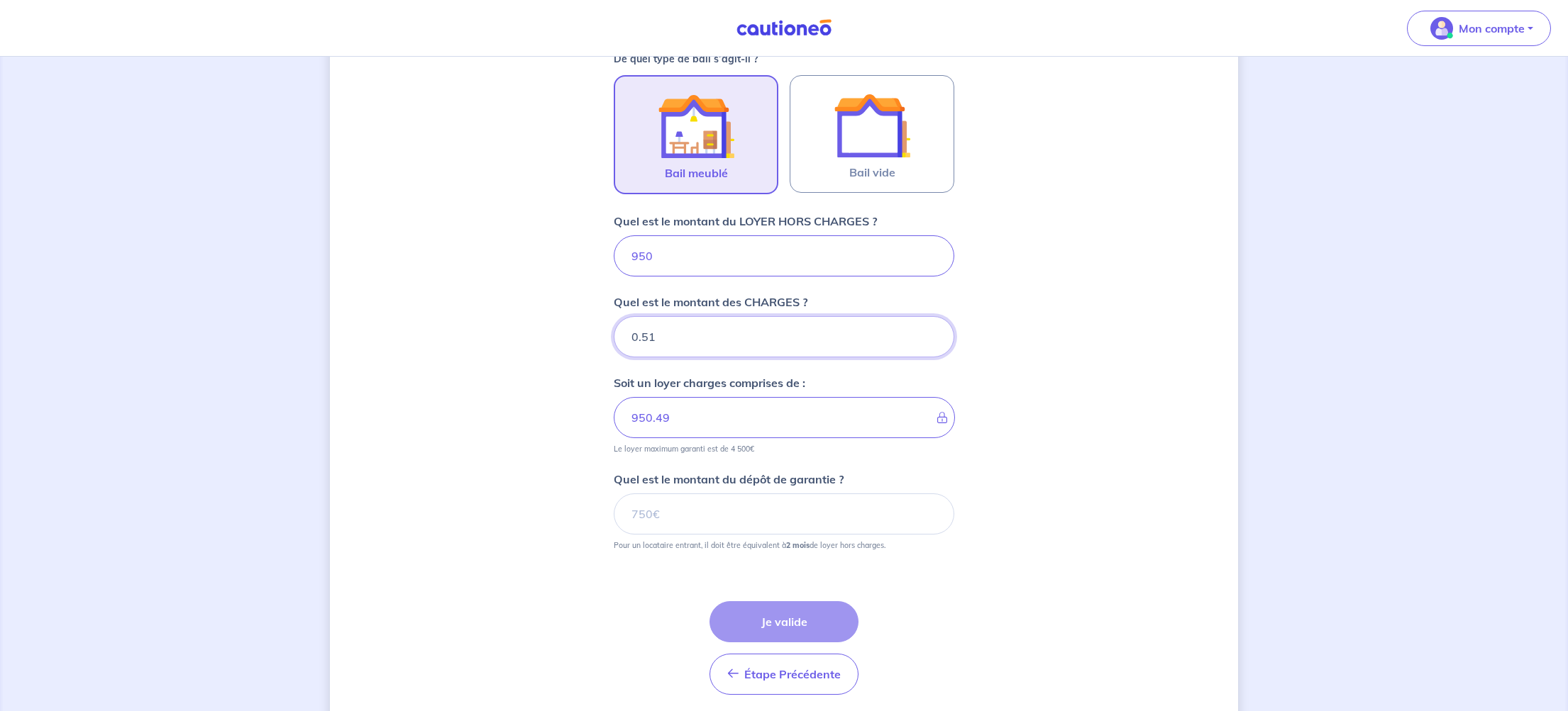
type input "0.51"
click at [931, 329] on input "0.51" at bounding box center [784, 337] width 340 height 41
type input "950.5"
type input "0.52"
click at [931, 329] on input "0.52" at bounding box center [784, 337] width 340 height 41
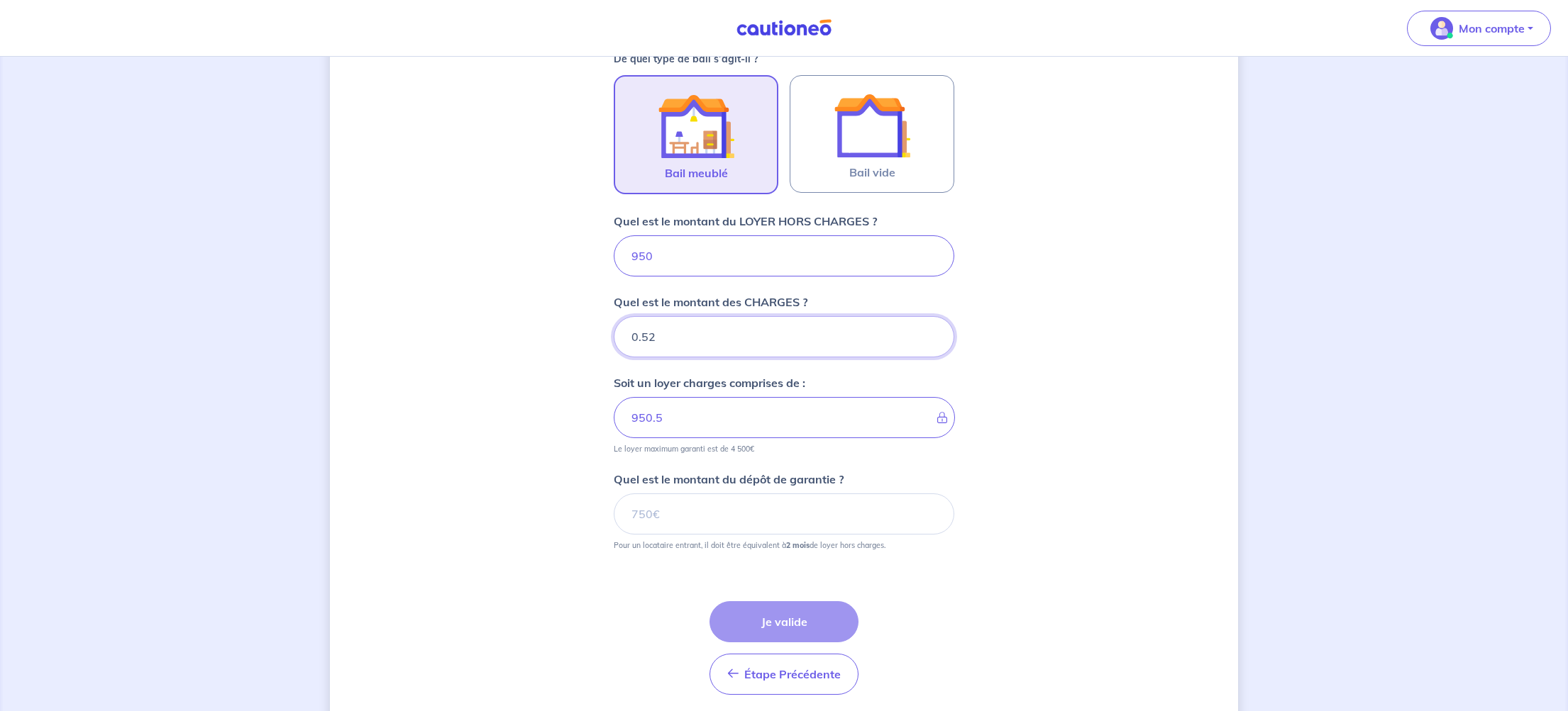
type input "950.51"
type input "0.53"
click at [931, 329] on input "0.53" at bounding box center [784, 337] width 340 height 41
type input "950.52"
type input "0.54"
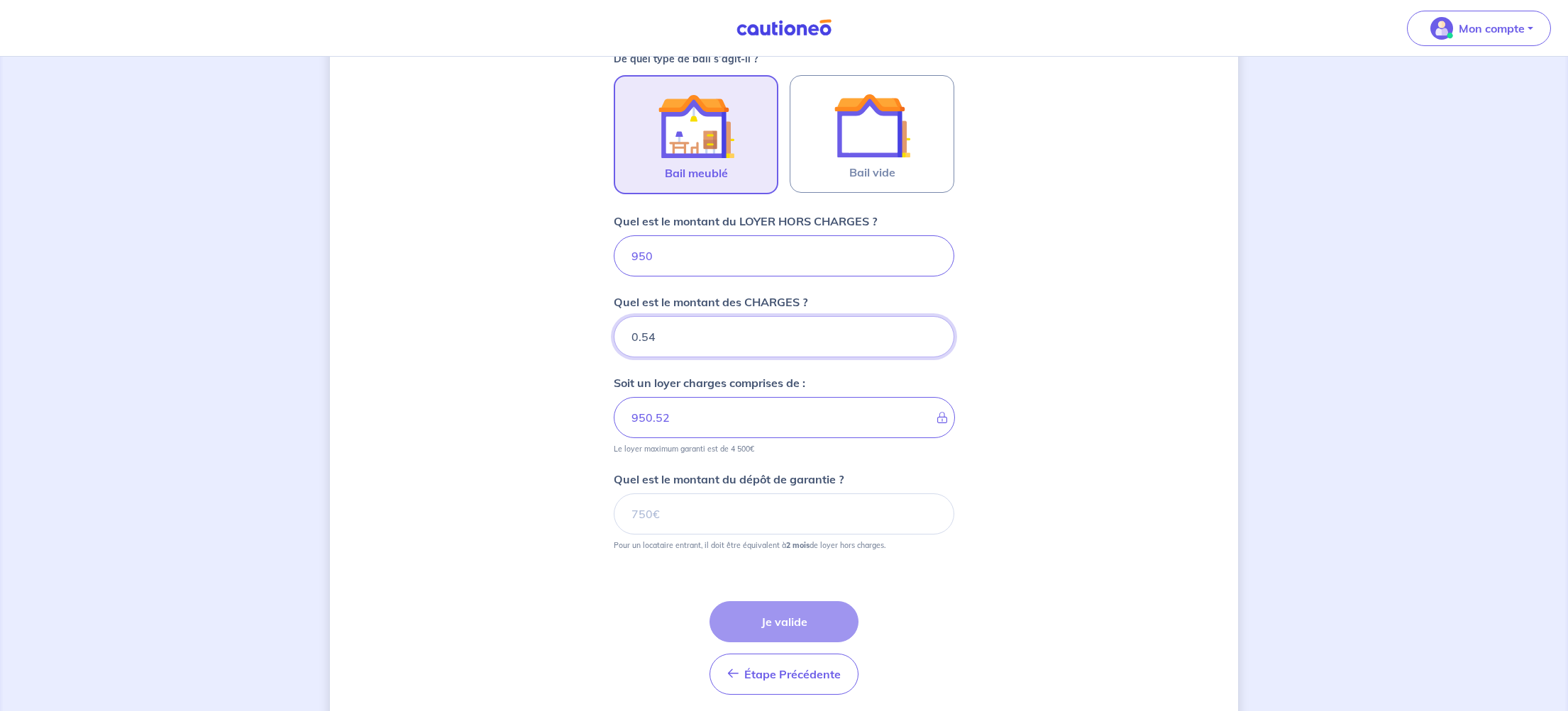
click at [931, 329] on input "0.54" at bounding box center [784, 337] width 340 height 41
type input "950.53"
type input "0.55"
type input "950.54"
type input "0.55"
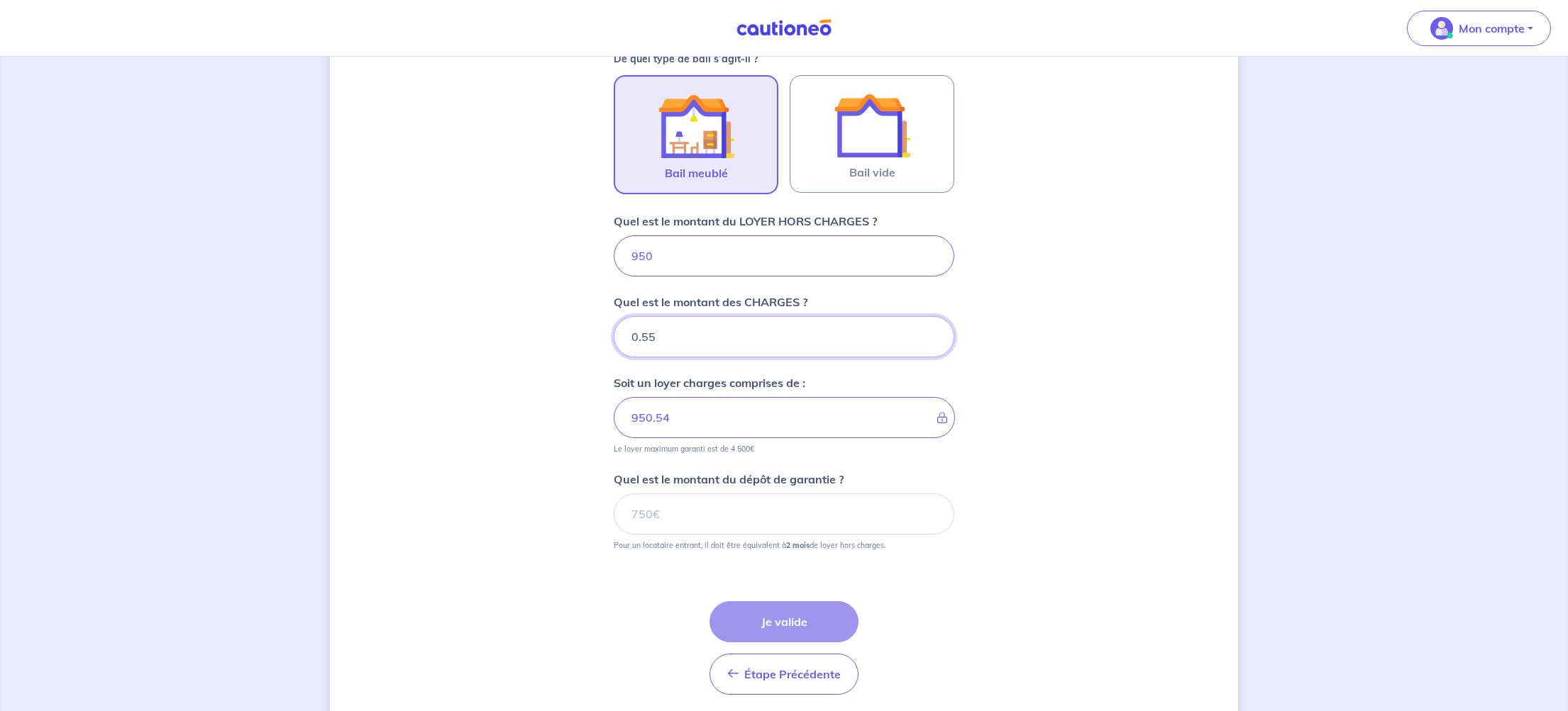
click at [931, 329] on input "0.55" at bounding box center [784, 337] width 340 height 41
type input "950.55"
click at [931, 329] on input "0.56" at bounding box center [784, 337] width 340 height 41
type input "0.57"
click at [931, 329] on input "0.57" at bounding box center [784, 337] width 340 height 41
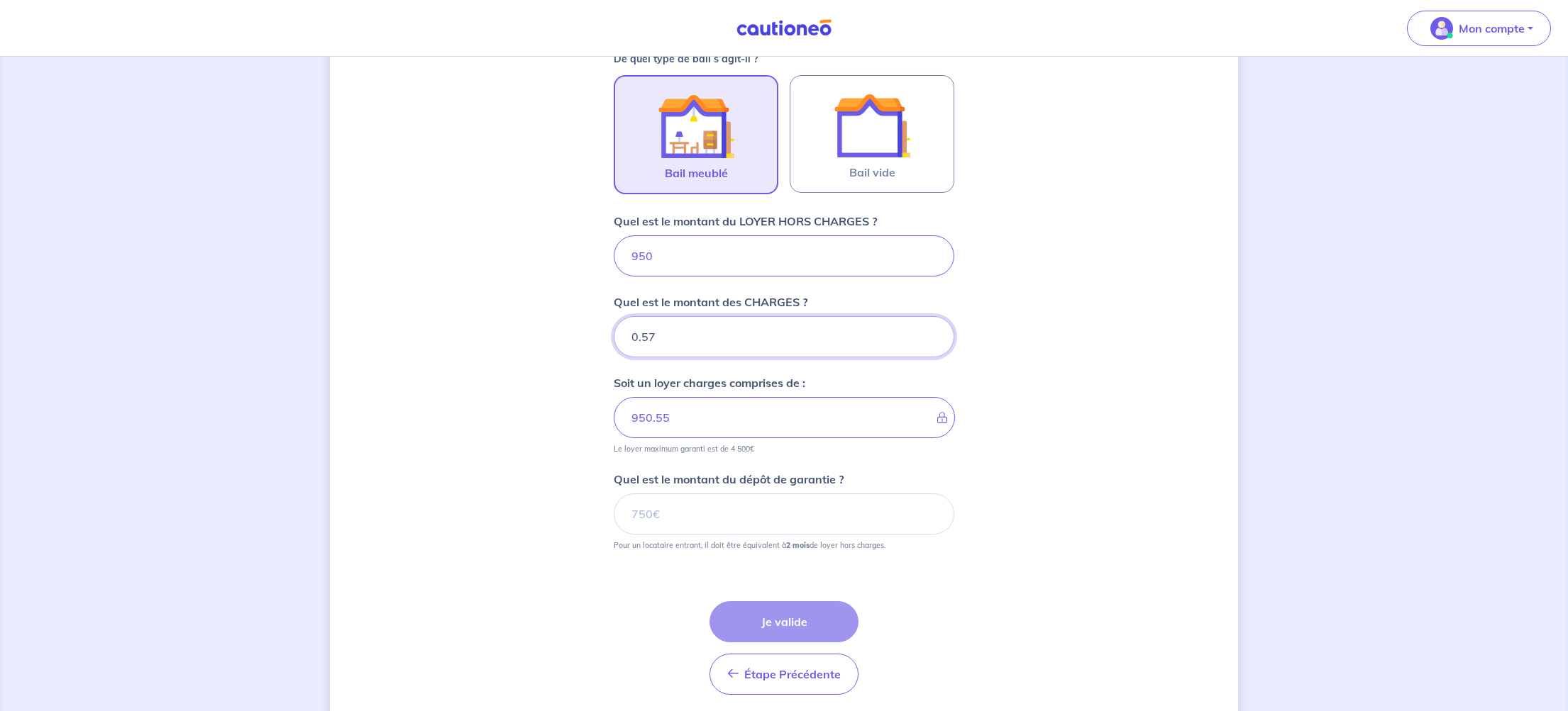
type input "950.56"
type input "0.58"
click at [931, 329] on input "0.58" at bounding box center [784, 337] width 340 height 41
type input "950.57"
type input "0.59"
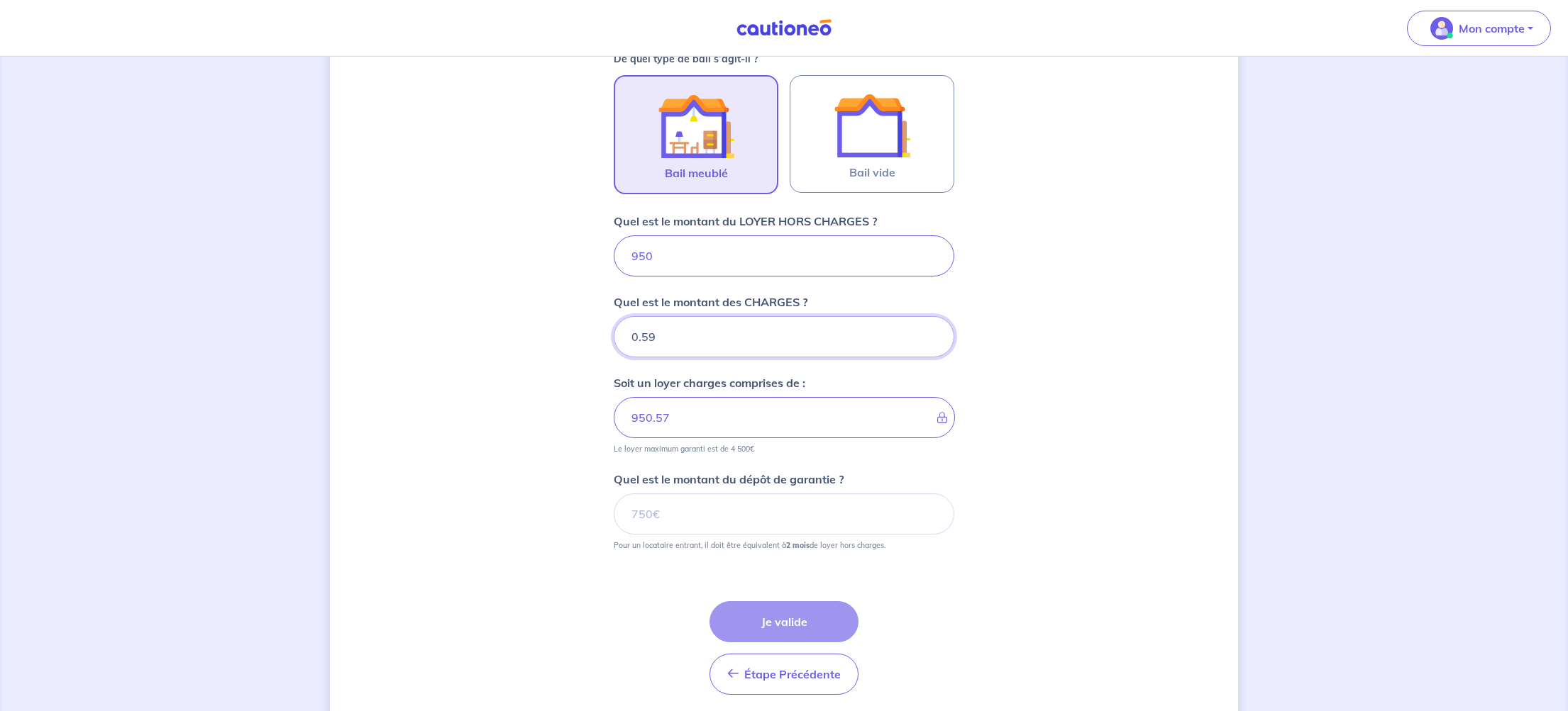
click at [931, 329] on input "0.59" at bounding box center [784, 337] width 340 height 41
type input "950.58"
type input "0.6"
click at [931, 329] on input "0.6" at bounding box center [784, 337] width 340 height 41
type input "950.59"
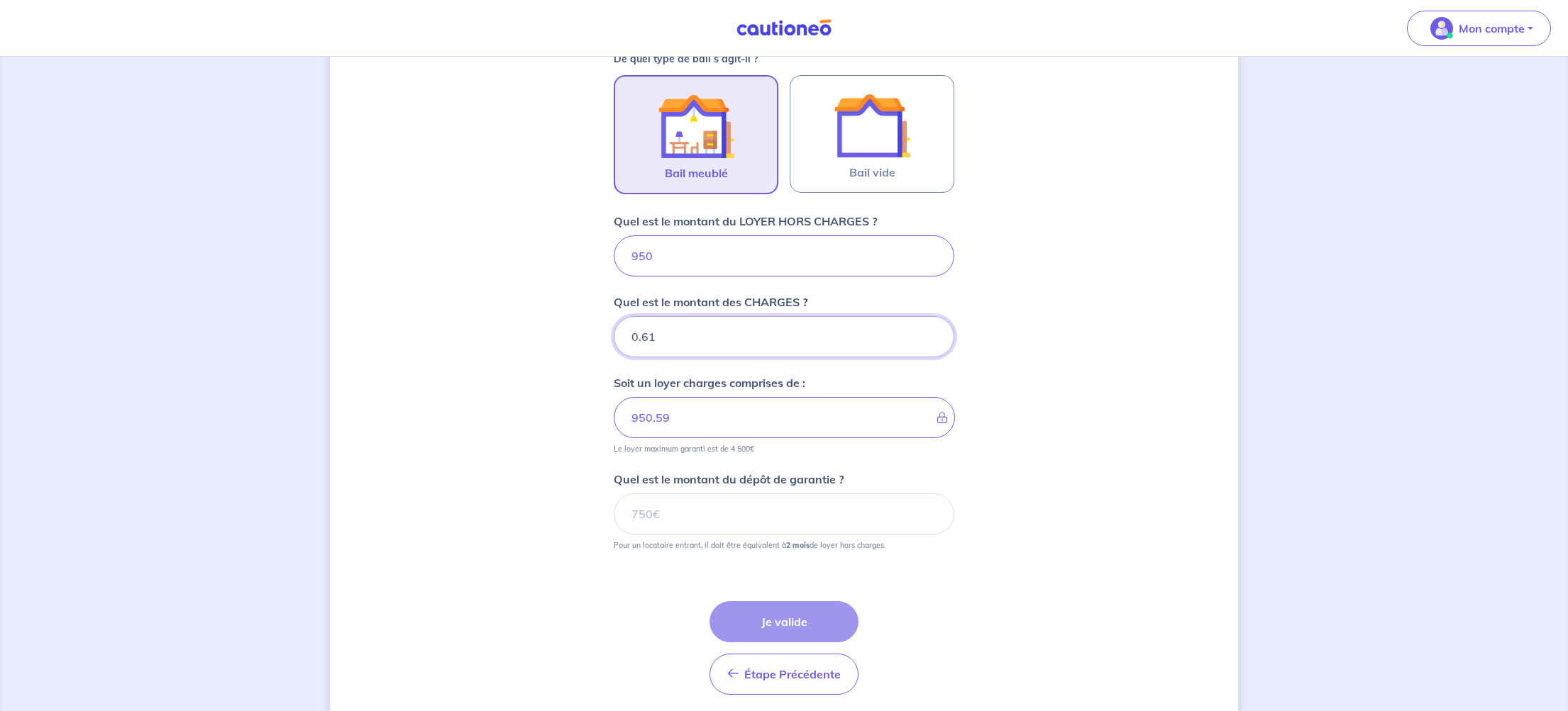
type input "0.61"
click at [931, 329] on input "0.61" at bounding box center [784, 337] width 340 height 41
type input "950.6"
type input "0.62"
click at [931, 329] on input "0.62" at bounding box center [784, 337] width 340 height 41
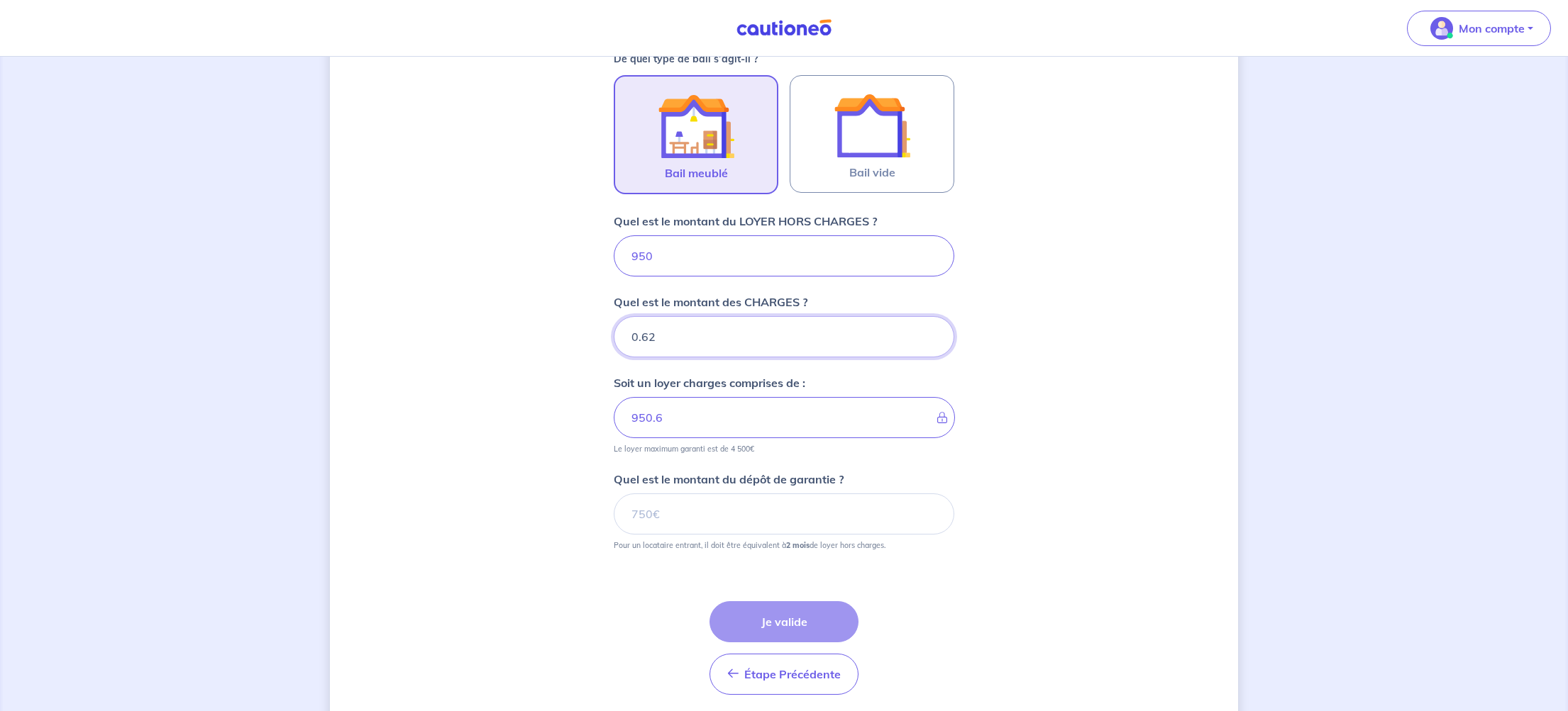
type input "950.61"
type input "0.63"
click at [931, 329] on input "0.63" at bounding box center [784, 337] width 340 height 41
type input "950.62"
type input "0.64"
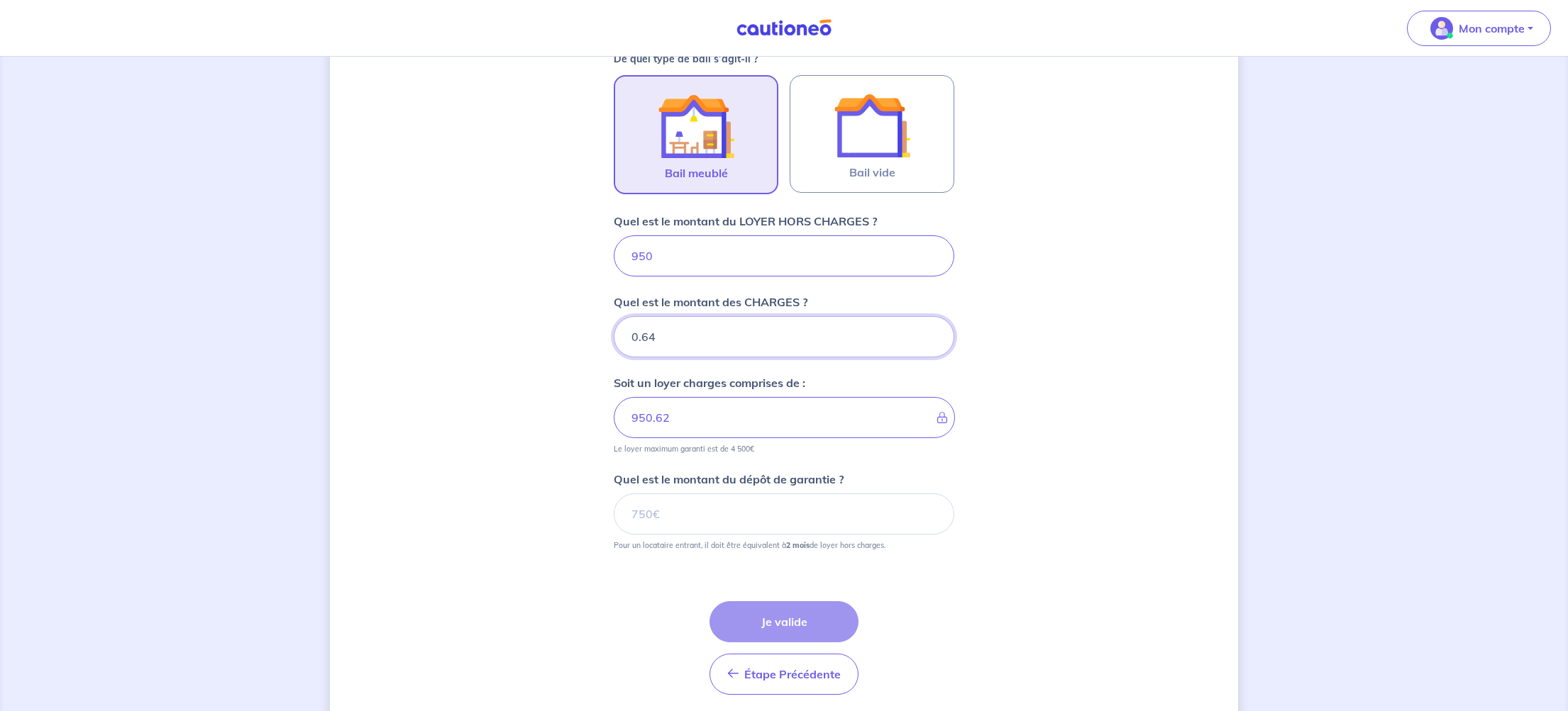
click at [931, 329] on input "0.64" at bounding box center [784, 337] width 340 height 41
type input "950.63"
type input "0.65"
click at [931, 329] on input "0.65" at bounding box center [784, 337] width 340 height 41
type input "950.64"
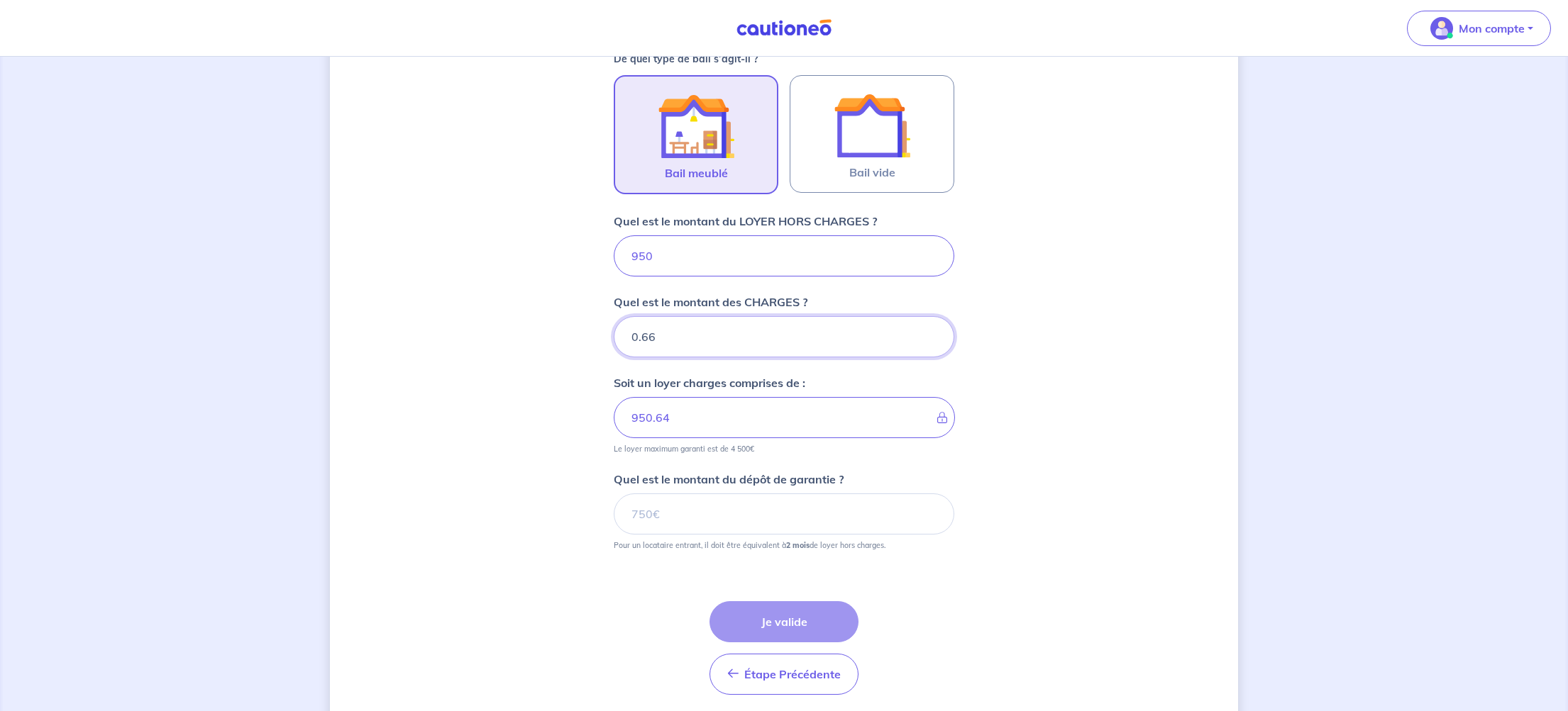
type input "0.66"
click at [931, 329] on input "0.66" at bounding box center [784, 337] width 340 height 41
type input "950.65"
type input "0.67"
type input "950.66"
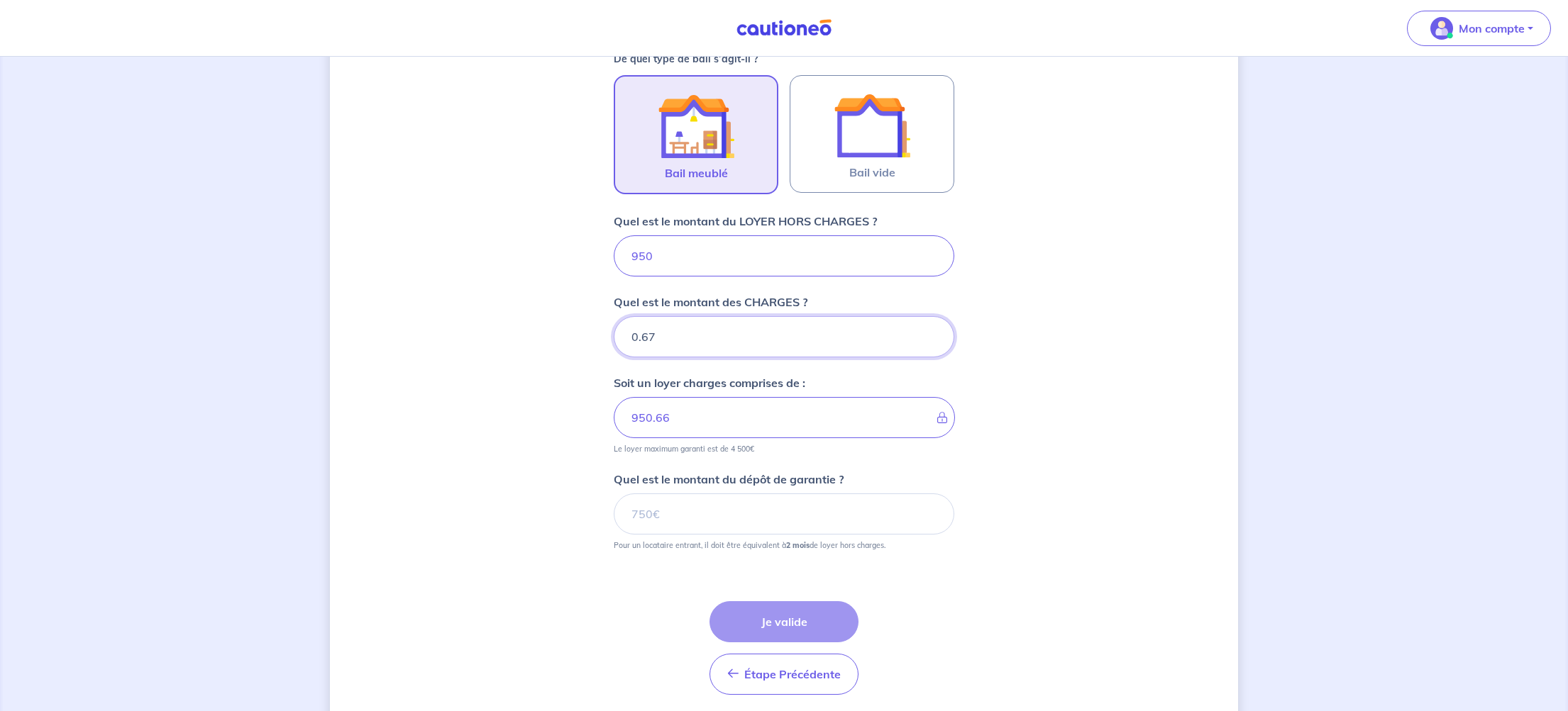
click at [931, 329] on input "0.67" at bounding box center [784, 337] width 340 height 41
type input "0.68"
click at [931, 329] on input "0.68" at bounding box center [784, 337] width 340 height 41
type input "950.67"
type input "0.69"
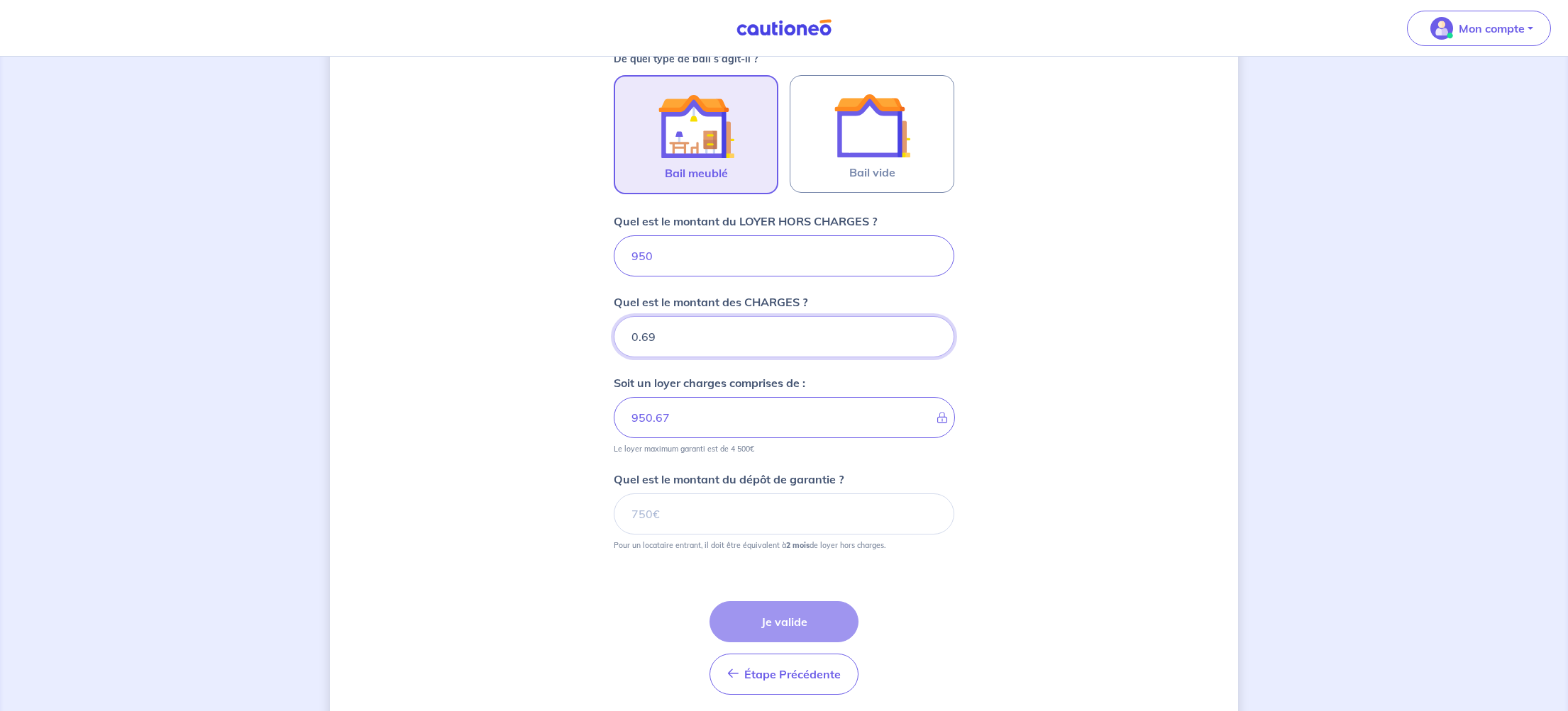
click at [931, 329] on input "0.69" at bounding box center [784, 337] width 340 height 41
type input "950.68"
type input "0.7"
click at [931, 329] on input "0.7" at bounding box center [784, 337] width 340 height 41
type input "950.69"
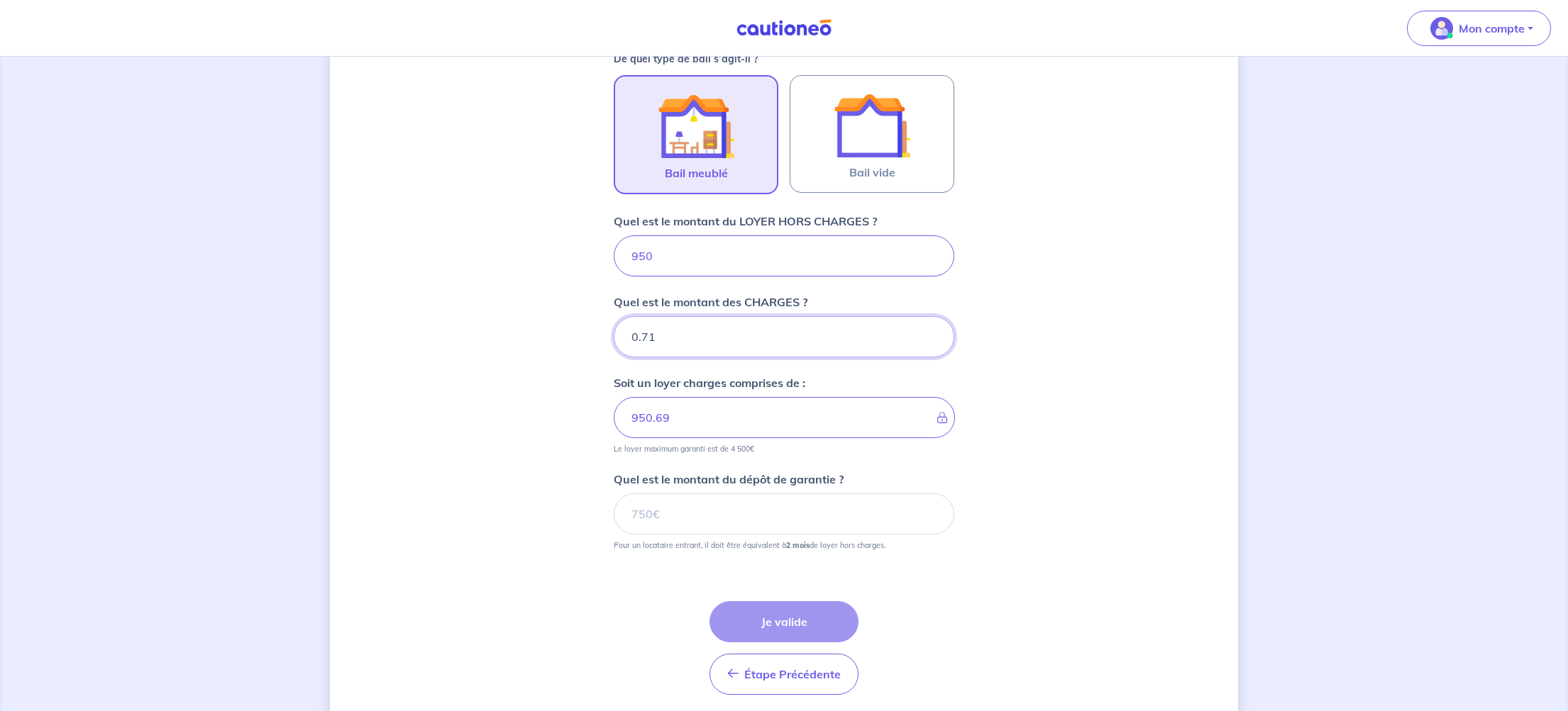
type input "0.71"
click at [931, 329] on input "0.71" at bounding box center [784, 337] width 340 height 41
type input "950.7"
type input "0.72"
click at [931, 329] on input "0.72" at bounding box center [784, 337] width 340 height 41
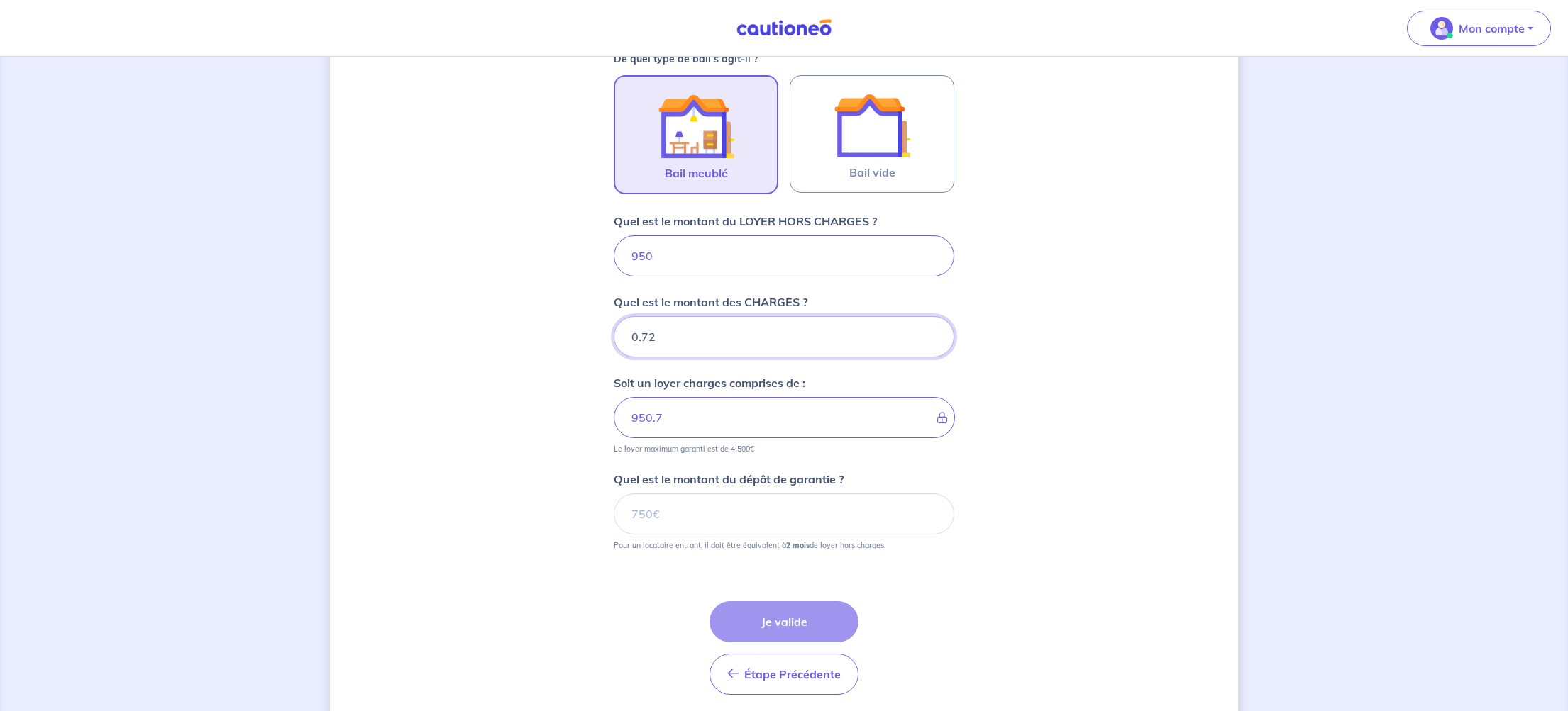
type input "950.71"
type input "0.73"
click at [931, 329] on input "0.73" at bounding box center [784, 337] width 340 height 41
type input "950.72"
type input "0.74"
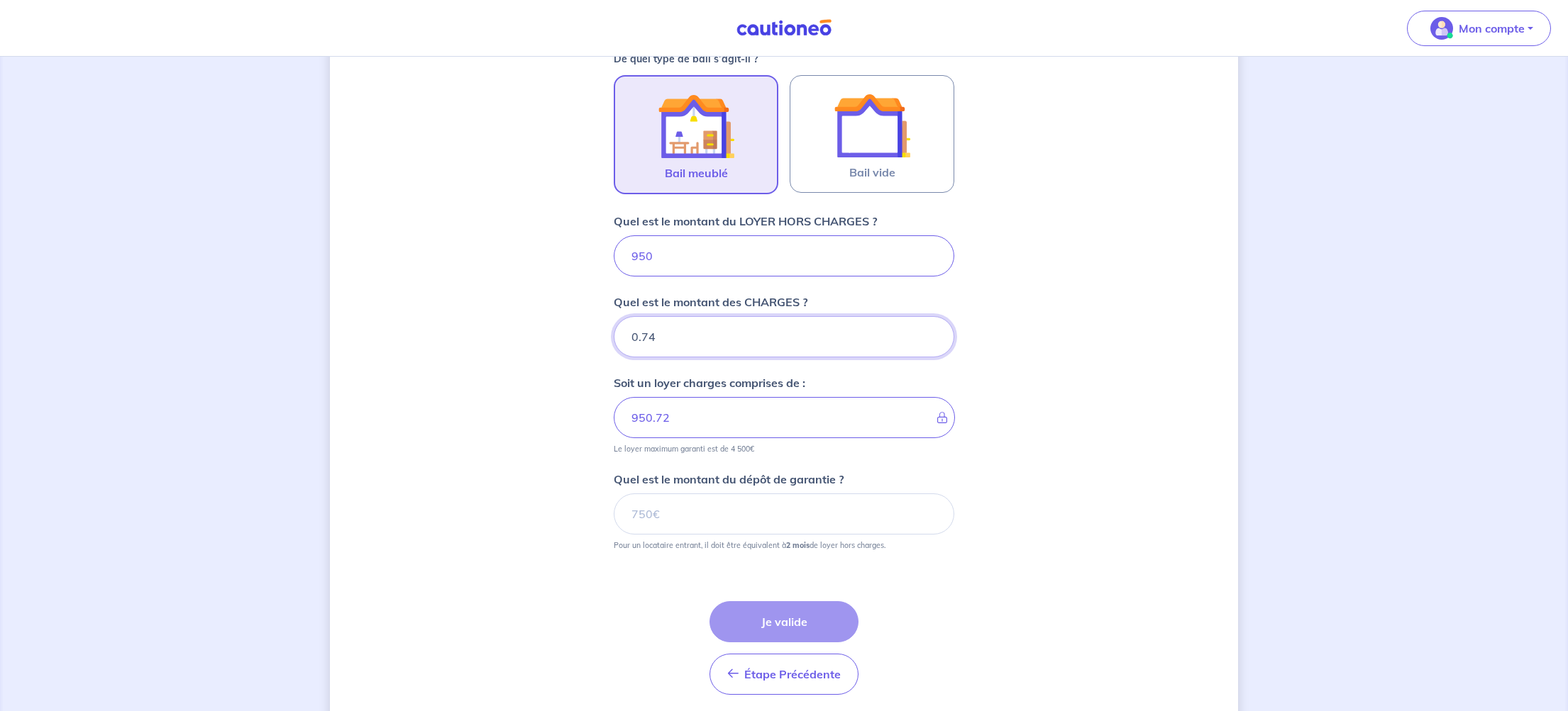
click at [931, 329] on input "0.74" at bounding box center [784, 337] width 340 height 41
type input "950.73"
type input "0.75"
click at [931, 329] on input "0.75" at bounding box center [784, 337] width 340 height 41
type input "950.74"
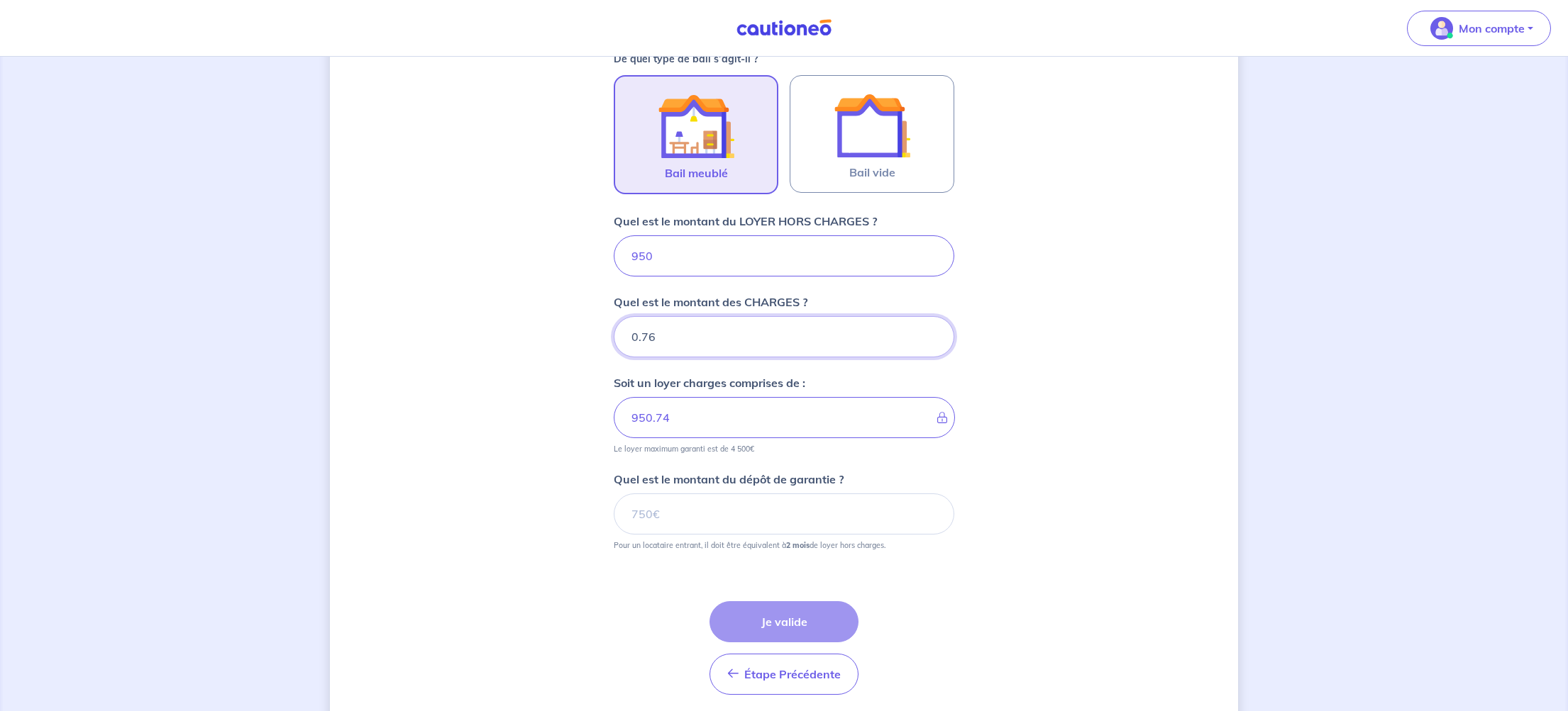
type input "0.76"
click at [931, 329] on input "0.76" at bounding box center [784, 337] width 340 height 41
type input "950.75"
type input "0.77"
click at [931, 329] on input "0.77" at bounding box center [784, 337] width 340 height 41
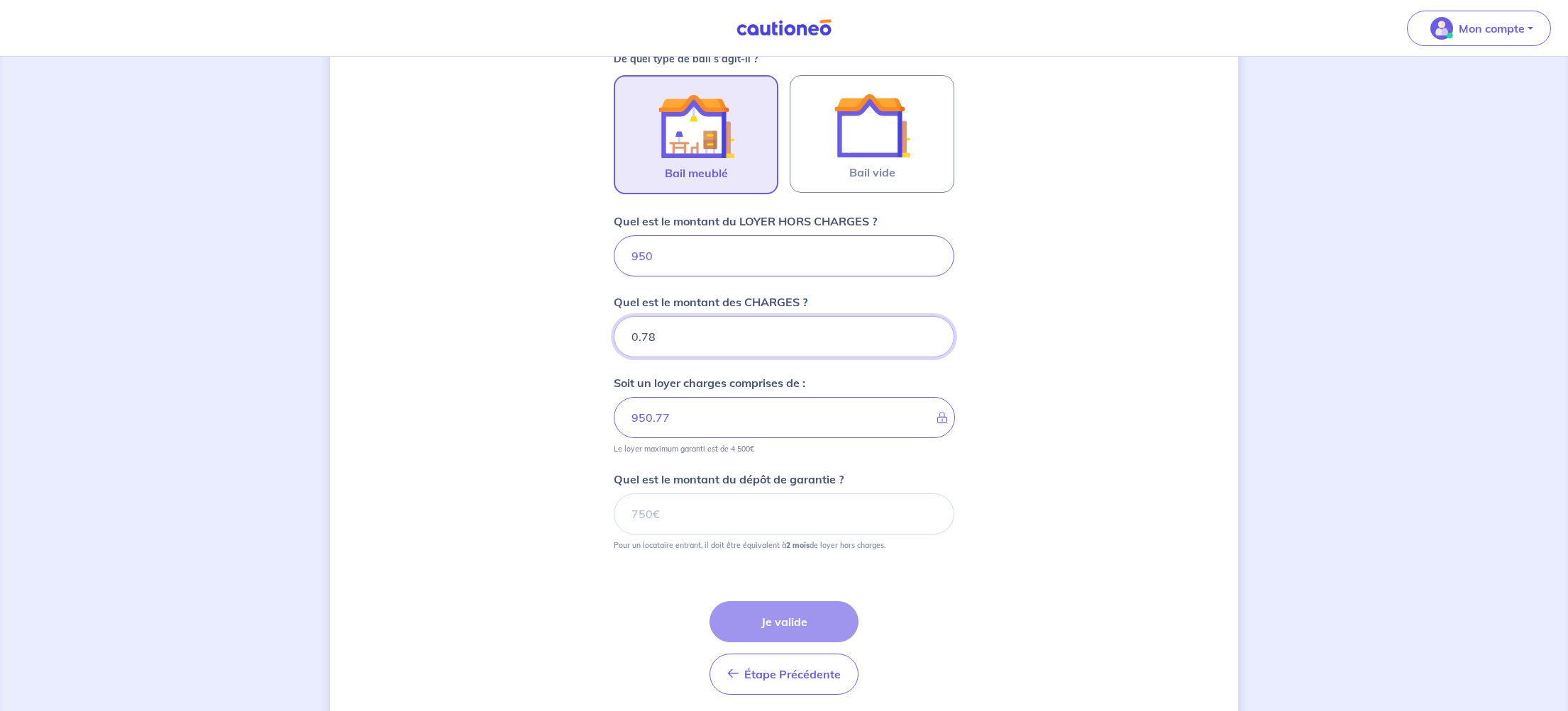
click at [931, 329] on input "0.78" at bounding box center [784, 337] width 340 height 41
click at [931, 329] on input "0.79" at bounding box center [784, 337] width 340 height 41
click at [931, 329] on input "0.8" at bounding box center [784, 337] width 340 height 41
click at [931, 329] on input "0.81" at bounding box center [784, 337] width 340 height 41
click at [931, 329] on input "0.82" at bounding box center [784, 337] width 340 height 41
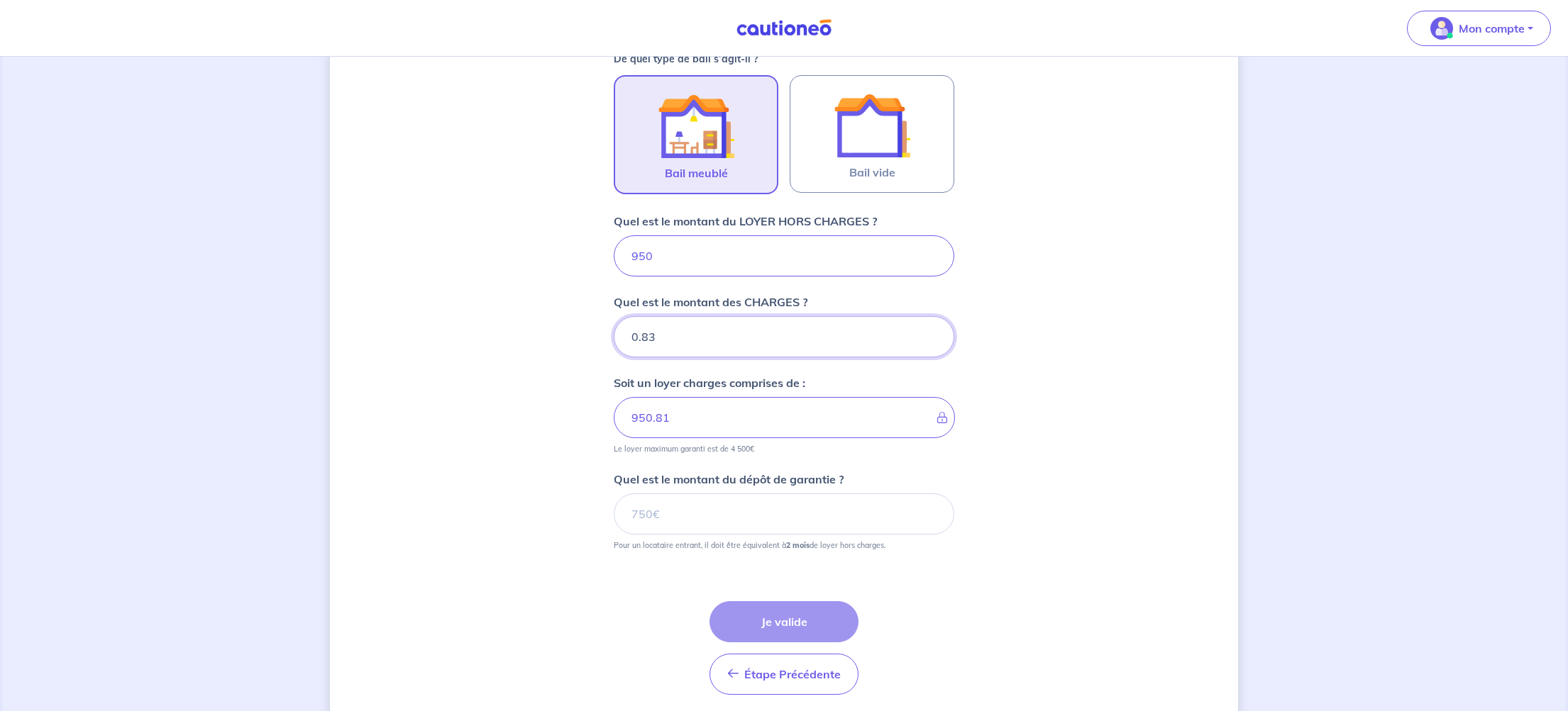
click at [931, 329] on input "0.83" at bounding box center [784, 337] width 340 height 41
click at [931, 329] on input "0.84" at bounding box center [784, 337] width 340 height 41
click at [931, 329] on input "0.85" at bounding box center [784, 337] width 340 height 41
click at [931, 329] on input "0.86" at bounding box center [784, 337] width 340 height 41
click at [931, 329] on input "0.87" at bounding box center [784, 337] width 340 height 41
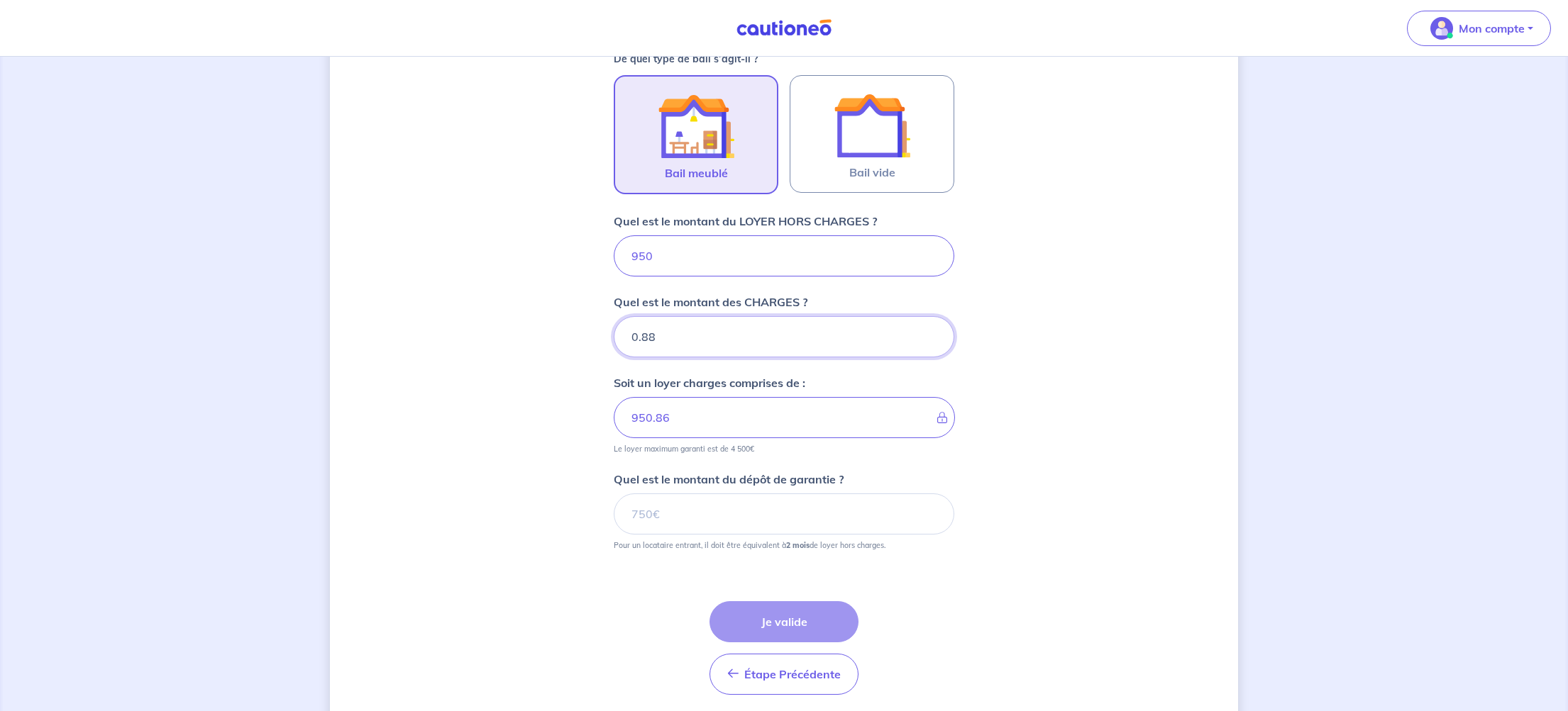
click at [931, 329] on input "0.88" at bounding box center [784, 337] width 340 height 41
click at [931, 329] on input "0.89" at bounding box center [784, 337] width 340 height 41
click at [931, 329] on input "0.9" at bounding box center [784, 337] width 340 height 41
click at [931, 329] on input "0.91" at bounding box center [784, 337] width 340 height 41
click at [931, 329] on input "0.92" at bounding box center [784, 337] width 340 height 41
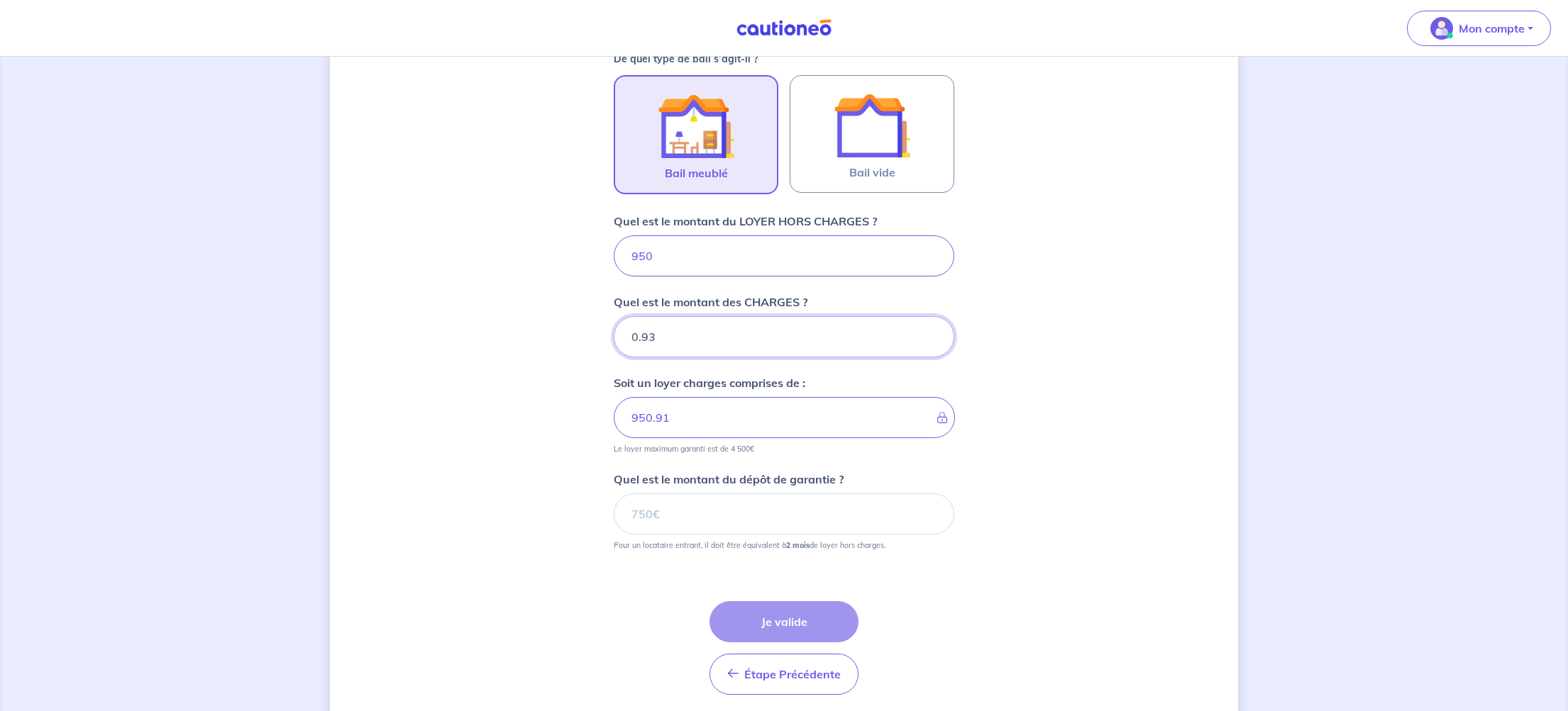
click at [931, 329] on input "0.93" at bounding box center [784, 337] width 340 height 41
click at [931, 329] on input "0.94" at bounding box center [784, 337] width 340 height 41
click at [931, 329] on input "0.95" at bounding box center [784, 337] width 340 height 41
click at [931, 329] on input "0.96" at bounding box center [784, 337] width 340 height 41
click at [931, 329] on input "0.97" at bounding box center [784, 337] width 340 height 41
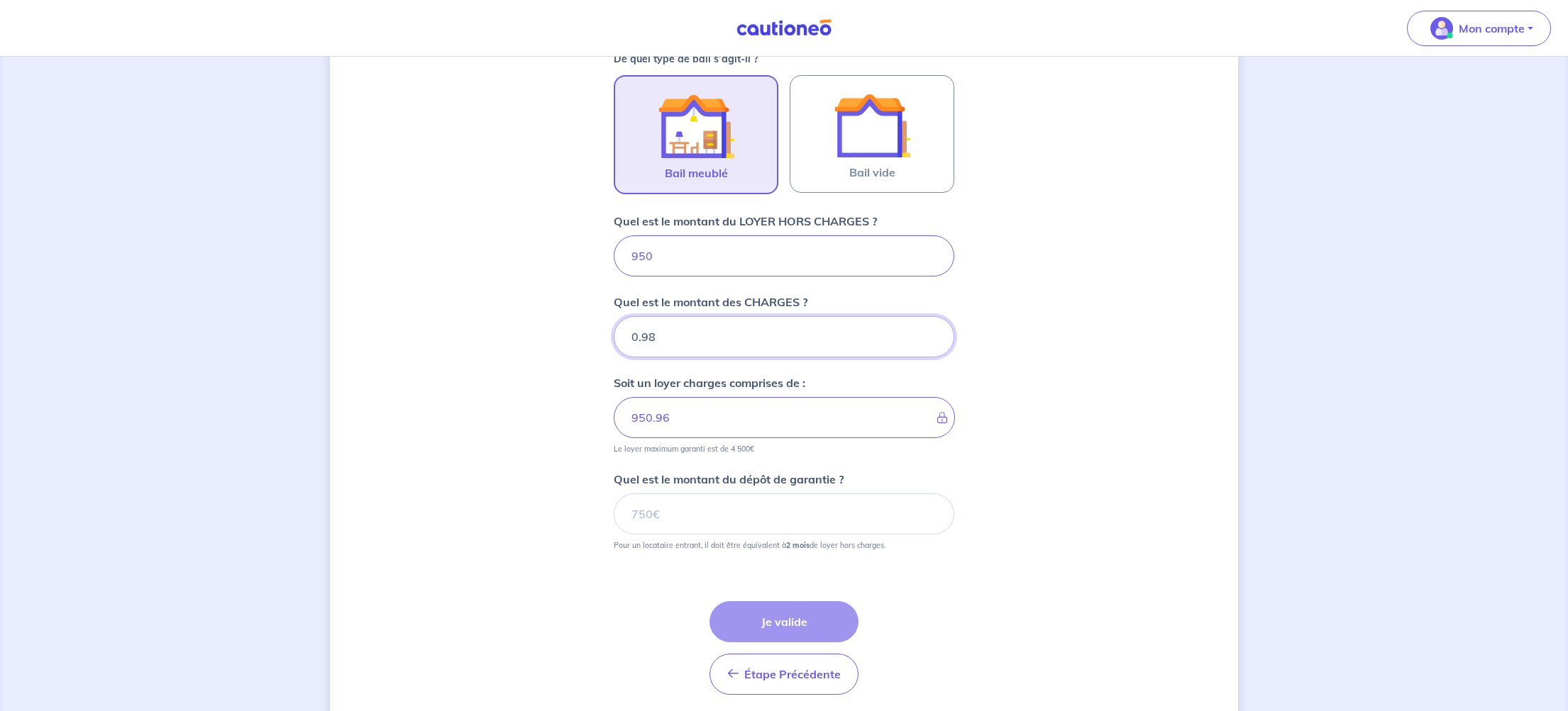
click at [931, 329] on input "0.98" at bounding box center [784, 337] width 340 height 41
click at [931, 329] on input "0.99" at bounding box center [784, 337] width 340 height 41
click at [931, 329] on input "1" at bounding box center [784, 337] width 340 height 41
click at [931, 329] on input "1.01" at bounding box center [784, 337] width 340 height 41
click at [931, 329] on input "1.02" at bounding box center [784, 337] width 340 height 41
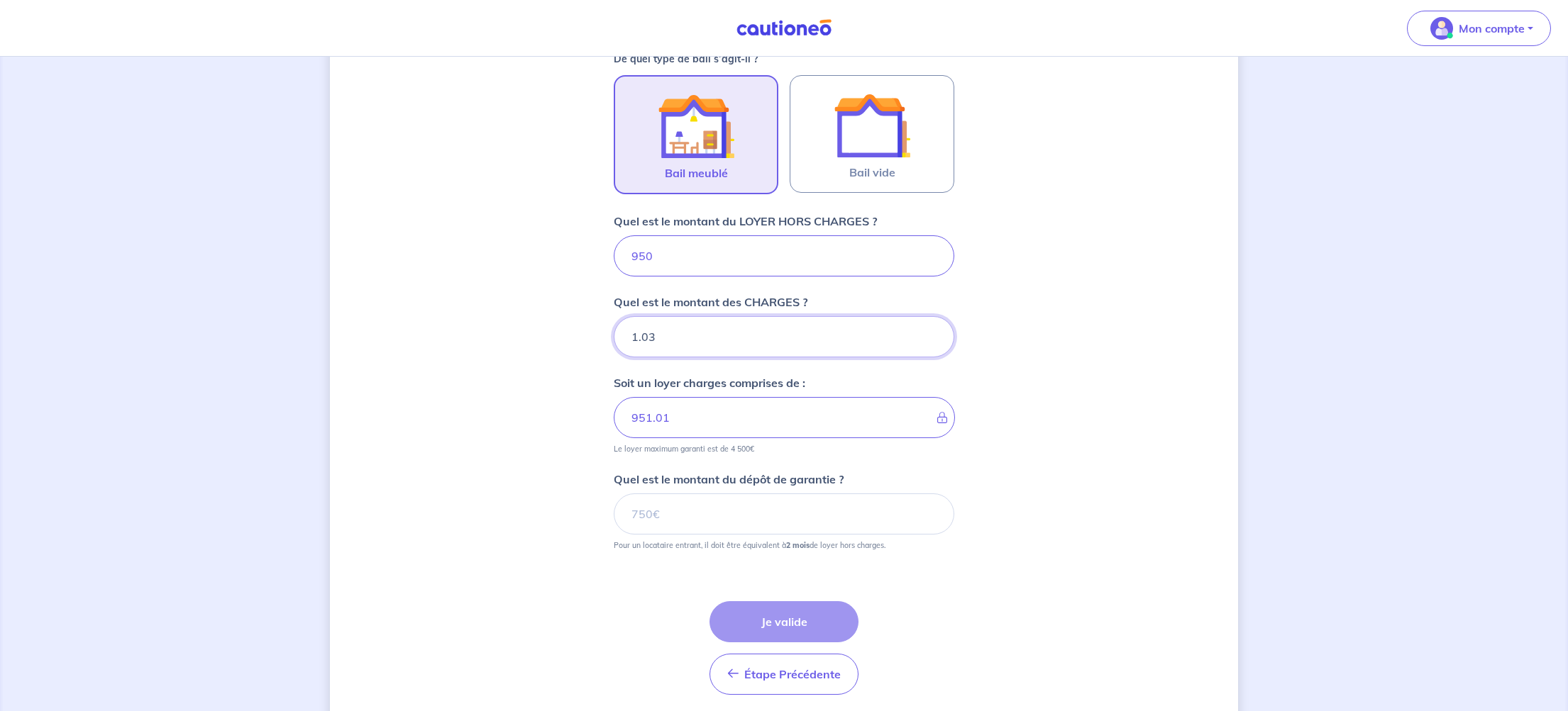
click at [931, 329] on input "1.03" at bounding box center [784, 337] width 340 height 41
click at [931, 329] on input "1.04" at bounding box center [784, 337] width 340 height 41
click at [931, 329] on input "1.05" at bounding box center [784, 337] width 340 height 41
click at [931, 329] on input "1.06" at bounding box center [784, 337] width 340 height 41
click at [931, 329] on input "1.07" at bounding box center [784, 337] width 340 height 41
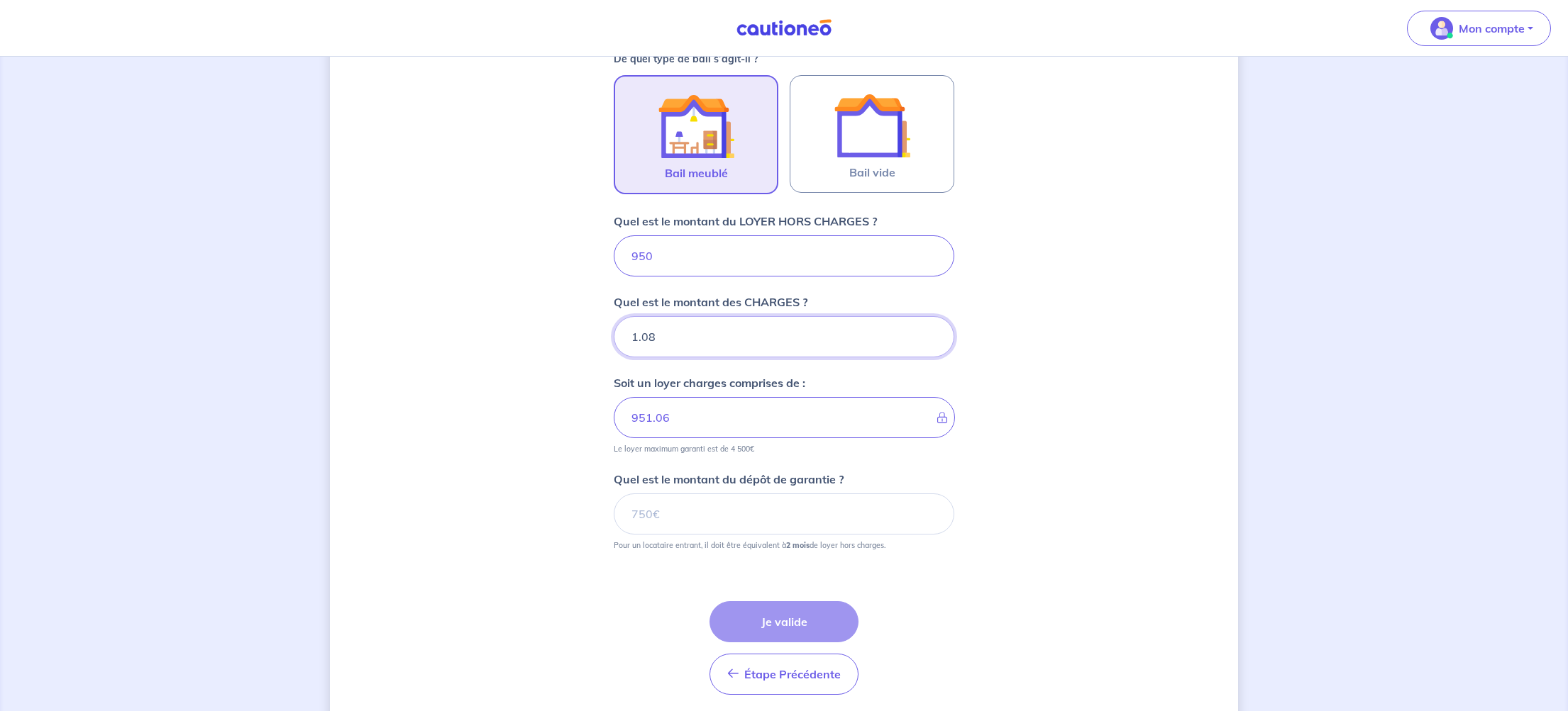
click at [931, 329] on input "1.08" at bounding box center [784, 337] width 340 height 41
click at [931, 329] on input "18.24" at bounding box center [784, 337] width 340 height 41
